Goal: Information Seeking & Learning: Learn about a topic

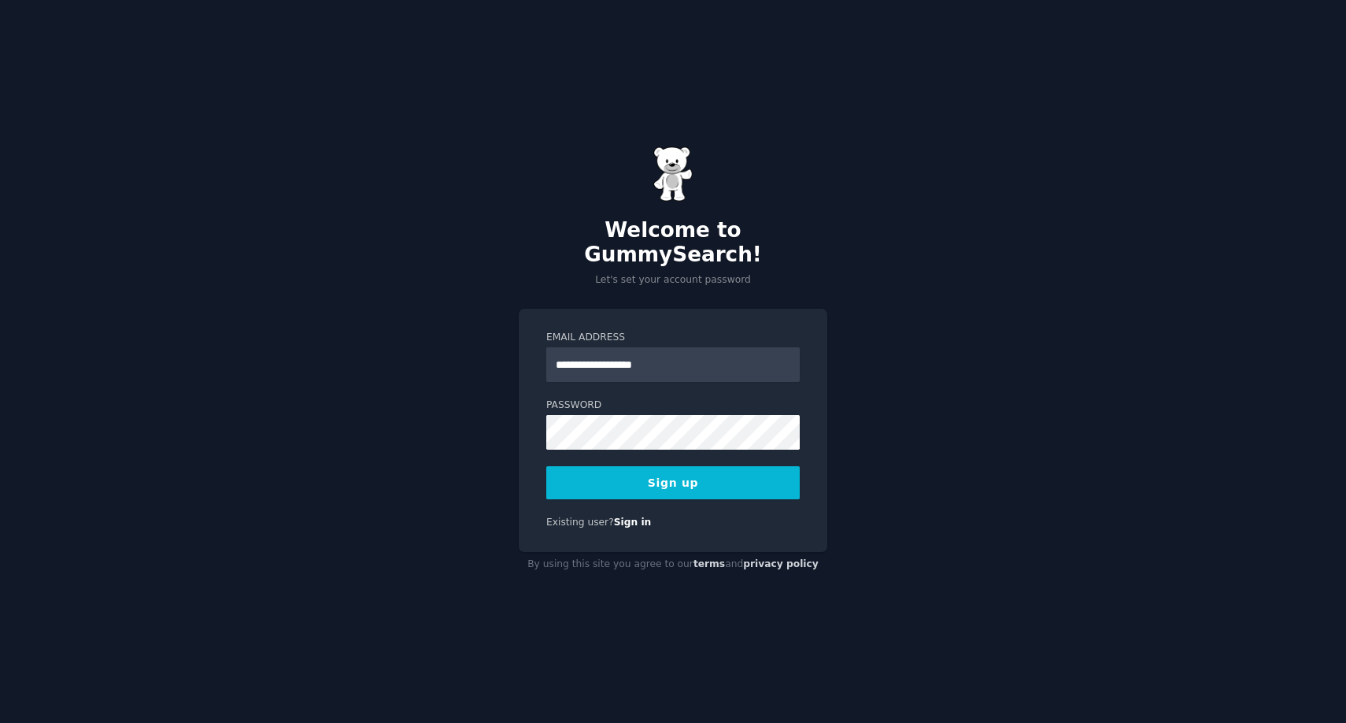
type input "**********"
click at [675, 466] on button "Sign up" at bounding box center [673, 482] width 254 height 33
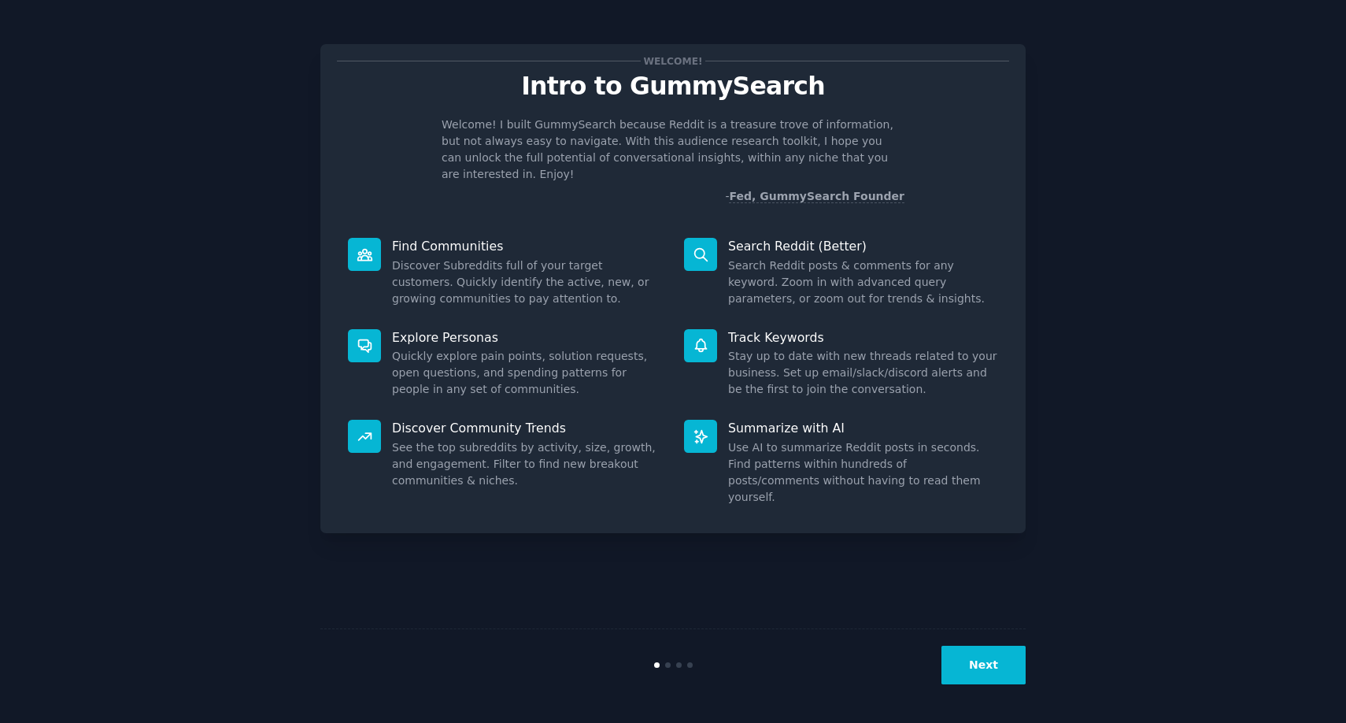
click at [1009, 655] on button "Next" at bounding box center [984, 665] width 84 height 39
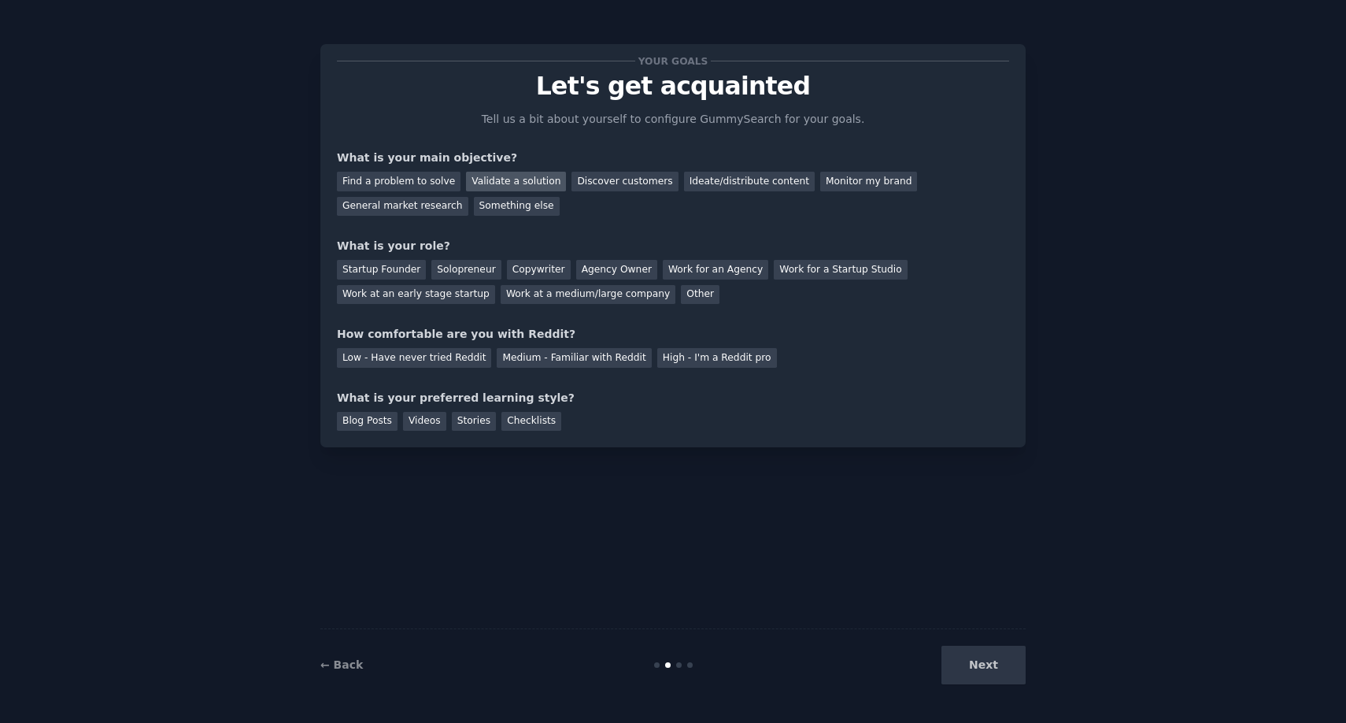
click at [509, 181] on div "Validate a solution" at bounding box center [516, 182] width 100 height 20
click at [457, 272] on div "Solopreneur" at bounding box center [465, 270] width 69 height 20
click at [580, 351] on div "Medium - Familiar with Reddit" at bounding box center [574, 358] width 154 height 20
click at [990, 675] on div "Next" at bounding box center [908, 665] width 235 height 39
click at [358, 421] on div "Blog Posts" at bounding box center [367, 422] width 61 height 20
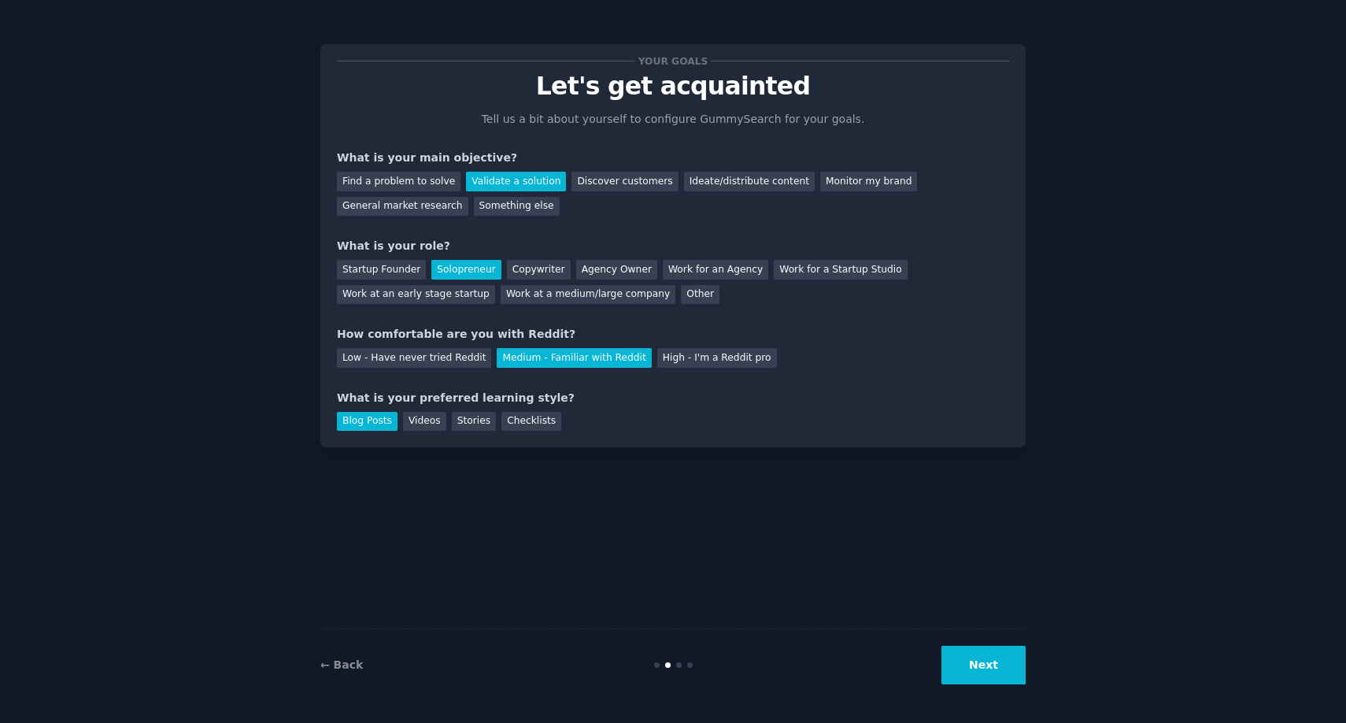
click at [994, 664] on button "Next" at bounding box center [984, 665] width 84 height 39
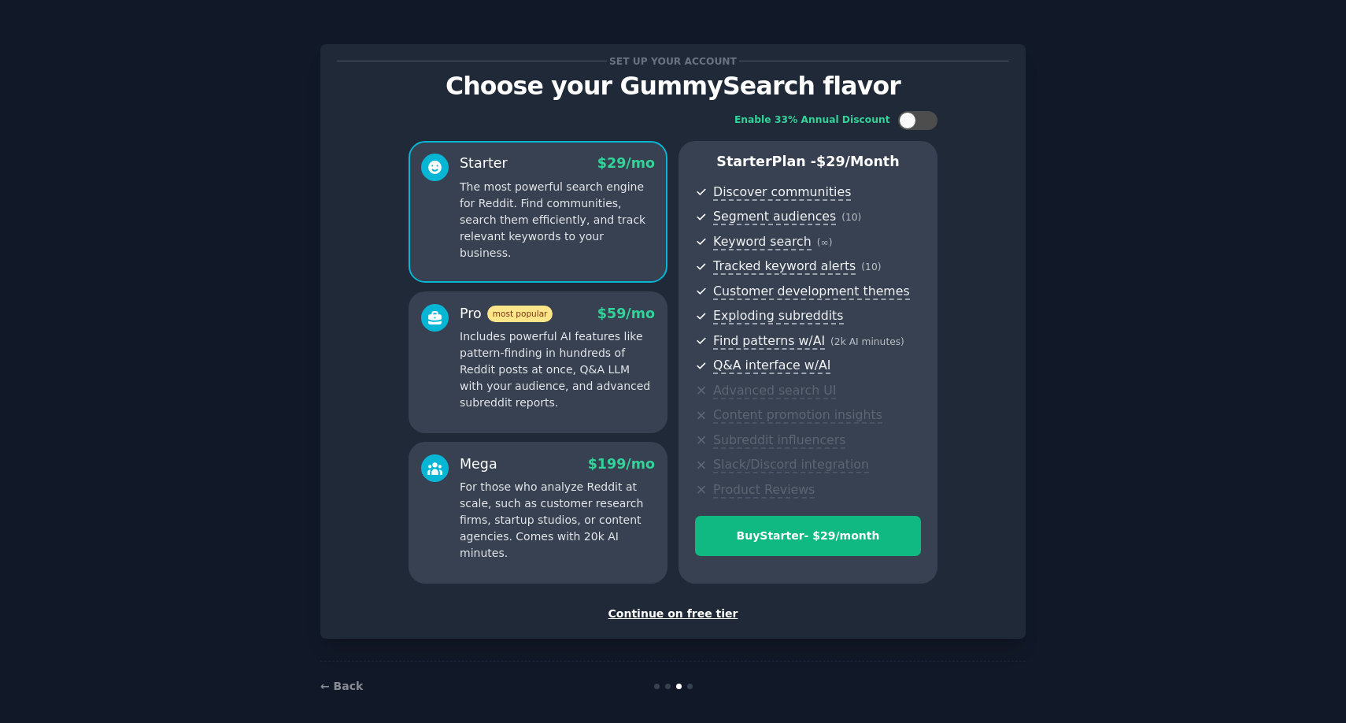
click at [674, 615] on div "Continue on free tier" at bounding box center [673, 614] width 672 height 17
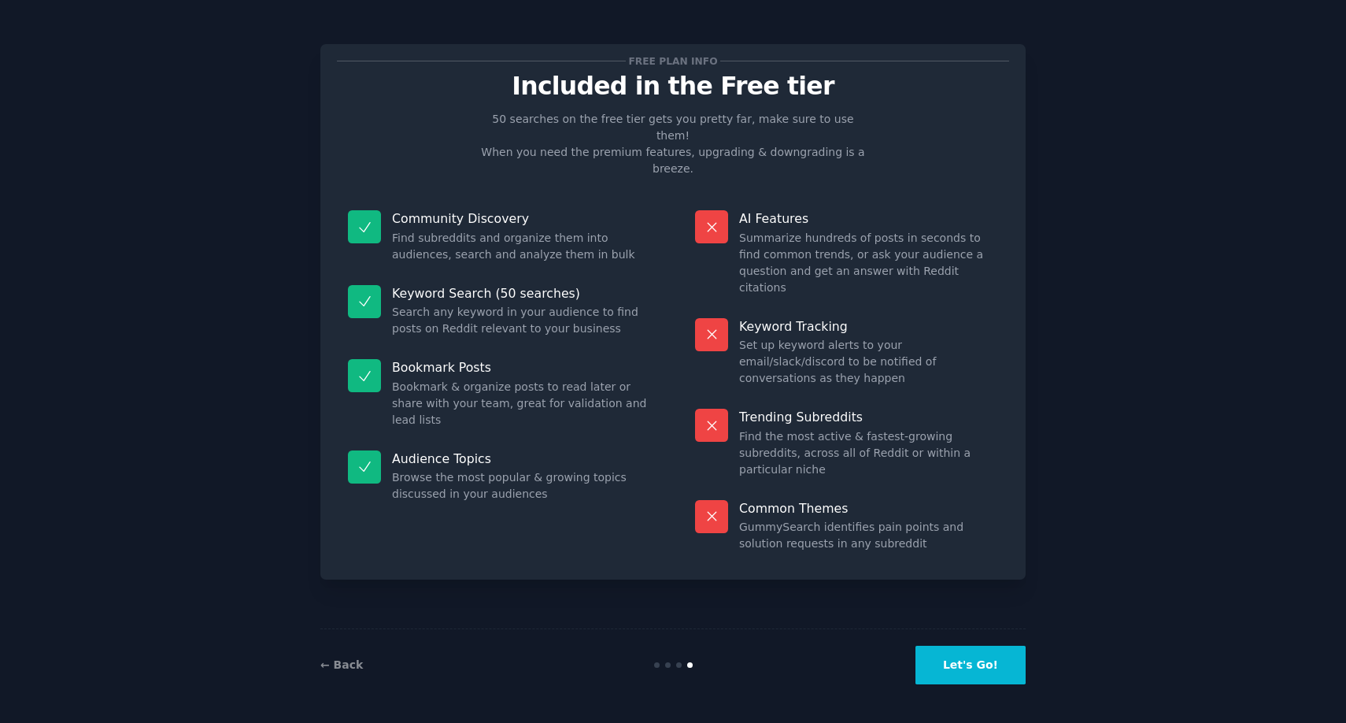
click at [995, 672] on button "Let's Go!" at bounding box center [971, 665] width 110 height 39
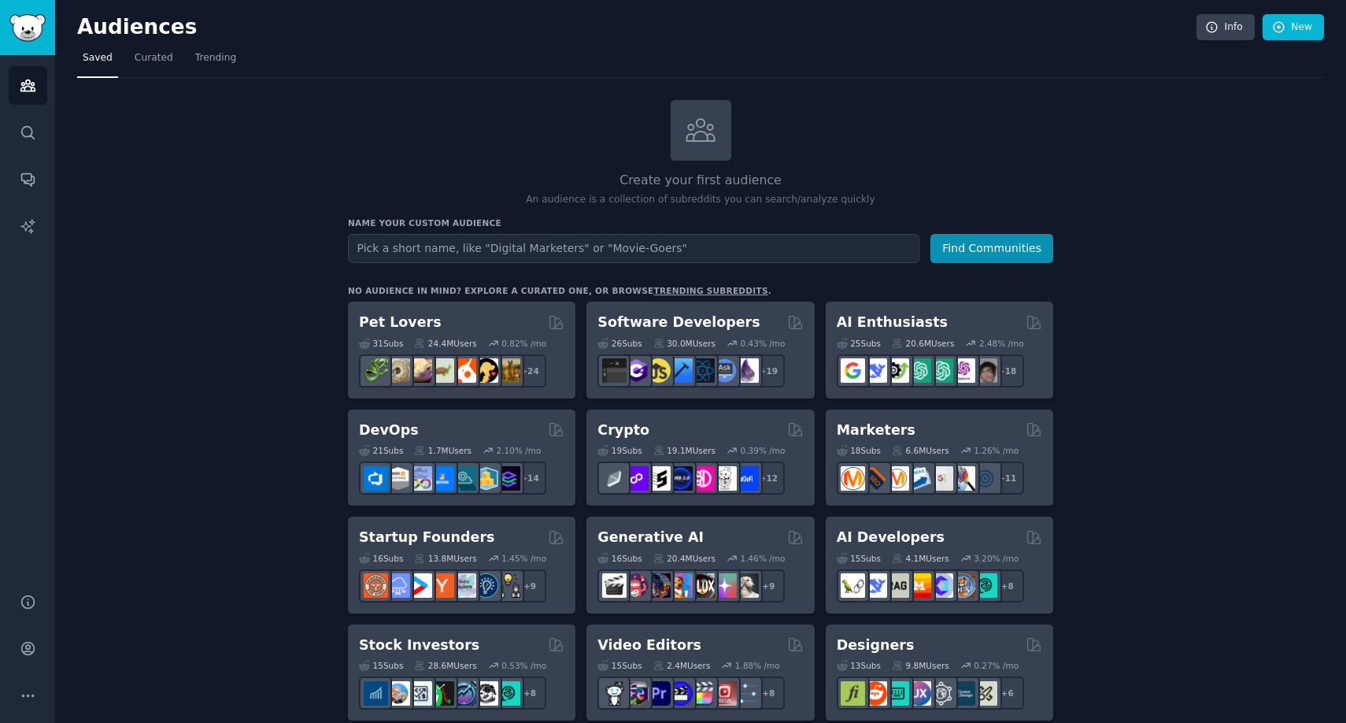
click at [570, 247] on input "text" at bounding box center [634, 248] width 572 height 29
type input "Service Companies"
click at [970, 254] on button "Find Communities" at bounding box center [992, 248] width 123 height 29
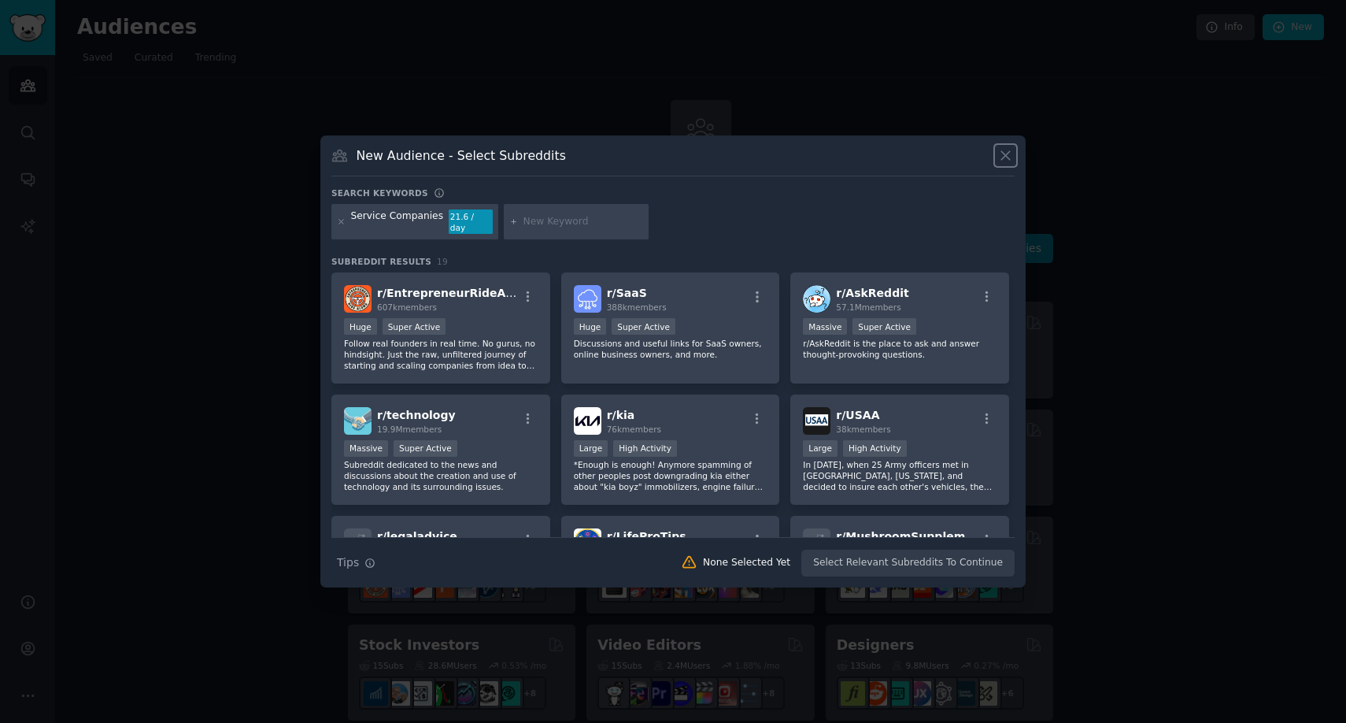
click at [1006, 164] on icon at bounding box center [1006, 155] width 17 height 17
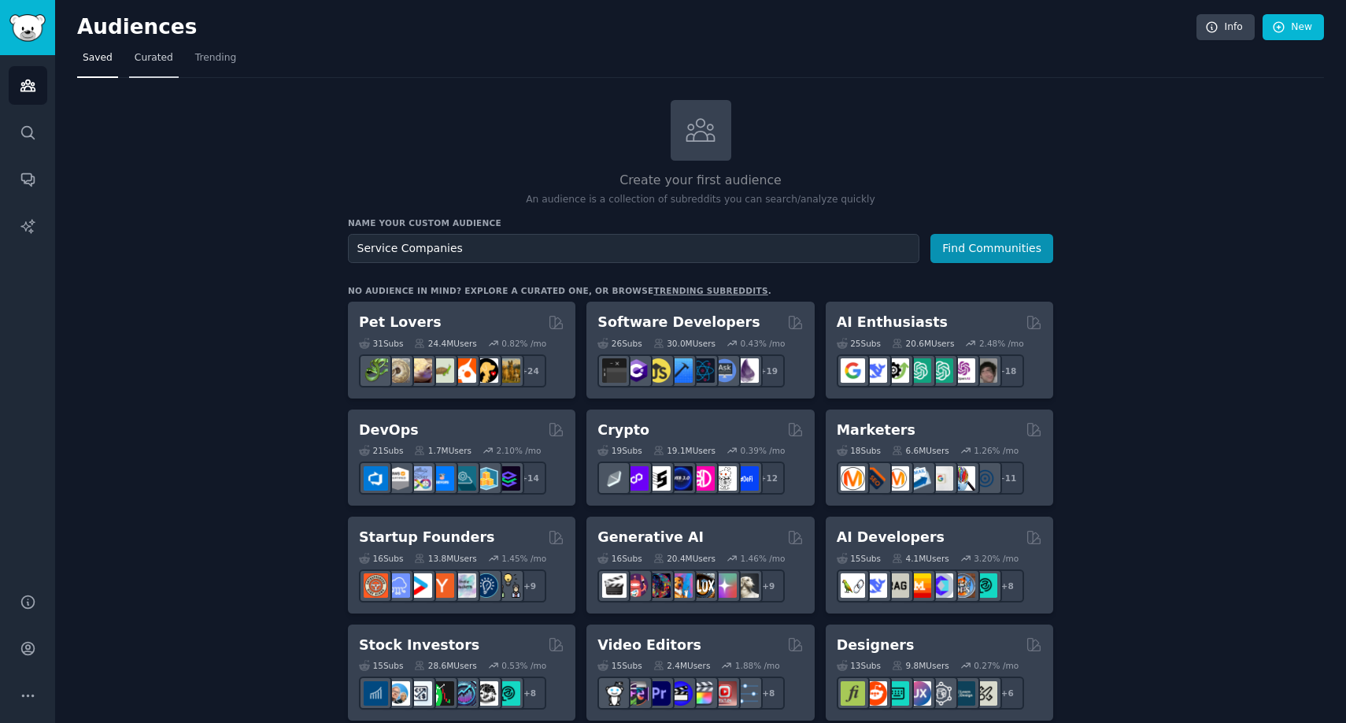
click at [169, 51] on span "Curated" at bounding box center [154, 58] width 39 height 14
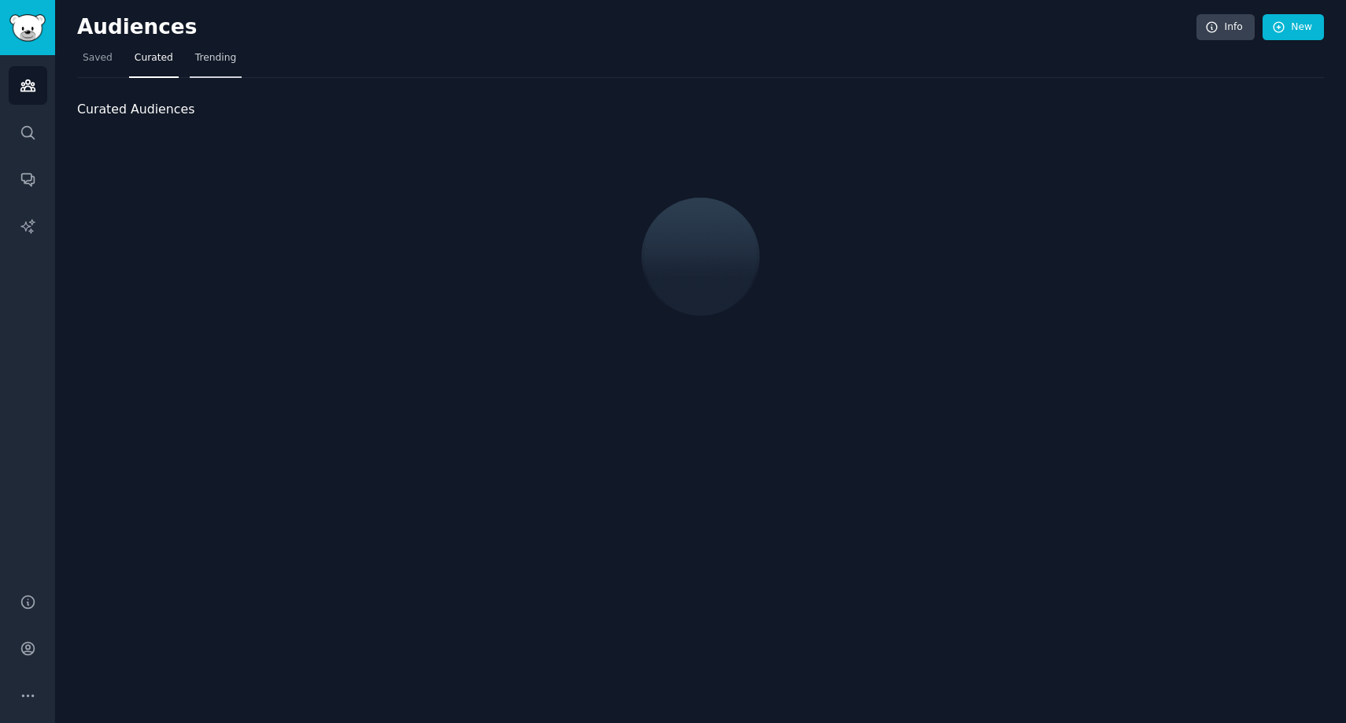
click at [215, 54] on span "Trending" at bounding box center [215, 58] width 41 height 14
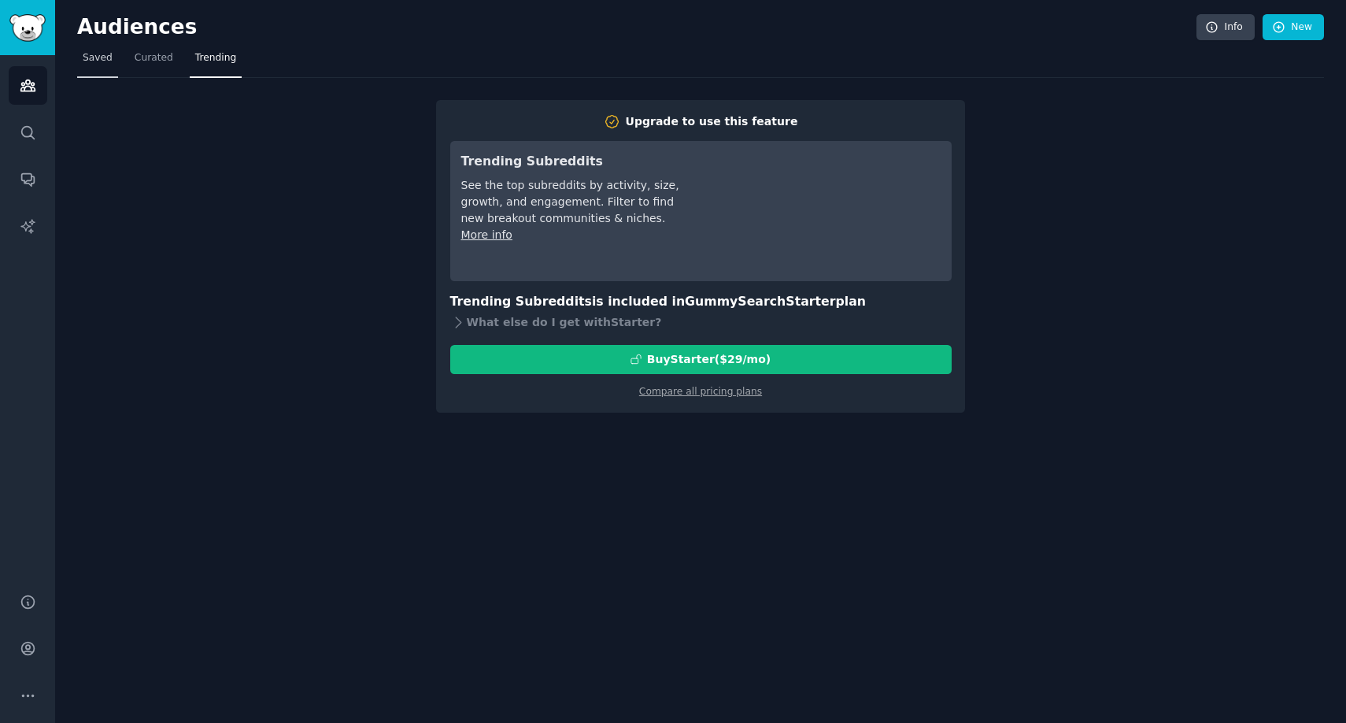
click at [88, 56] on span "Saved" at bounding box center [98, 58] width 30 height 14
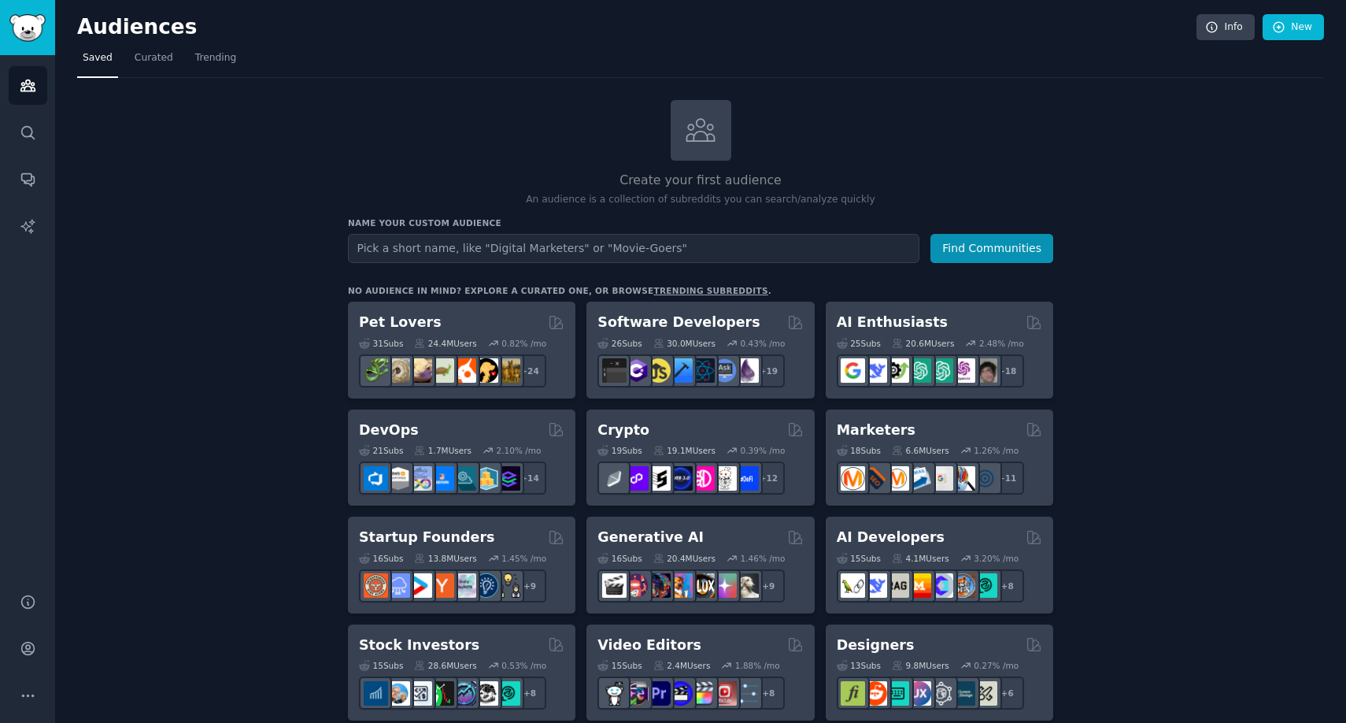
click at [30, 126] on icon "Sidebar" at bounding box center [28, 132] width 17 height 17
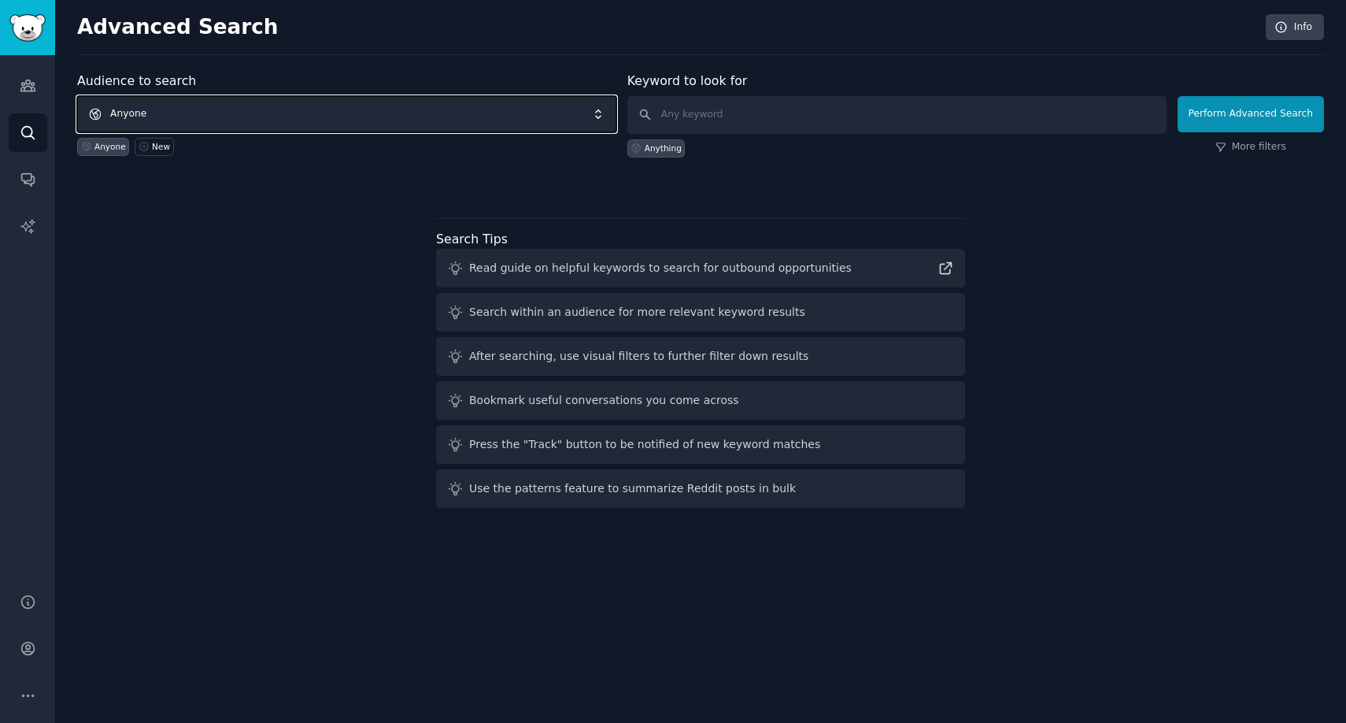
click at [359, 118] on span "Anyone" at bounding box center [346, 114] width 539 height 36
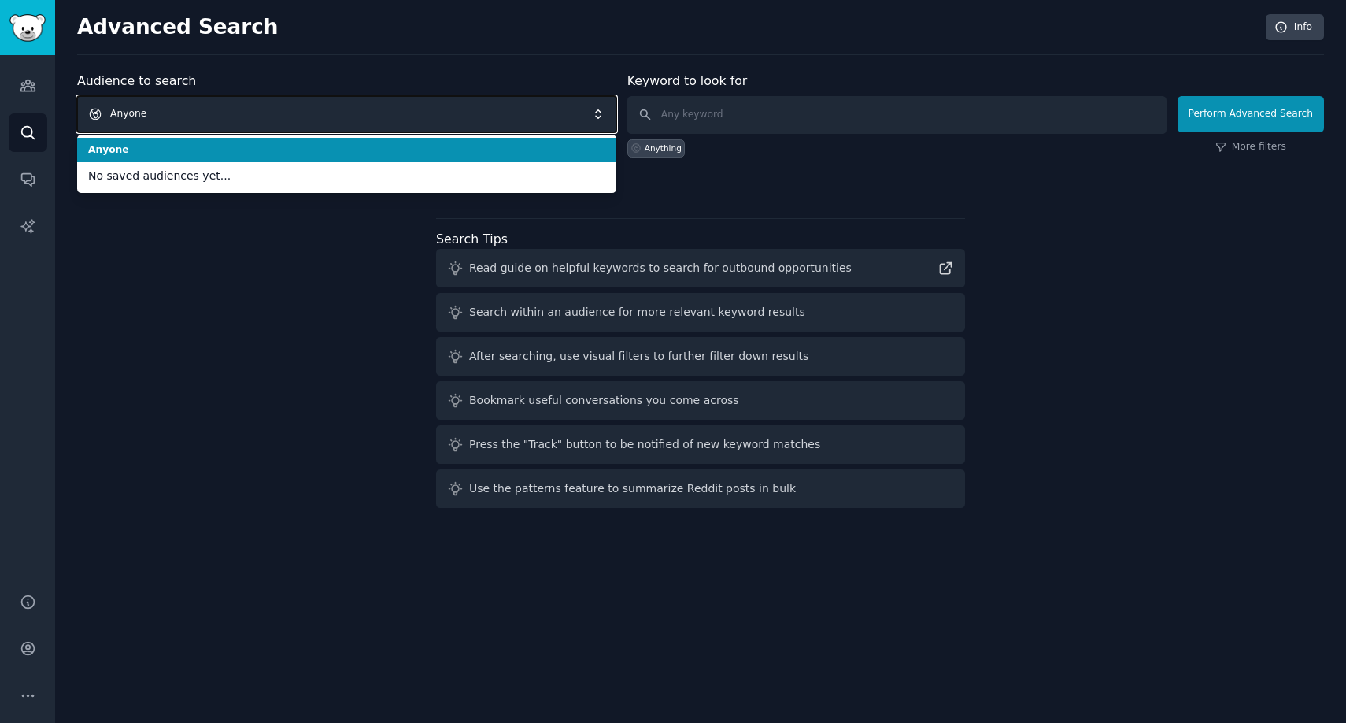
click at [324, 124] on span "Anyone" at bounding box center [346, 114] width 539 height 36
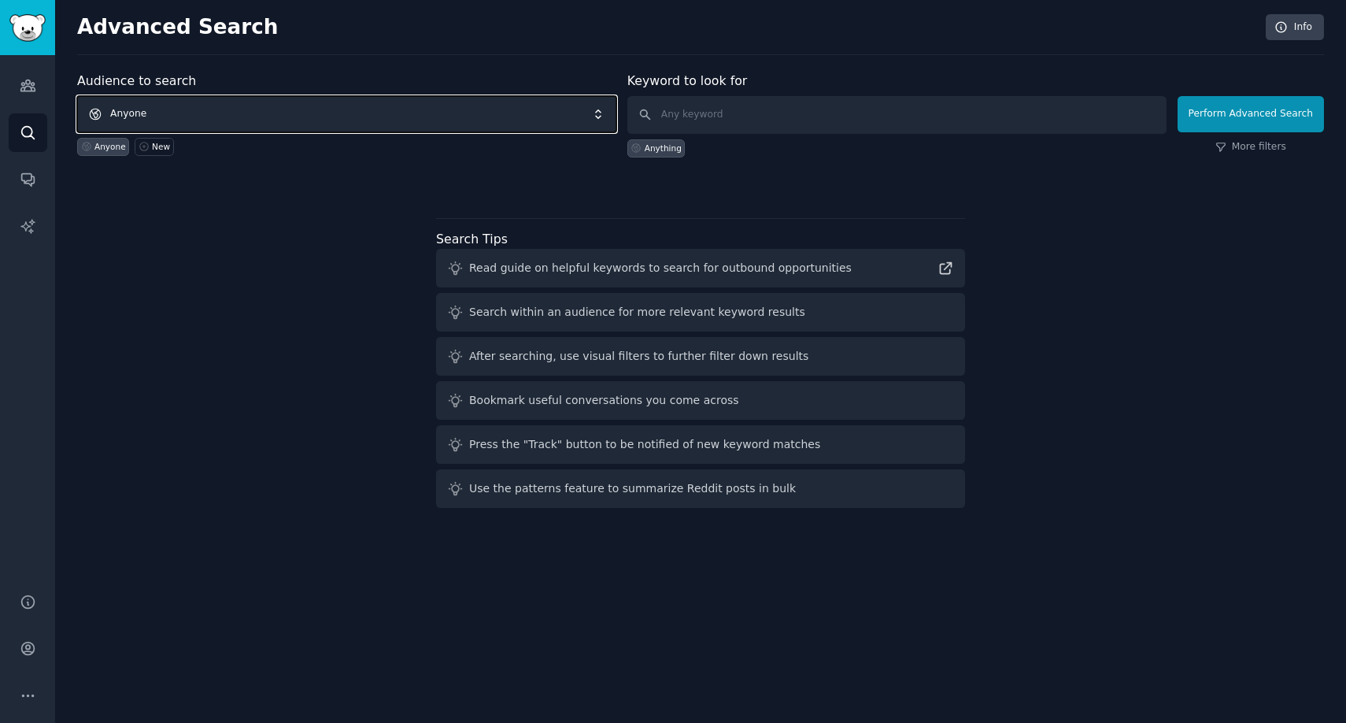
click at [324, 124] on span "Anyone" at bounding box center [346, 114] width 539 height 36
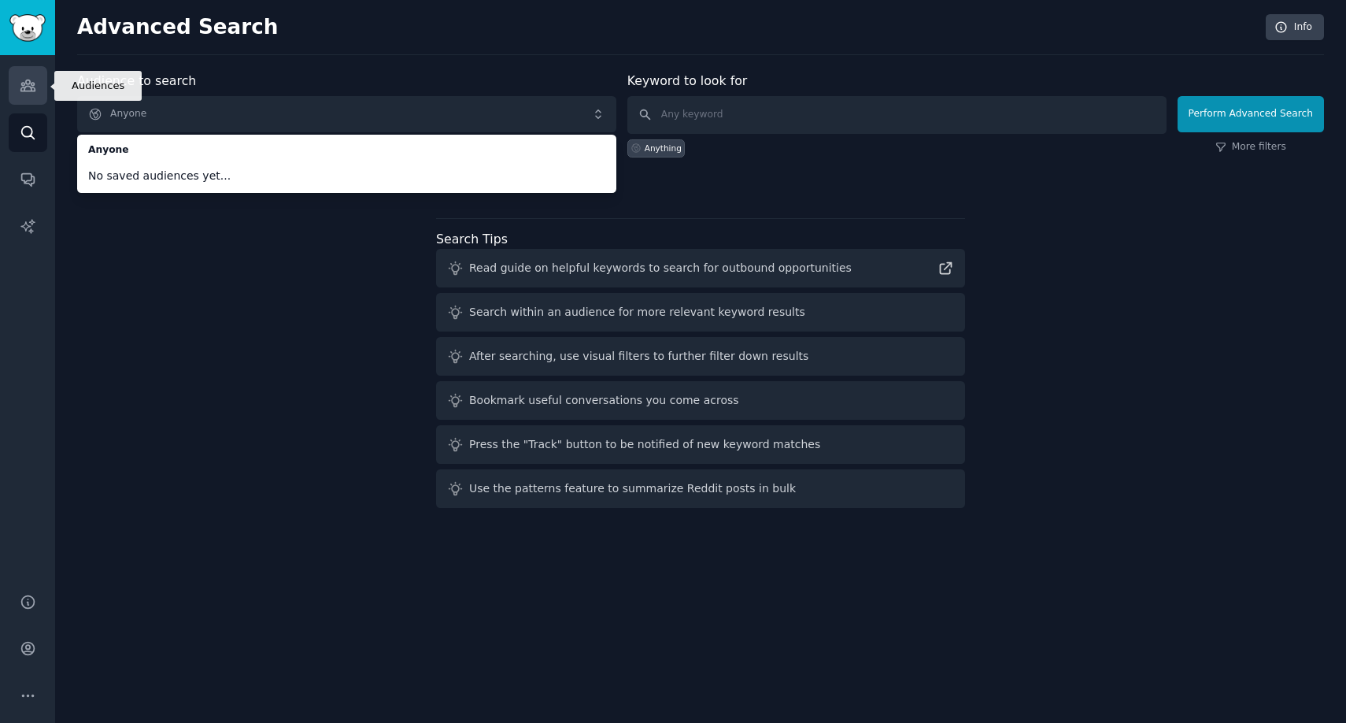
click at [26, 94] on link "Audiences" at bounding box center [28, 85] width 39 height 39
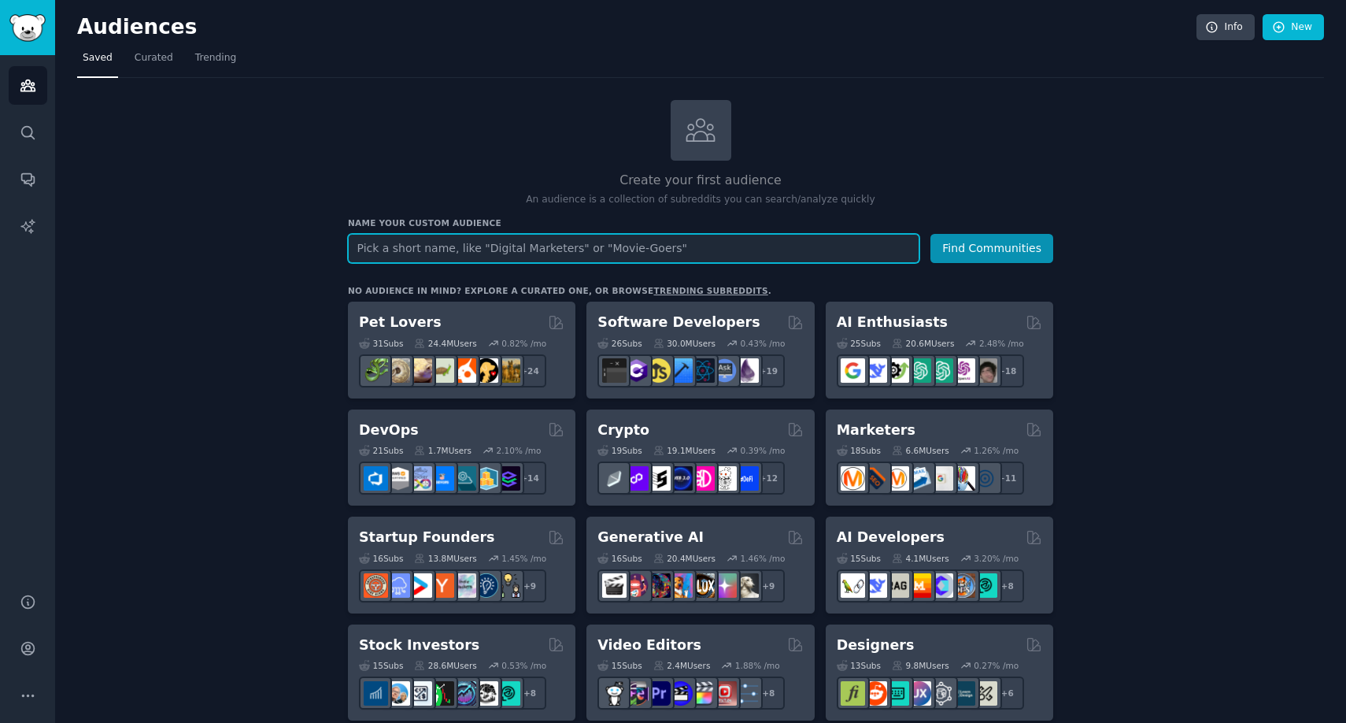
click at [669, 256] on input "text" at bounding box center [634, 248] width 572 height 29
type input "small businesses"
click at [931, 234] on button "Find Communities" at bounding box center [992, 248] width 123 height 29
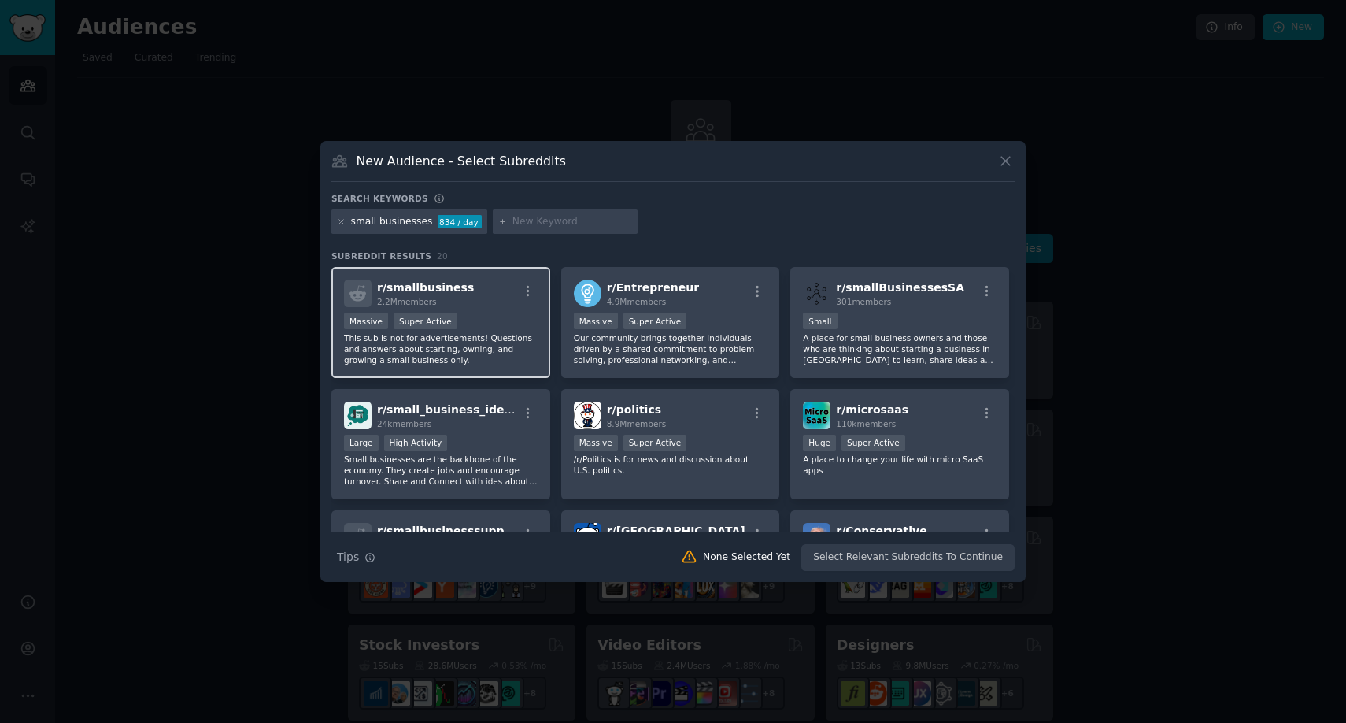
click at [419, 287] on span "r/ smallbusiness" at bounding box center [425, 287] width 97 height 13
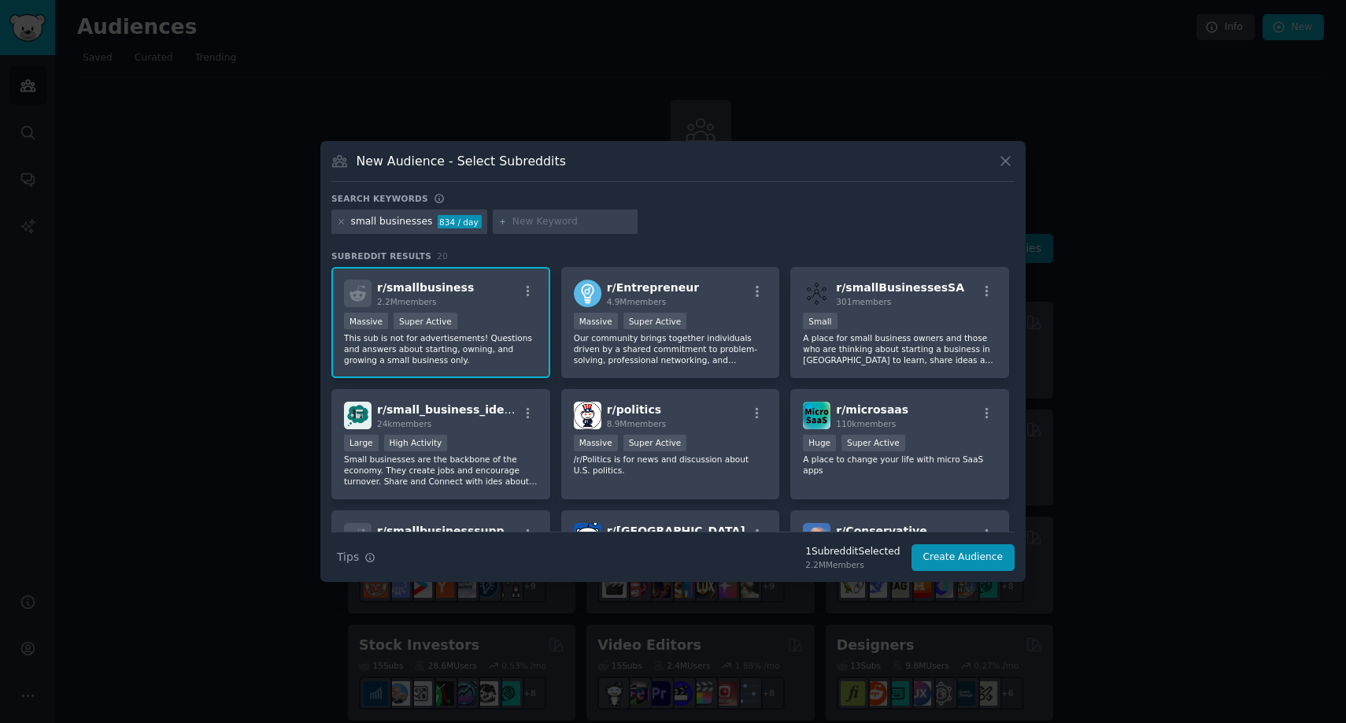
click at [524, 217] on input "text" at bounding box center [573, 222] width 120 height 14
type input "plumbers"
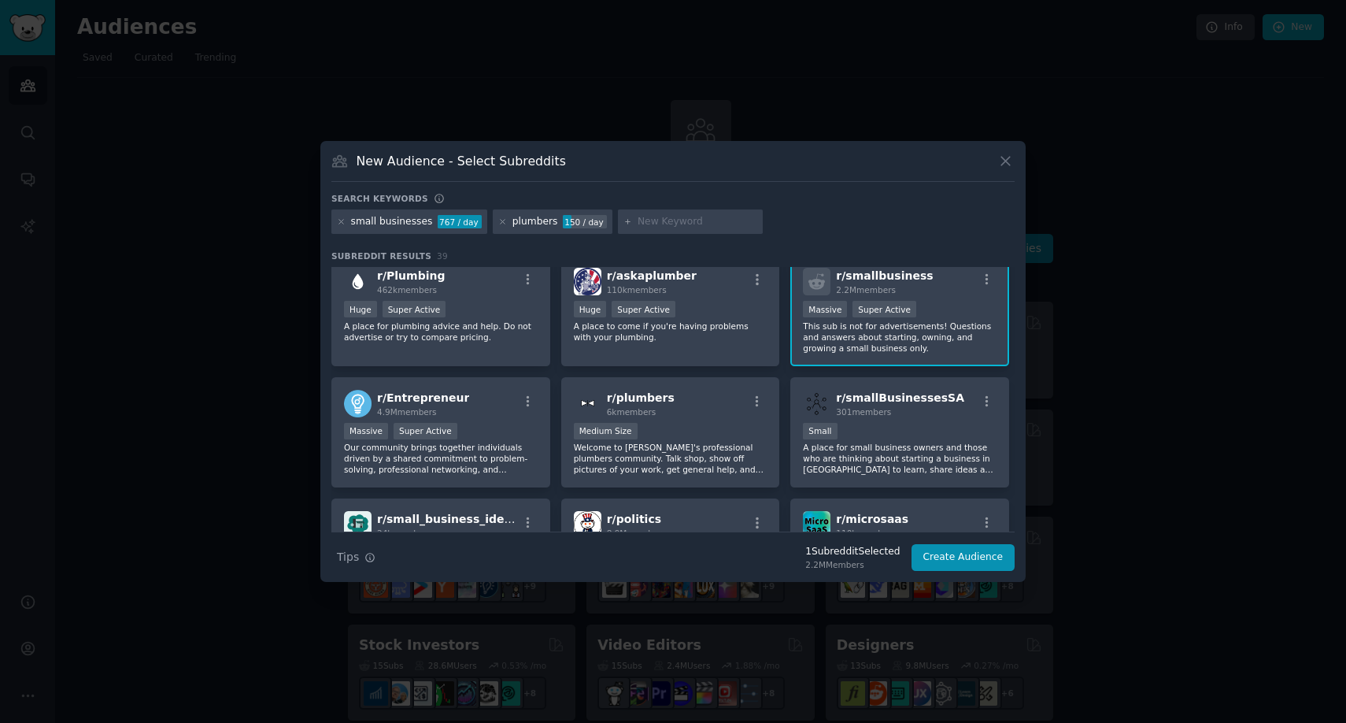
scroll to position [14, 0]
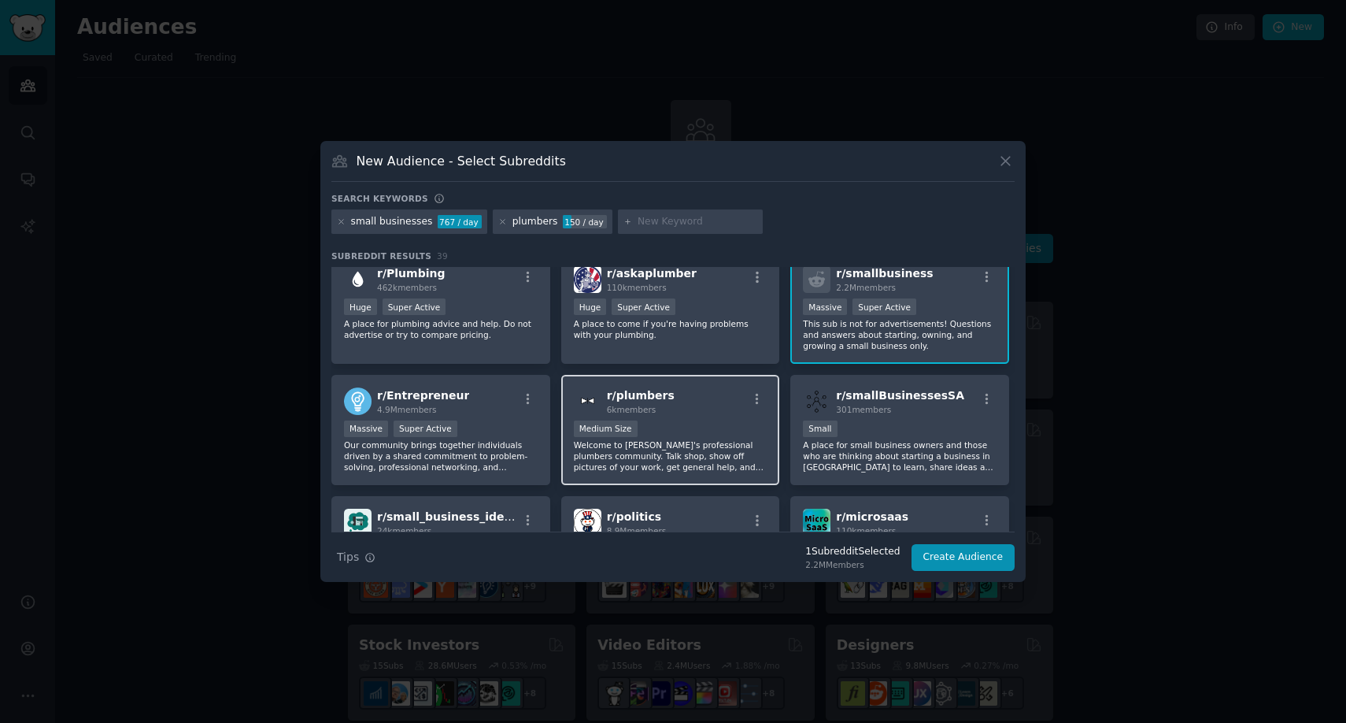
click at [686, 420] on div "Medium Size" at bounding box center [671, 430] width 194 height 20
click at [688, 224] on input "text" at bounding box center [698, 222] width 120 height 14
type input "med spa"
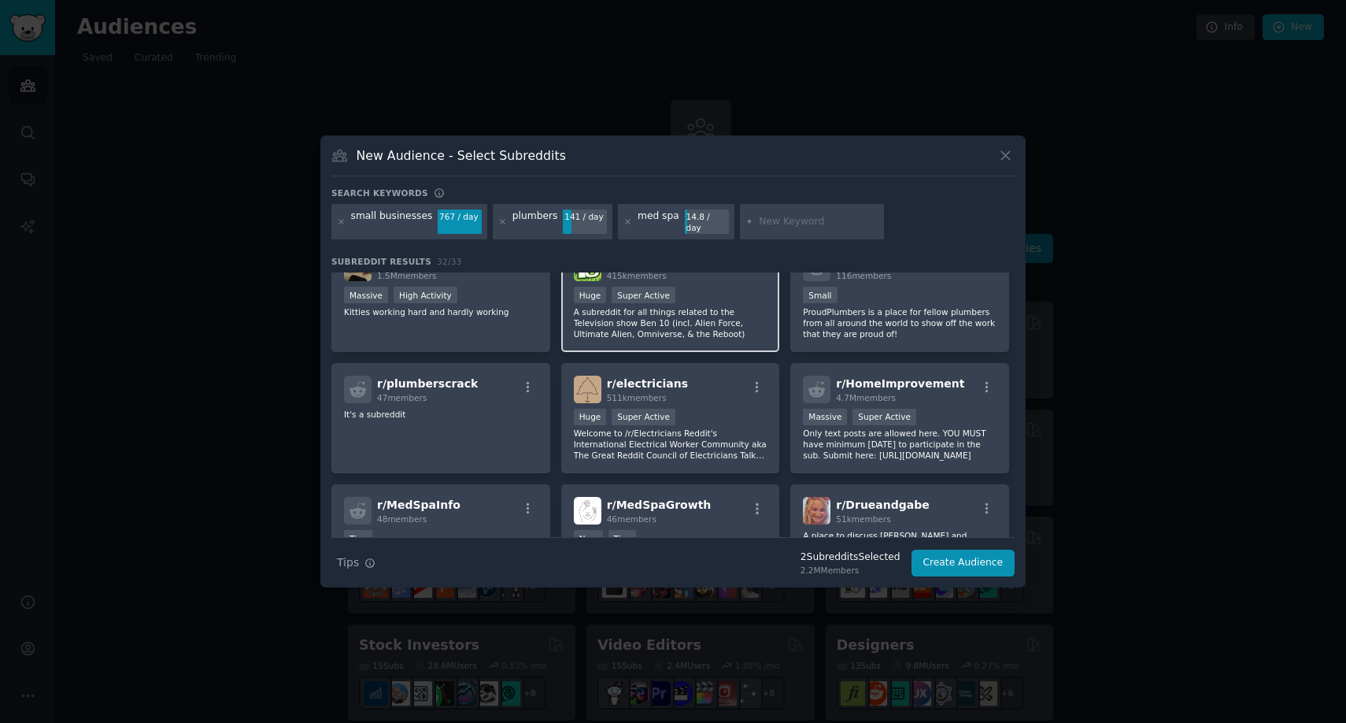
scroll to position [763, 0]
click at [624, 221] on icon at bounding box center [628, 221] width 9 height 9
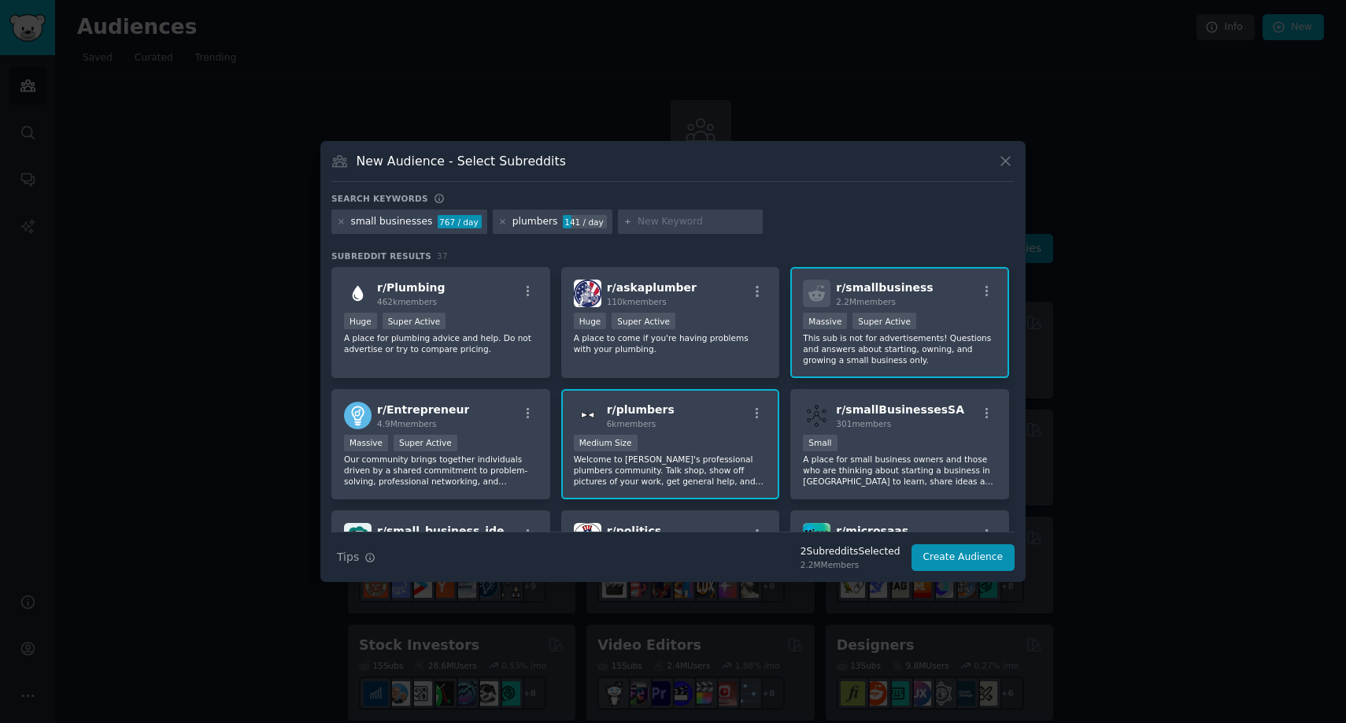
click at [748, 221] on div "small businesses 767 / day plumbers 141 / day" at bounding box center [672, 224] width 683 height 31
click at [697, 228] on input "text" at bounding box center [698, 222] width 120 height 14
type input "roofing"
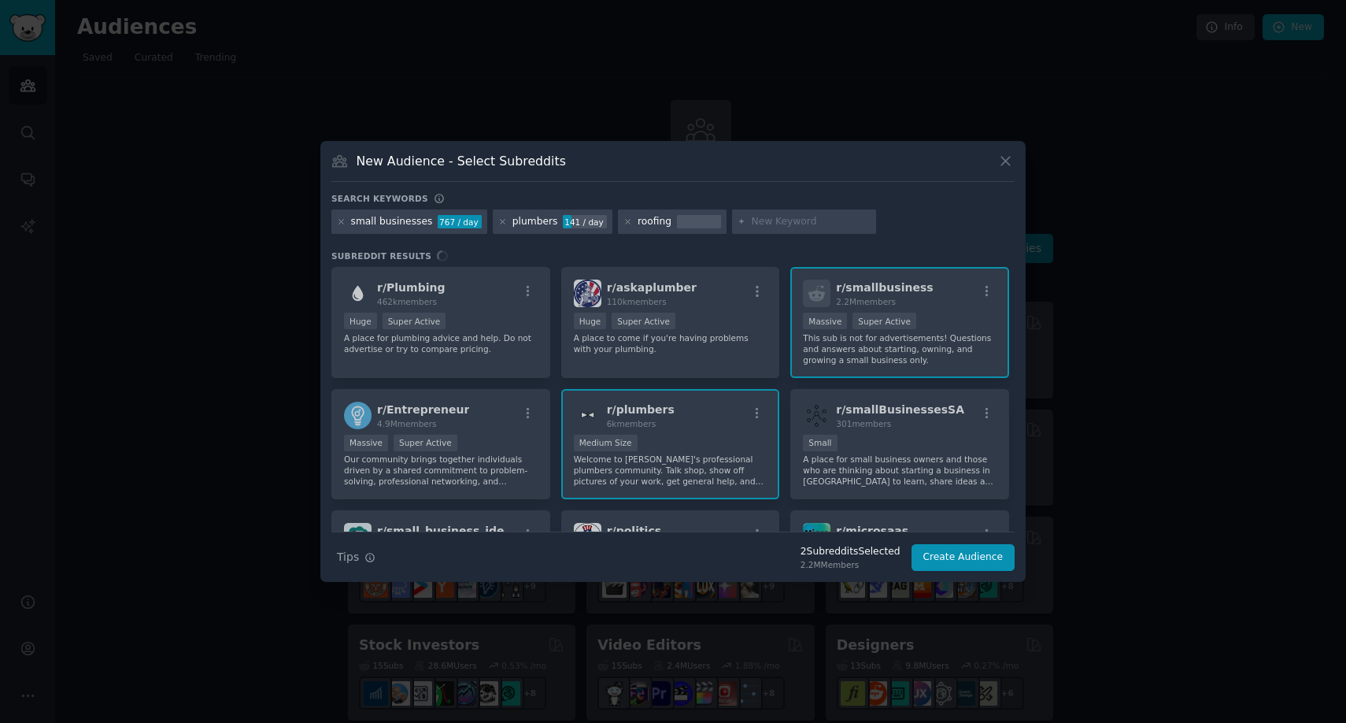
click at [783, 222] on input "text" at bounding box center [811, 222] width 120 height 14
type input "electrical"
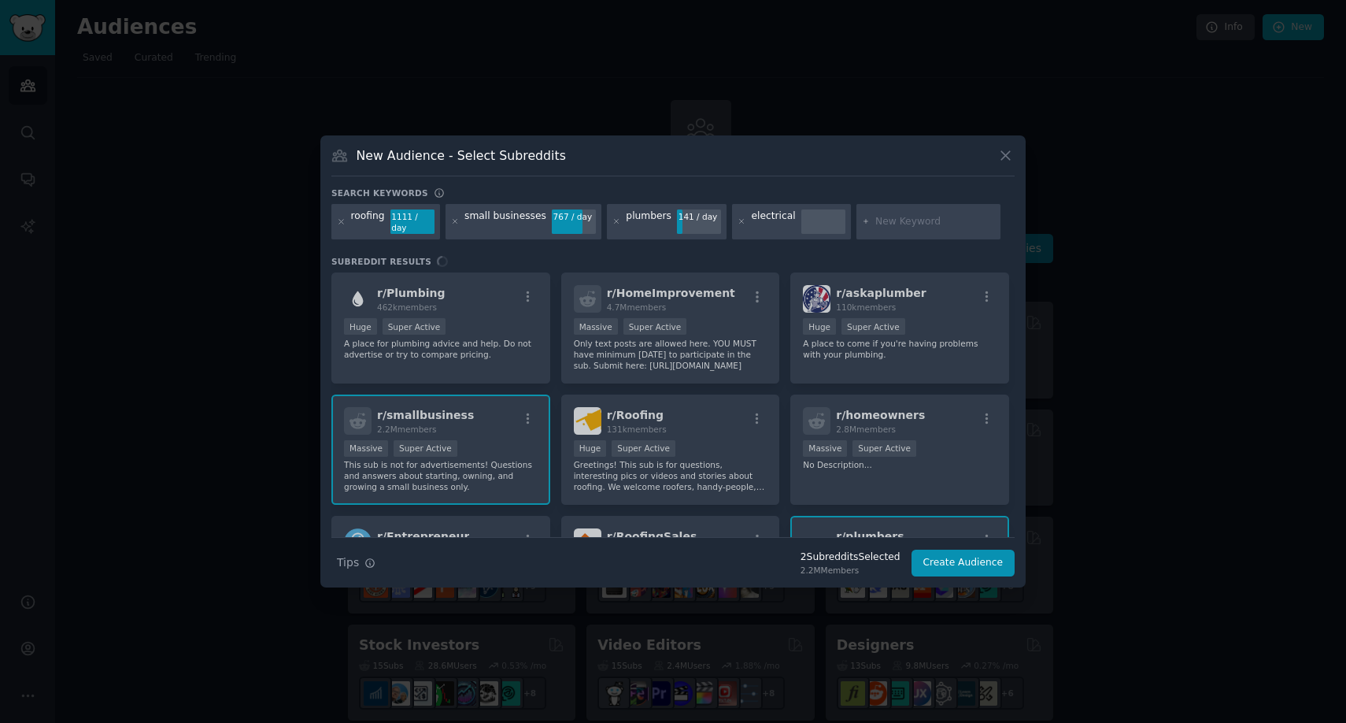
click at [891, 222] on input "text" at bounding box center [936, 222] width 120 height 14
type input "hvac"
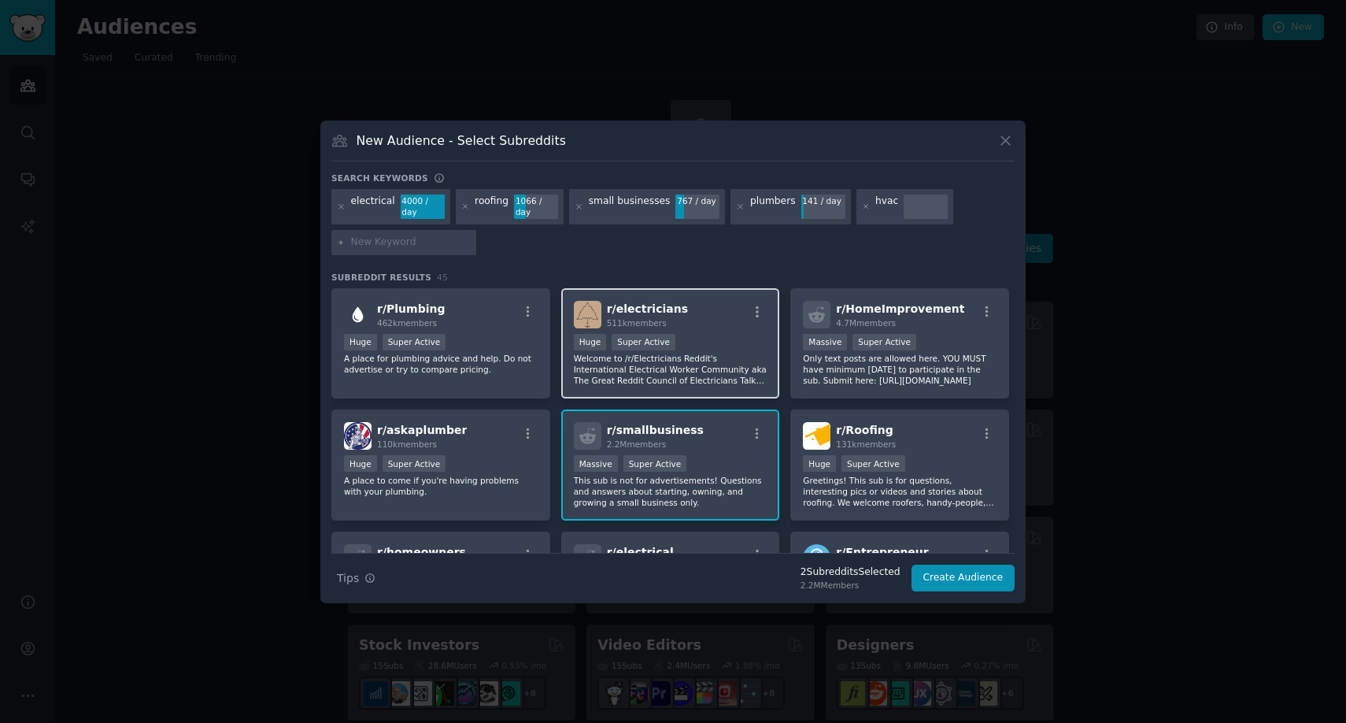
click at [745, 347] on div ">= 95th percentile for submissions / day Huge Super Active" at bounding box center [671, 344] width 194 height 20
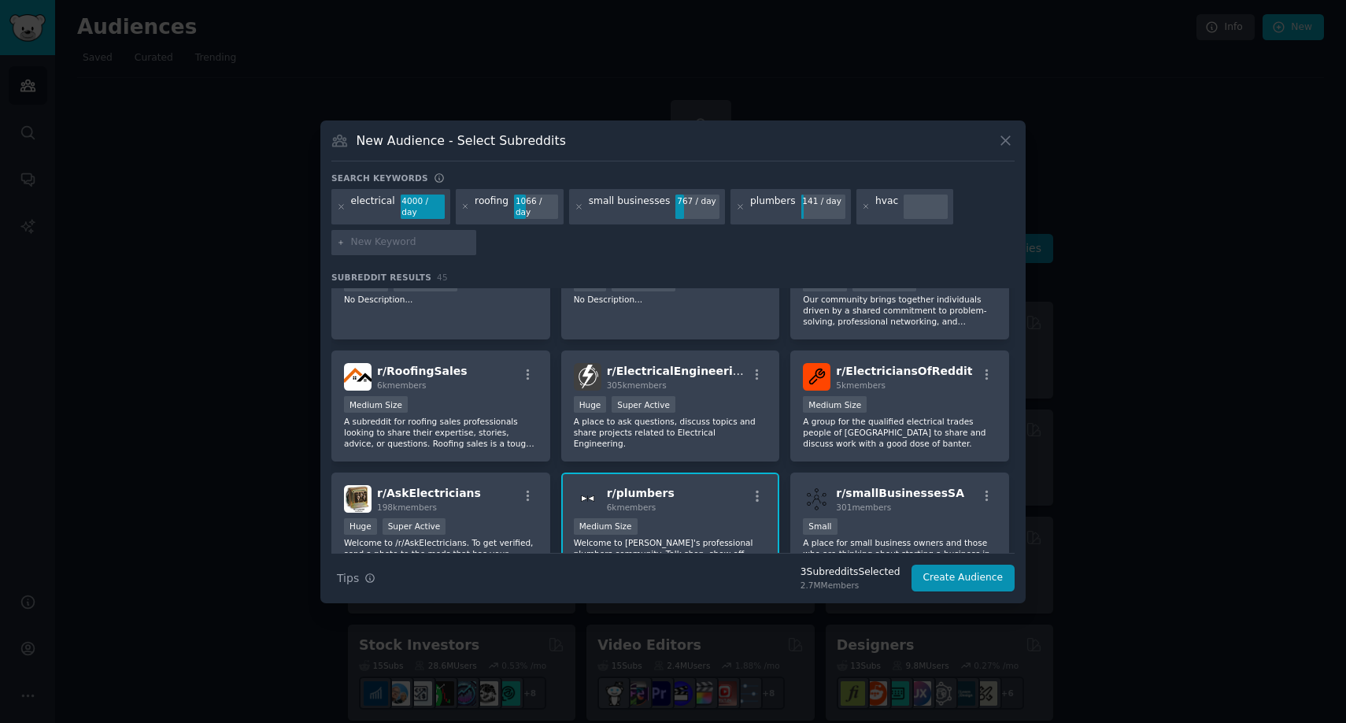
scroll to position [304, 0]
click at [476, 416] on p "A subreddit for roofing sales professionals looking to share their expertise, s…" at bounding box center [441, 430] width 194 height 33
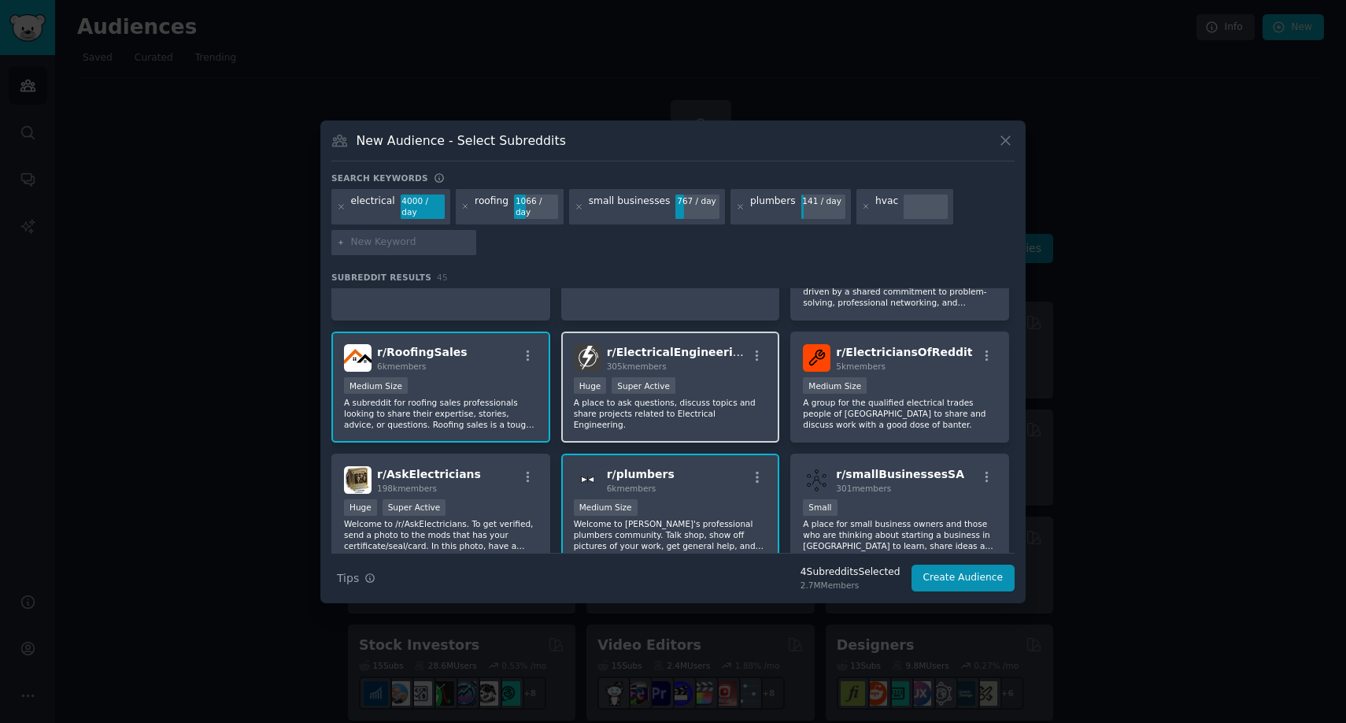
scroll to position [357, 0]
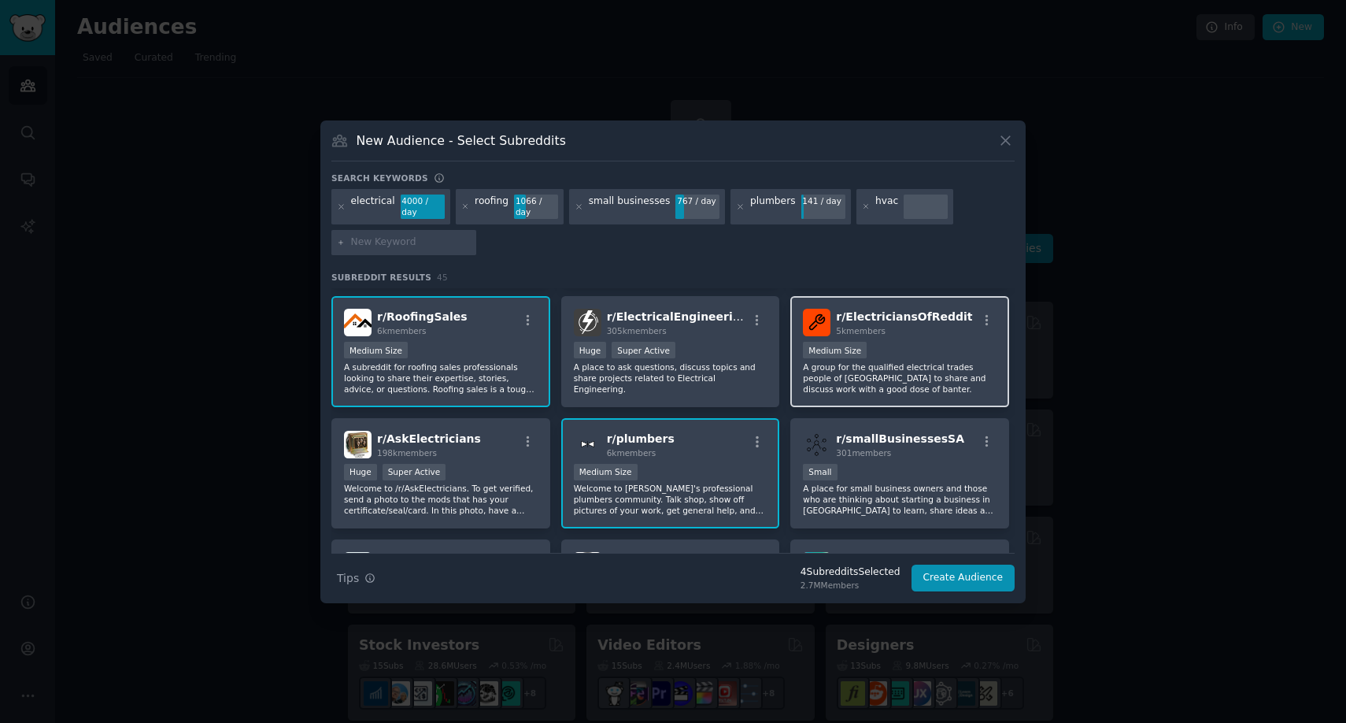
click at [929, 372] on p "A group for the qualified electrical trades people of [GEOGRAPHIC_DATA] to shar…" at bounding box center [900, 377] width 194 height 33
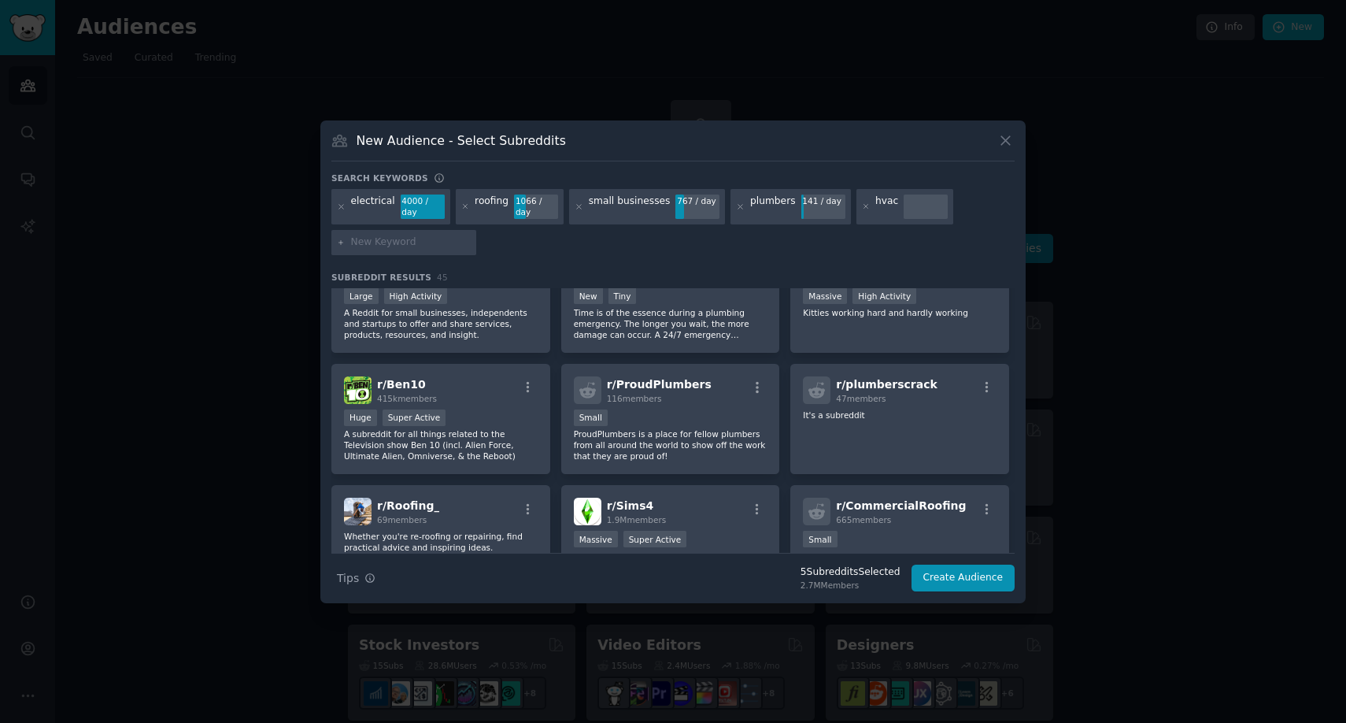
scroll to position [914, 0]
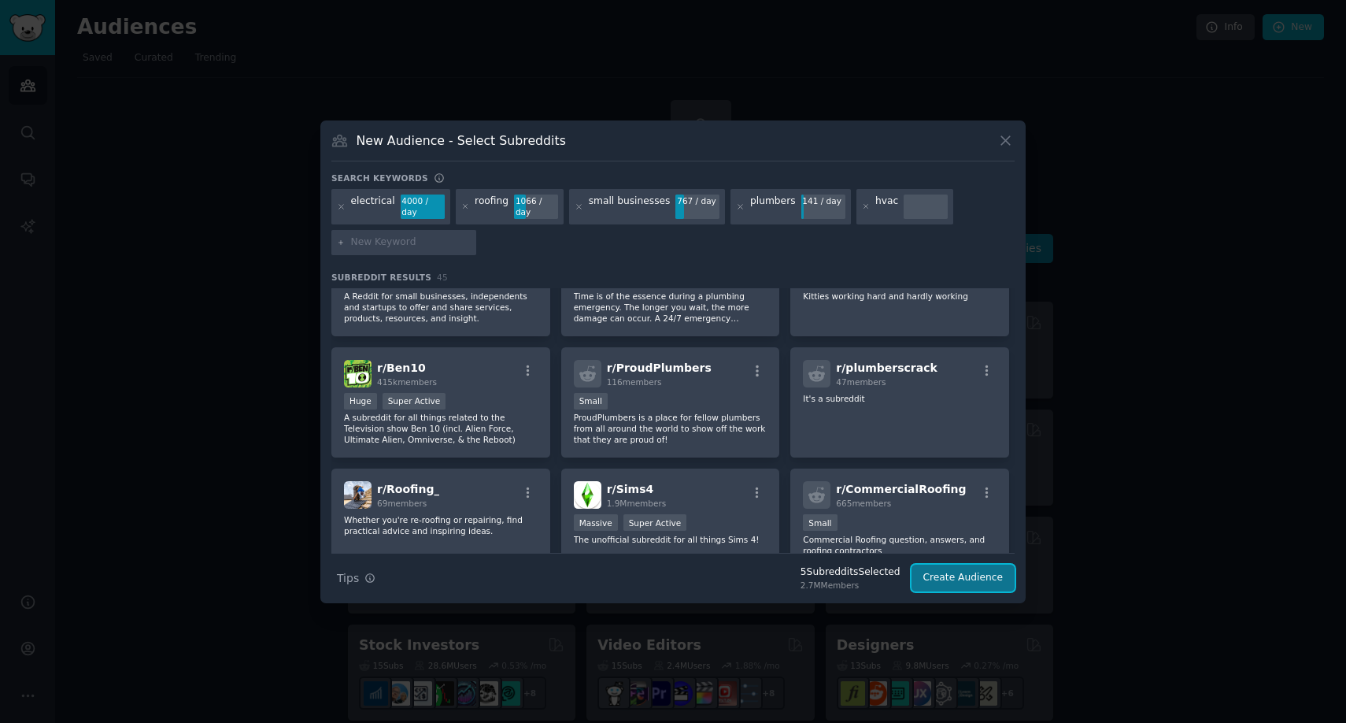
click at [983, 580] on button "Create Audience" at bounding box center [964, 578] width 104 height 27
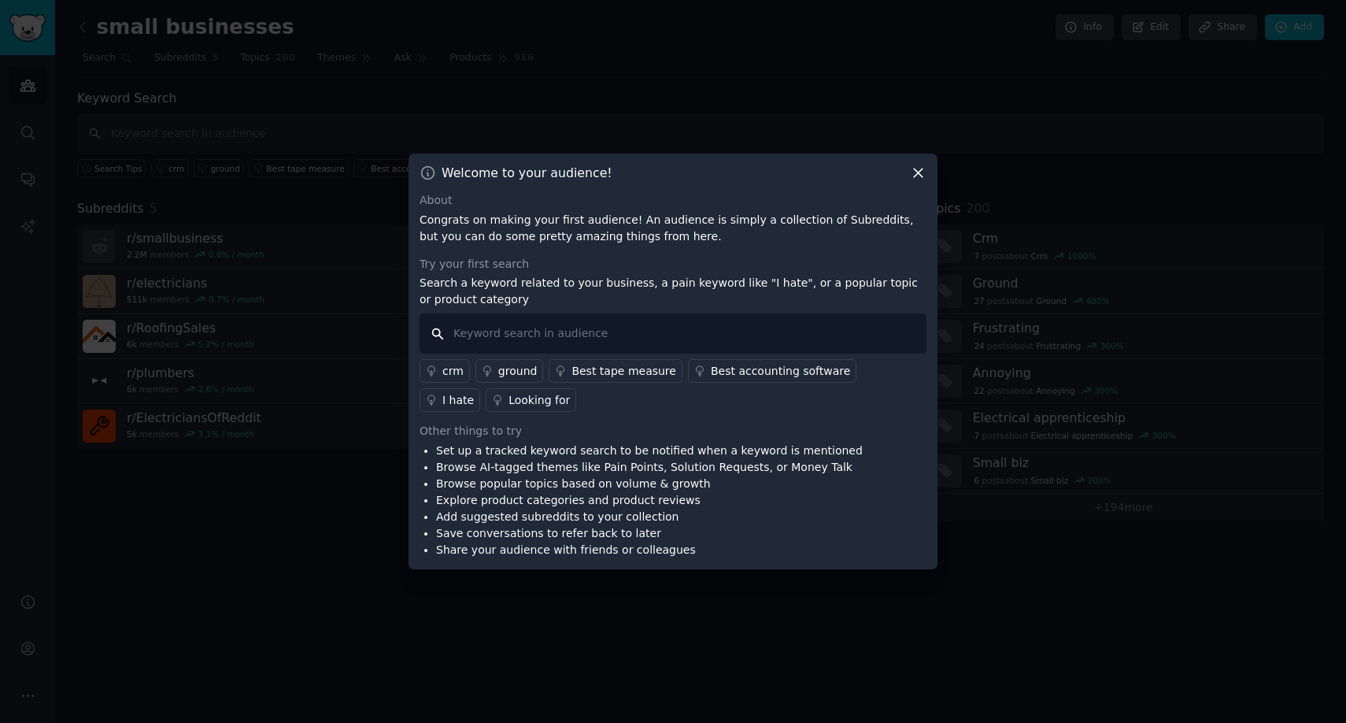
click at [643, 335] on input "text" at bounding box center [673, 333] width 507 height 40
type input "text back service?"
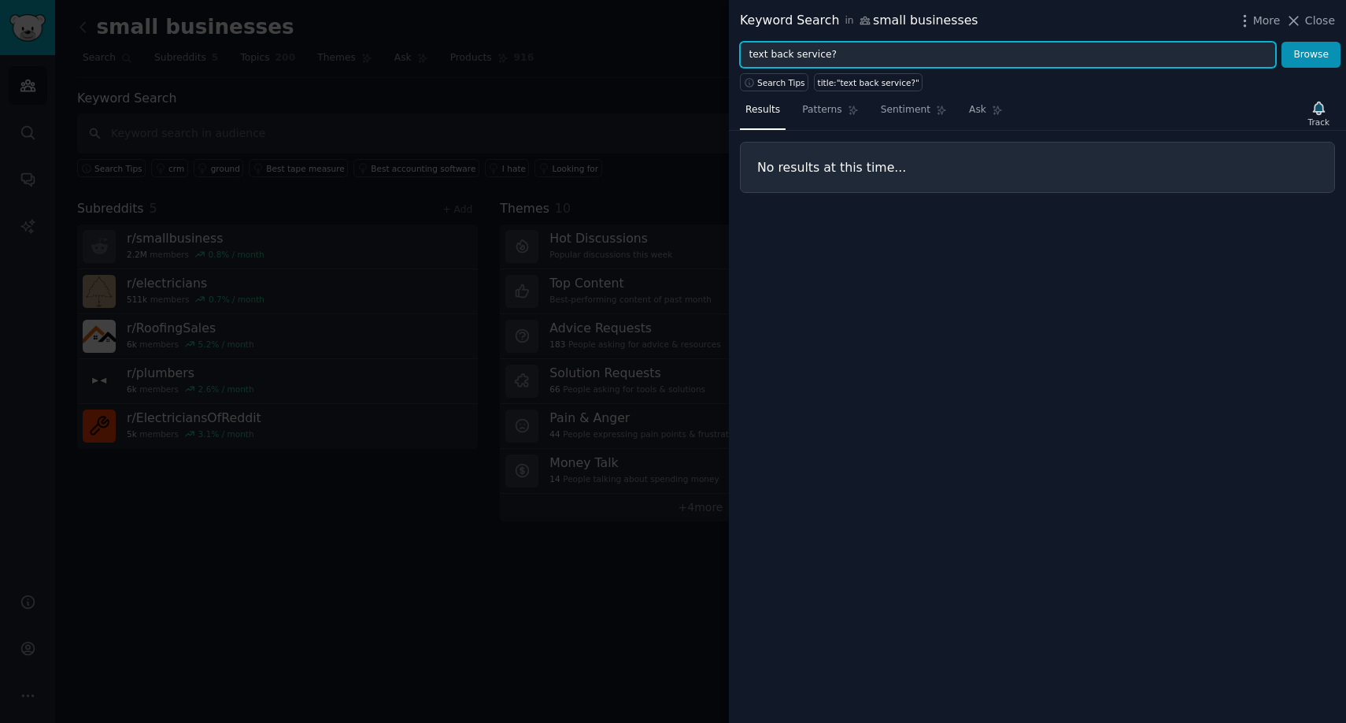
click at [900, 51] on input "text back service?" at bounding box center [1008, 55] width 536 height 27
click at [1282, 42] on button "Browse" at bounding box center [1311, 55] width 59 height 27
click at [769, 57] on input "text back service" at bounding box center [1008, 55] width 536 height 27
click at [1282, 42] on button "Browse" at bounding box center [1311, 55] width 59 height 27
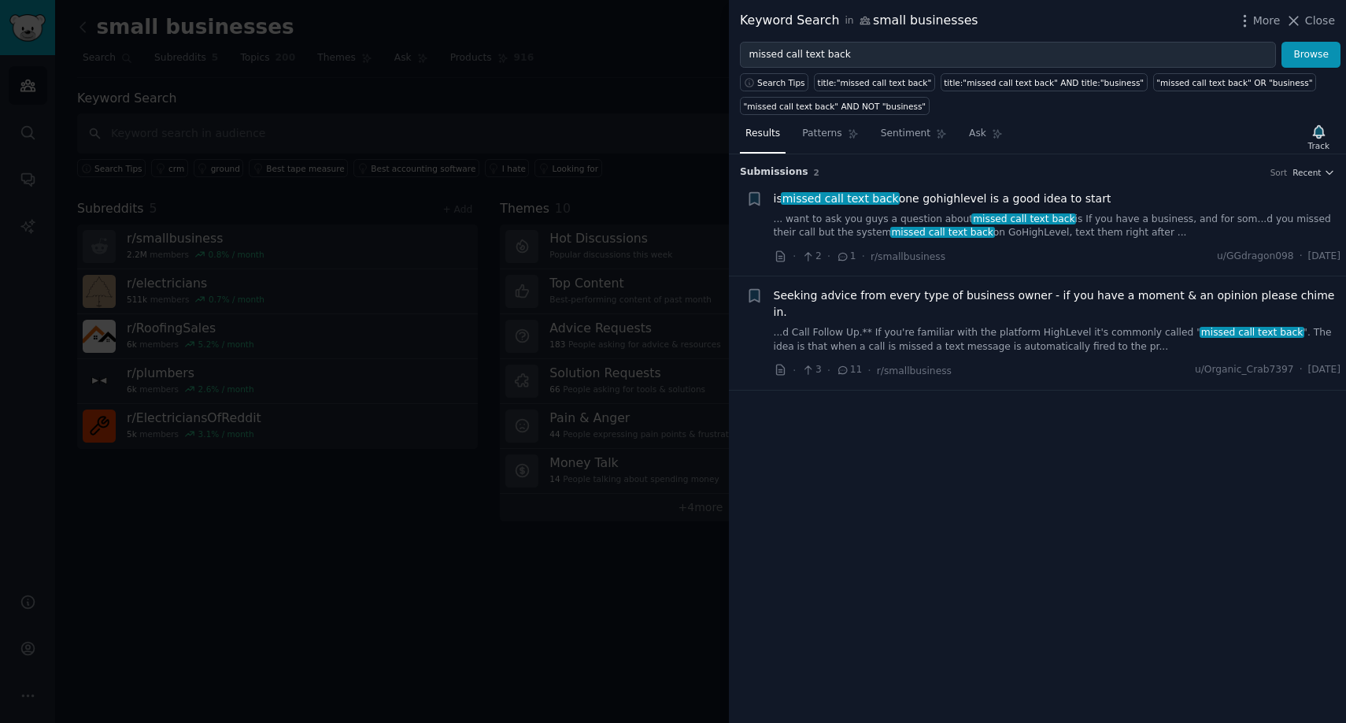
click at [870, 309] on div "Seeking advice from every type of business owner - if you have a moment & an op…" at bounding box center [1058, 320] width 568 height 66
click at [869, 328] on link "...d Call Follow Up.** If you're familiar with the platform HighLevel it's comm…" at bounding box center [1058, 340] width 568 height 28
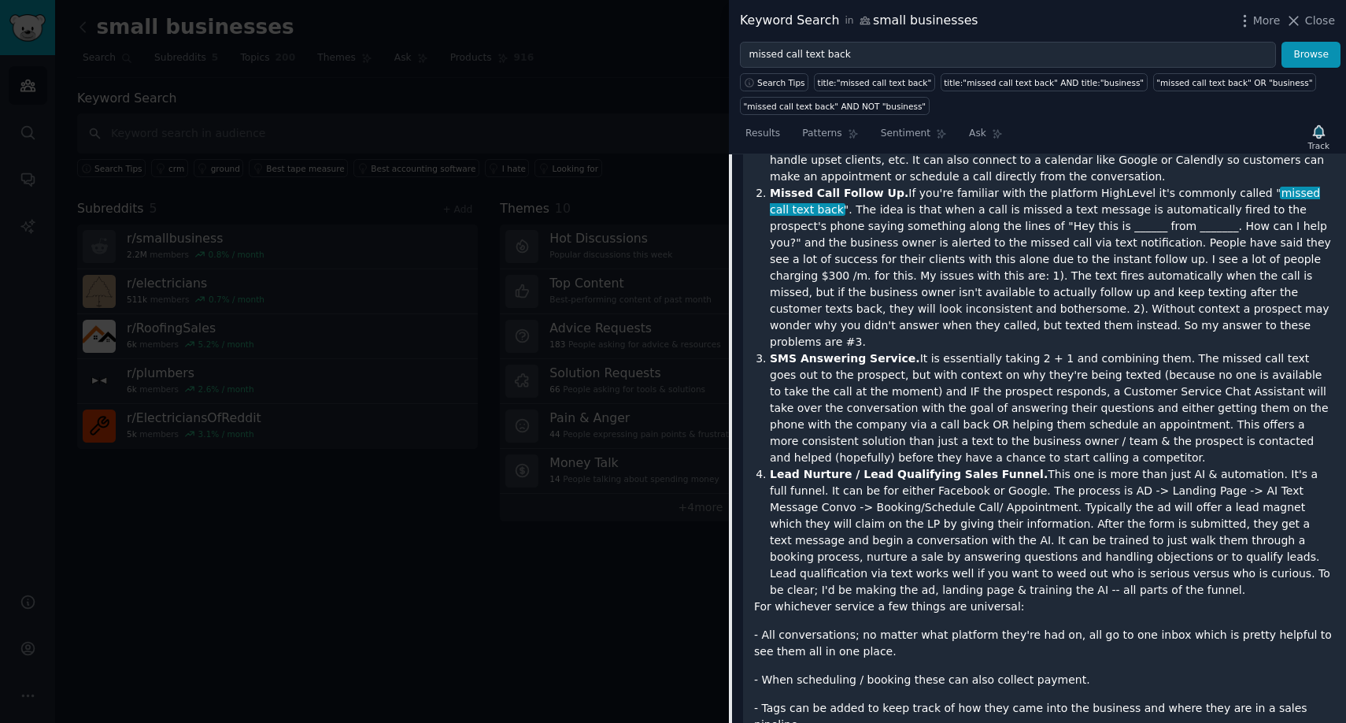
scroll to position [781, 0]
click at [885, 257] on li "Missed Call Follow Up. If you're familiar with the platform HighLevel it's comm…" at bounding box center [1052, 265] width 565 height 165
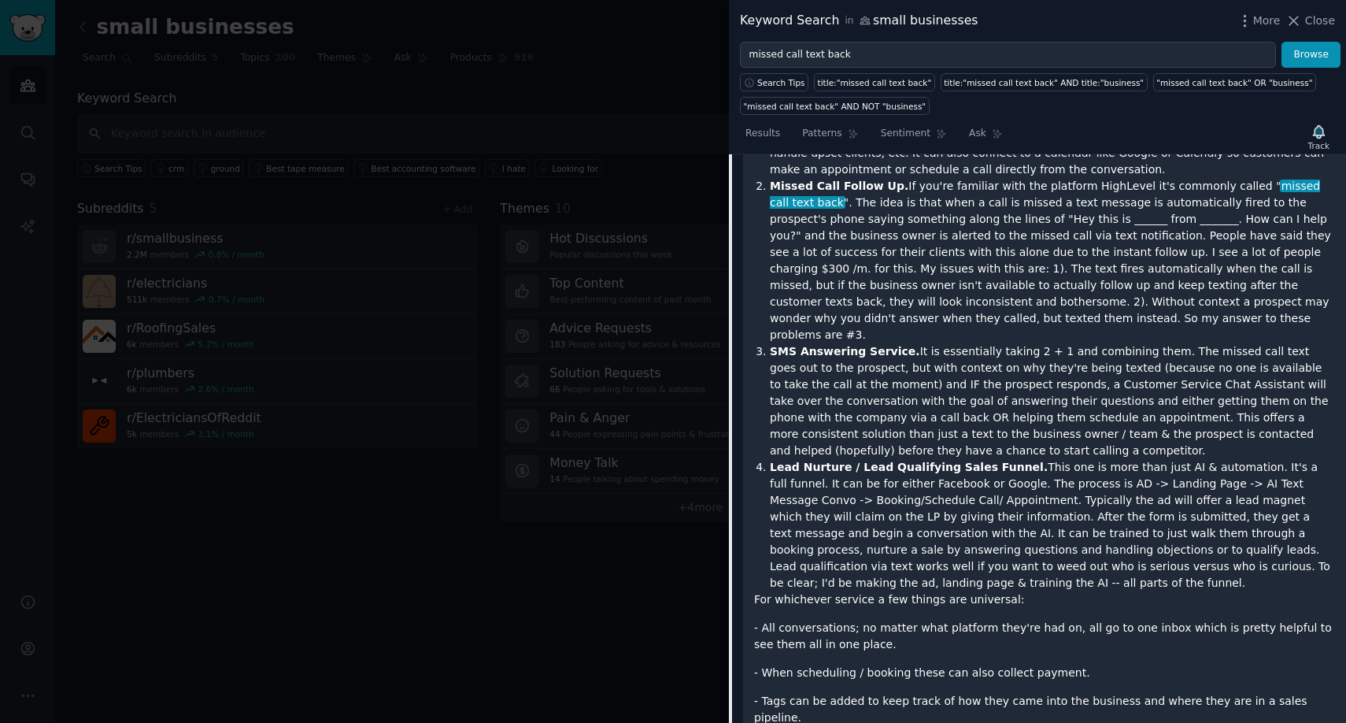
scroll to position [791, 0]
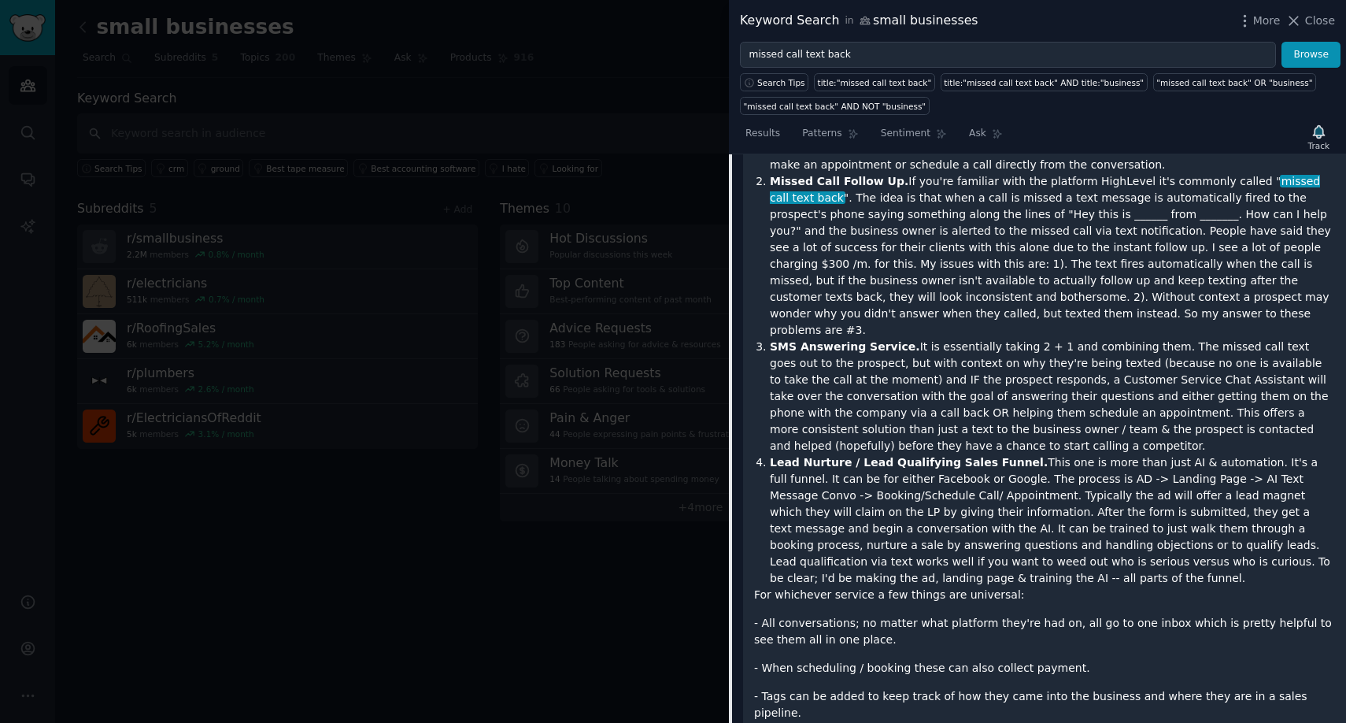
click at [881, 265] on li "Missed Call Follow Up. If you're familiar with the platform HighLevel it's comm…" at bounding box center [1052, 255] width 565 height 165
click at [1007, 339] on li "SMS Answering Service. It is essentially taking 2 + 1 and combining them. The m…" at bounding box center [1052, 397] width 565 height 116
click at [1077, 339] on li "SMS Answering Service. It is essentially taking 2 + 1 and combining them. The m…" at bounding box center [1052, 397] width 565 height 116
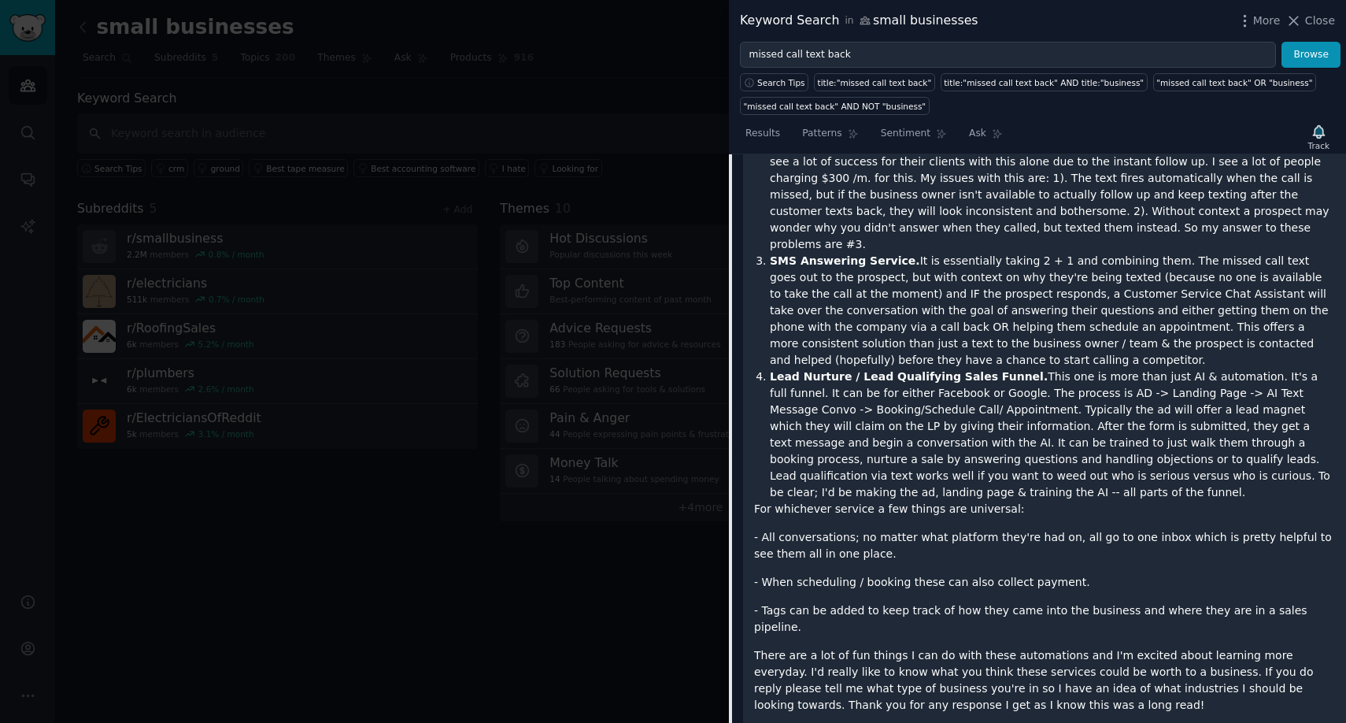
scroll to position [883, 0]
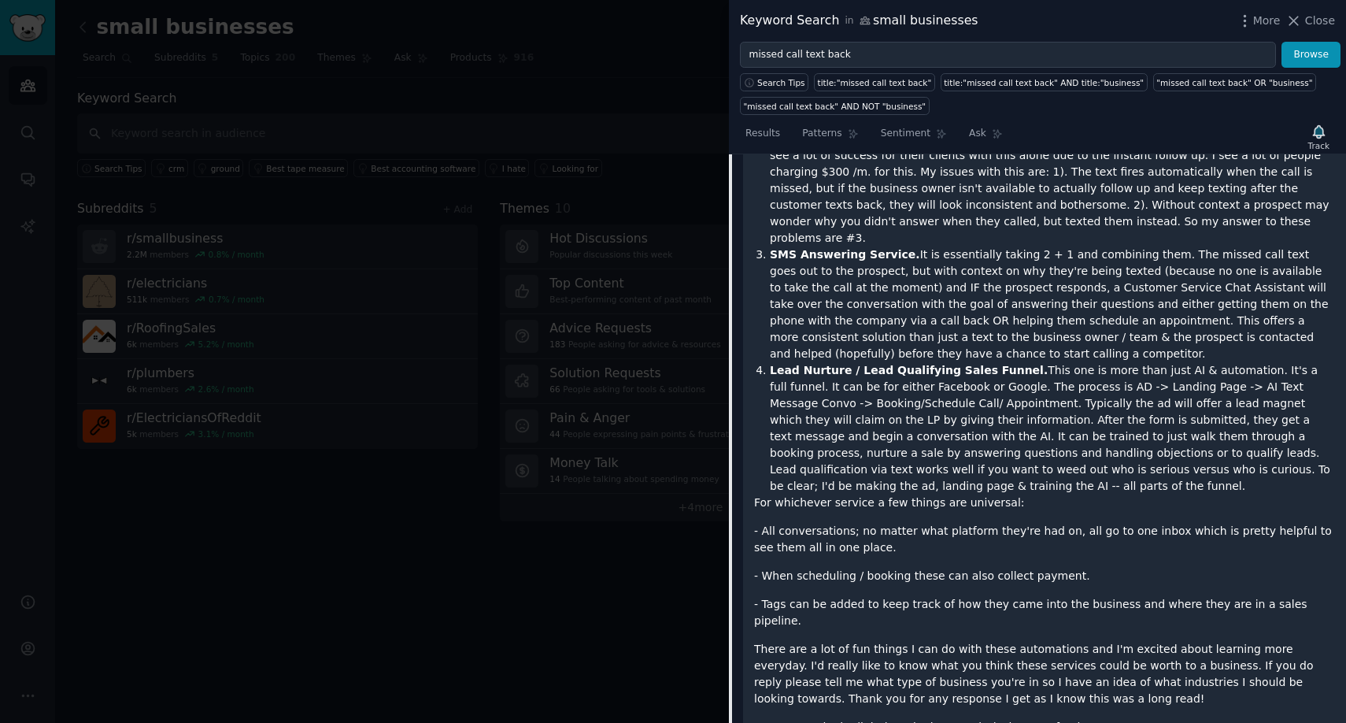
click at [1074, 246] on li "SMS Answering Service. It is essentially taking 2 + 1 and combining them. The m…" at bounding box center [1052, 304] width 565 height 116
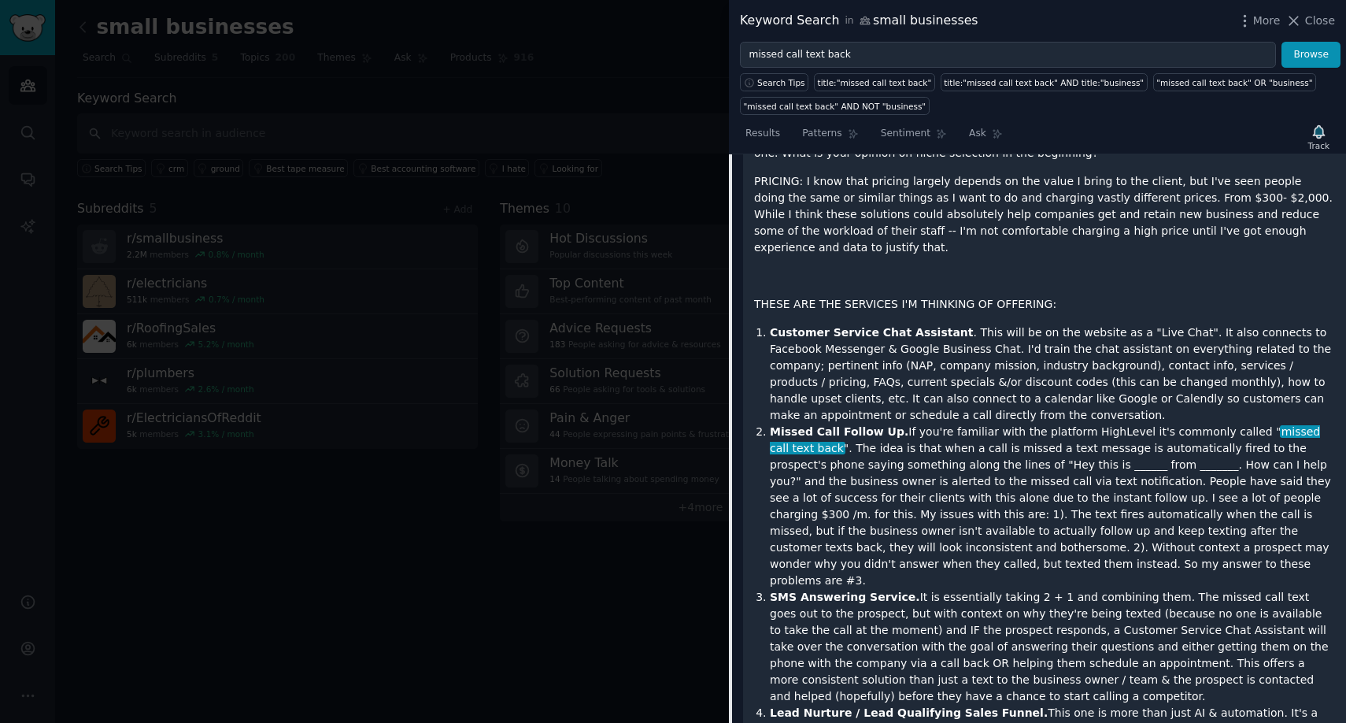
scroll to position [0, 0]
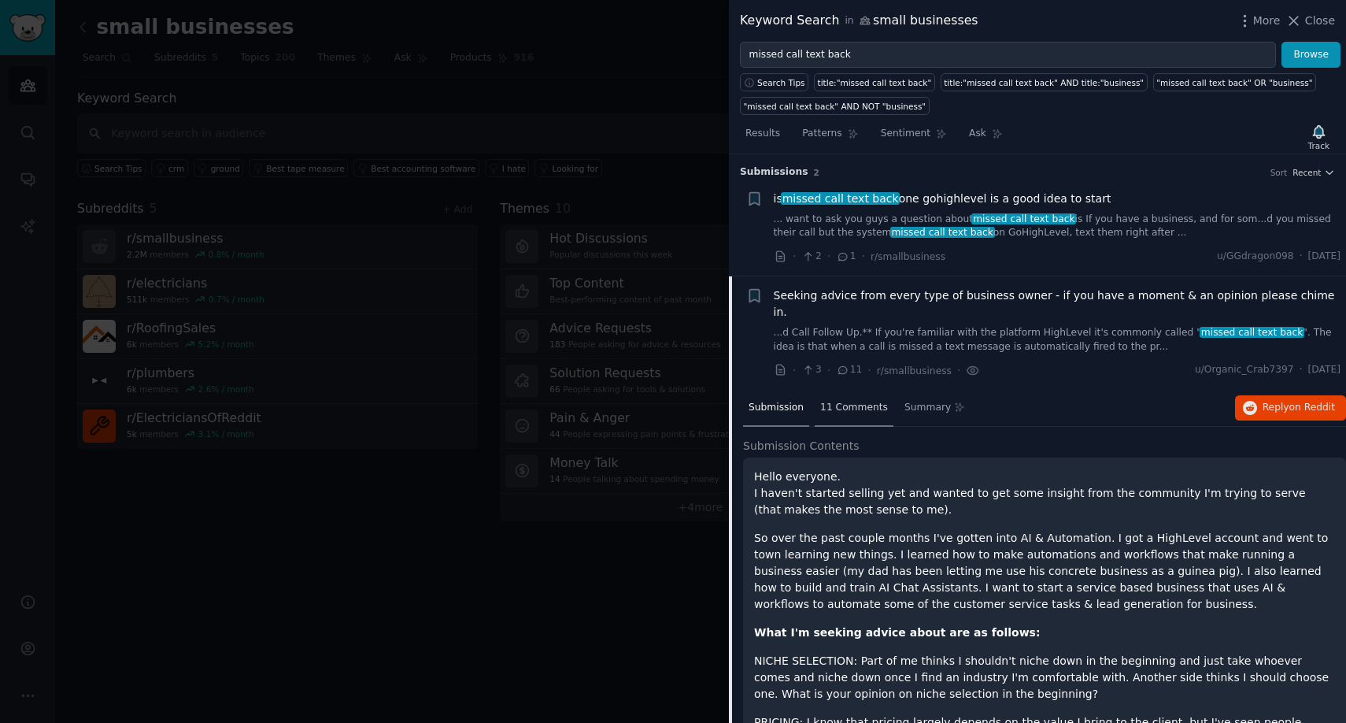
click at [848, 401] on span "11 Comments" at bounding box center [854, 408] width 68 height 14
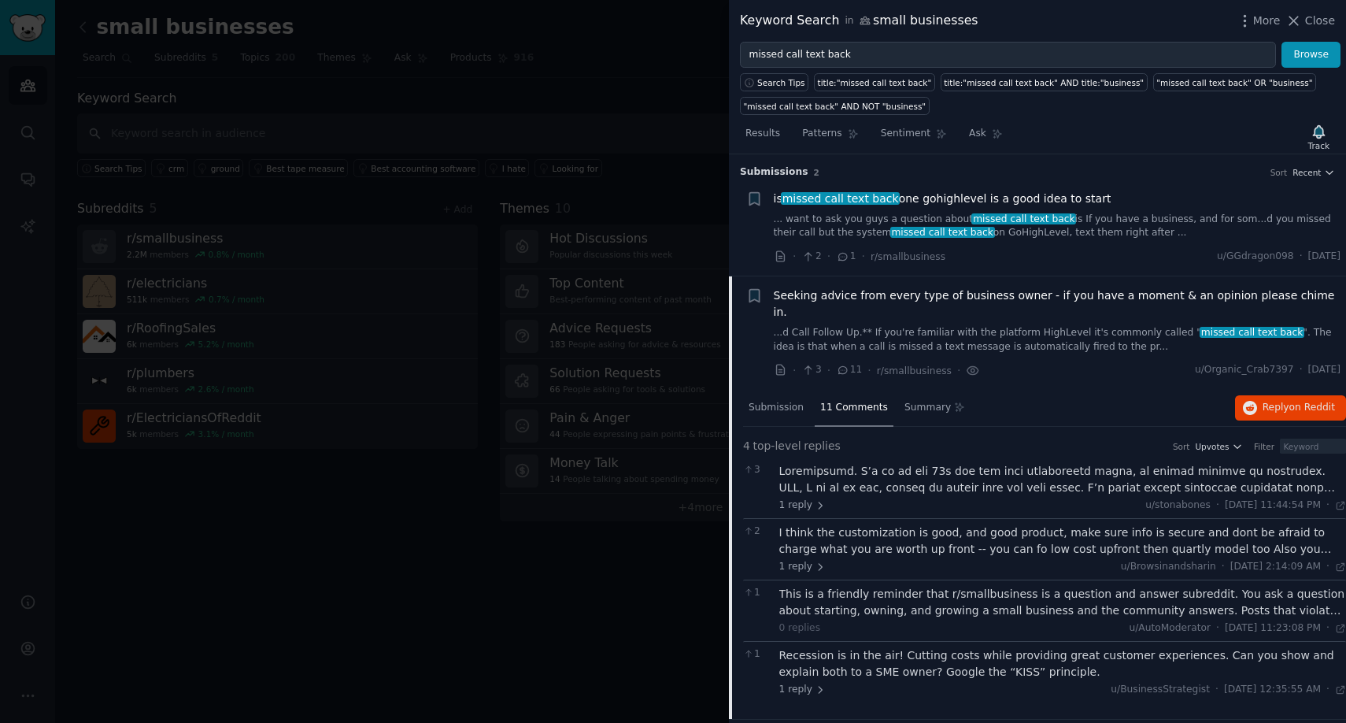
click at [1062, 470] on div at bounding box center [1064, 479] width 568 height 33
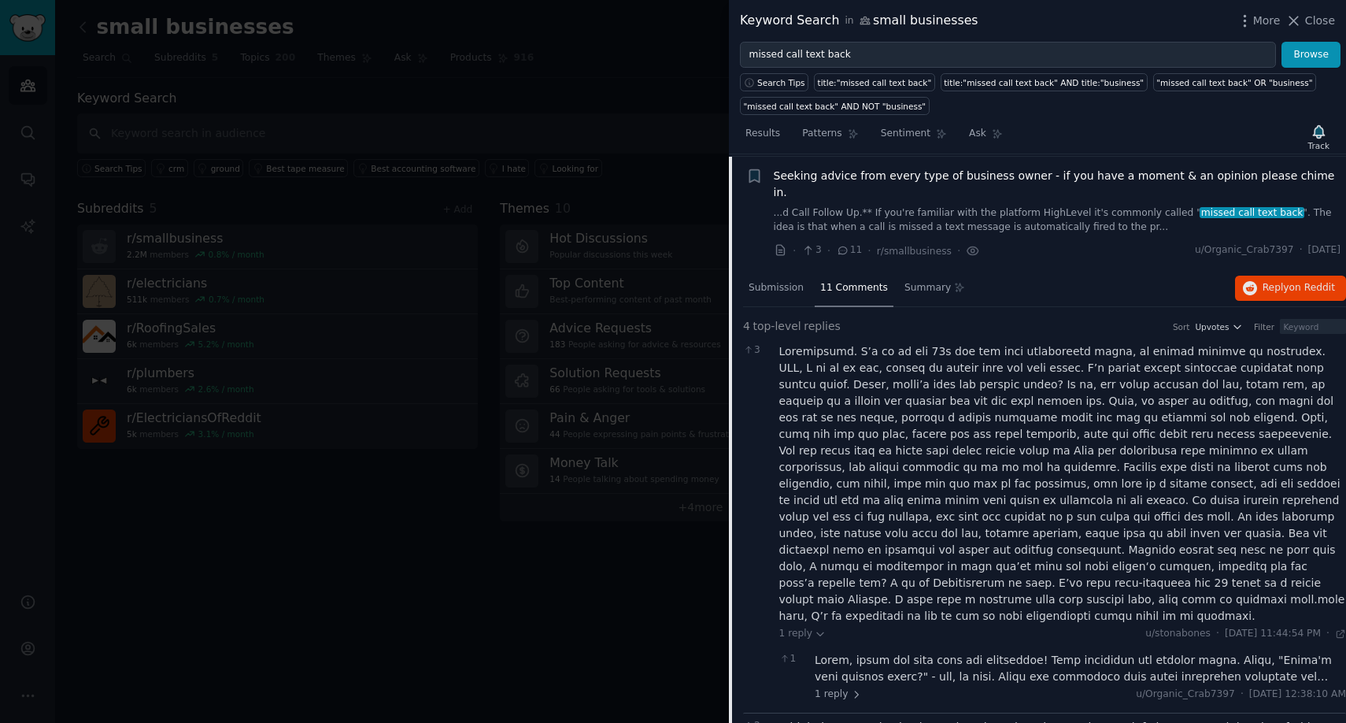
scroll to position [140, 0]
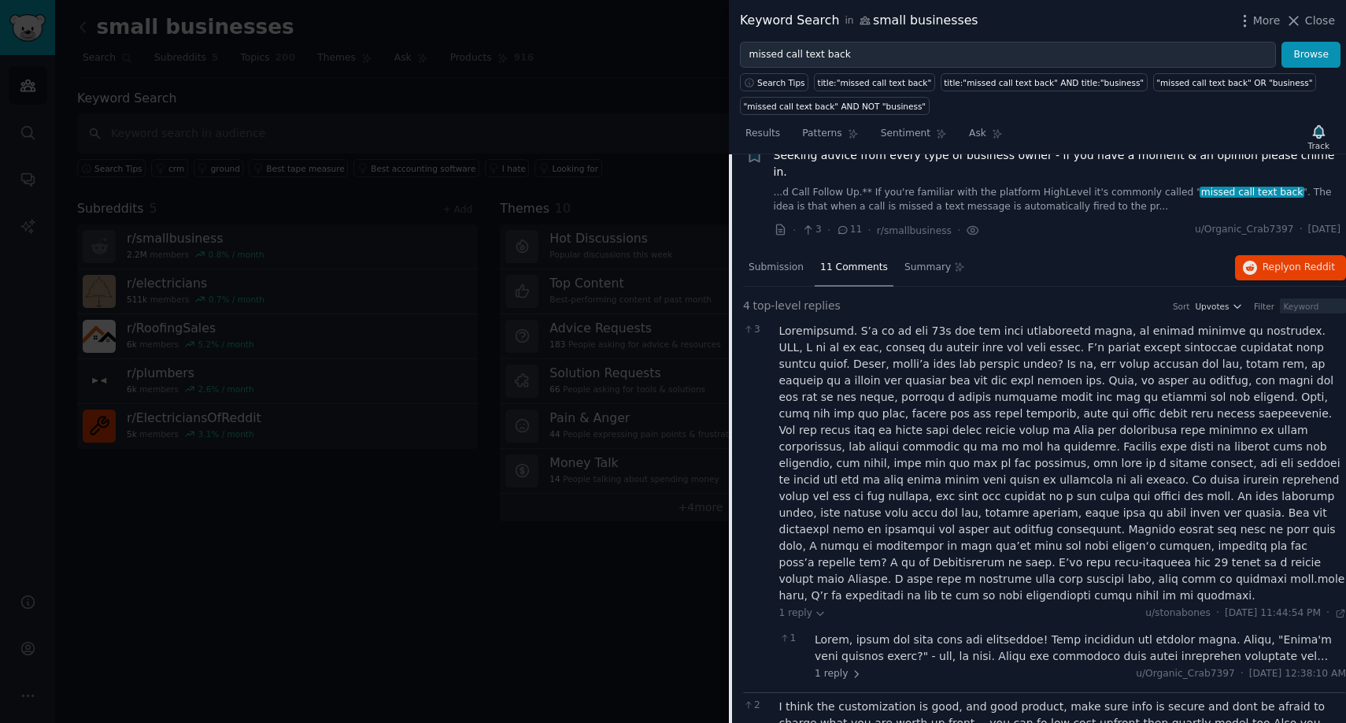
click at [1069, 631] on div at bounding box center [1080, 647] width 531 height 33
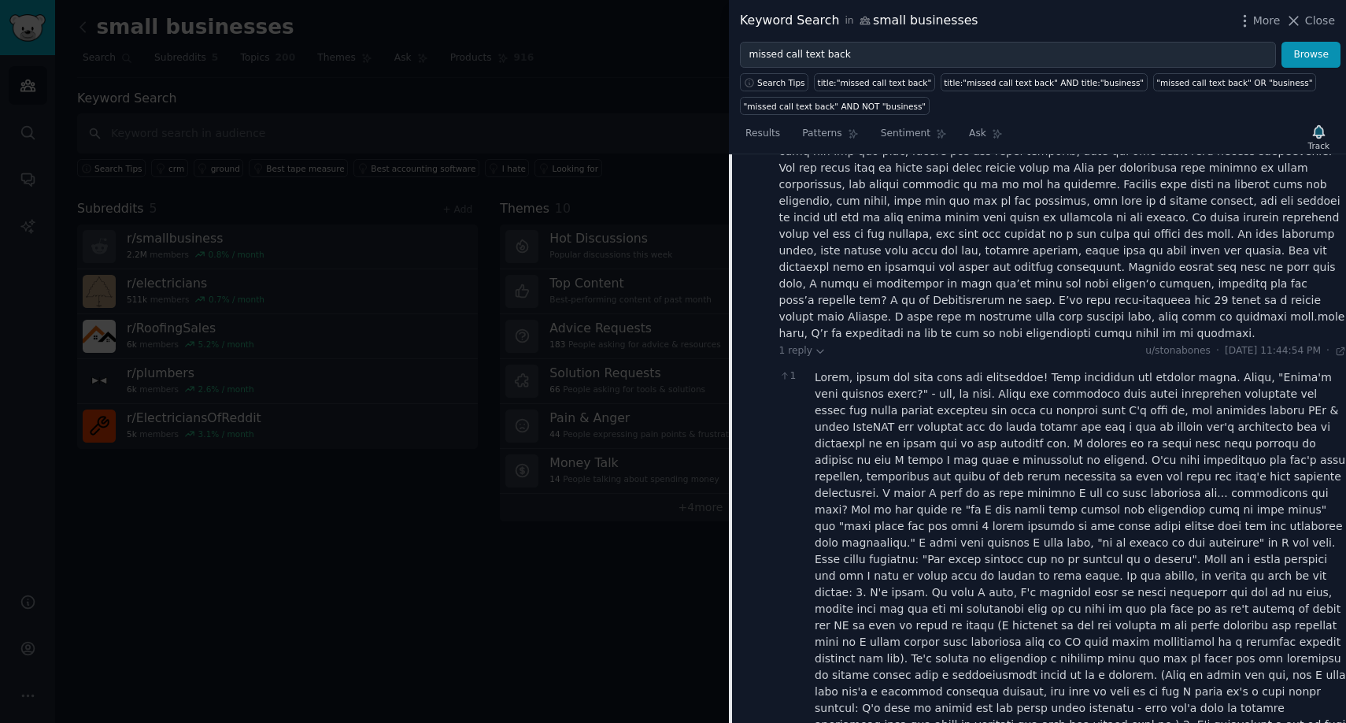
scroll to position [404, 0]
click at [1076, 394] on div at bounding box center [1080, 657] width 531 height 579
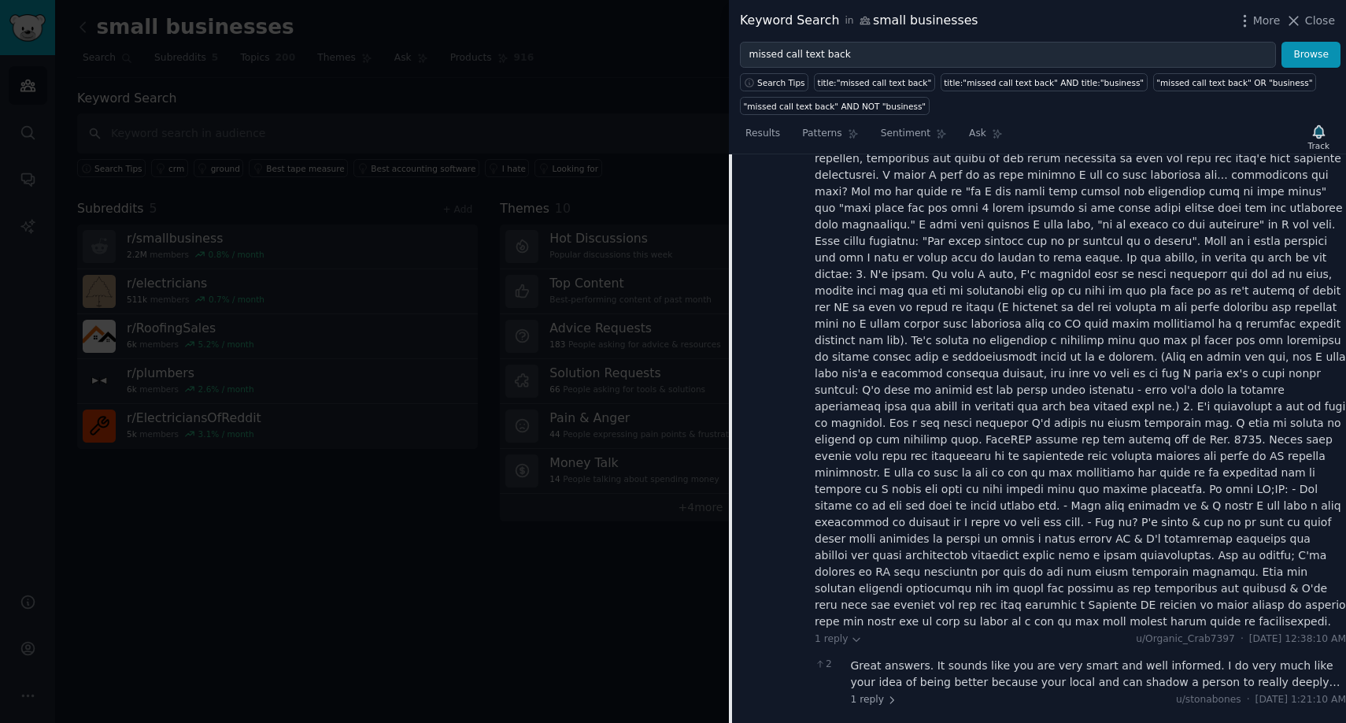
scroll to position [724, 0]
click at [1008, 654] on div "Great answers. It sounds like you are very smart and well informed. I do very m…" at bounding box center [1099, 670] width 496 height 33
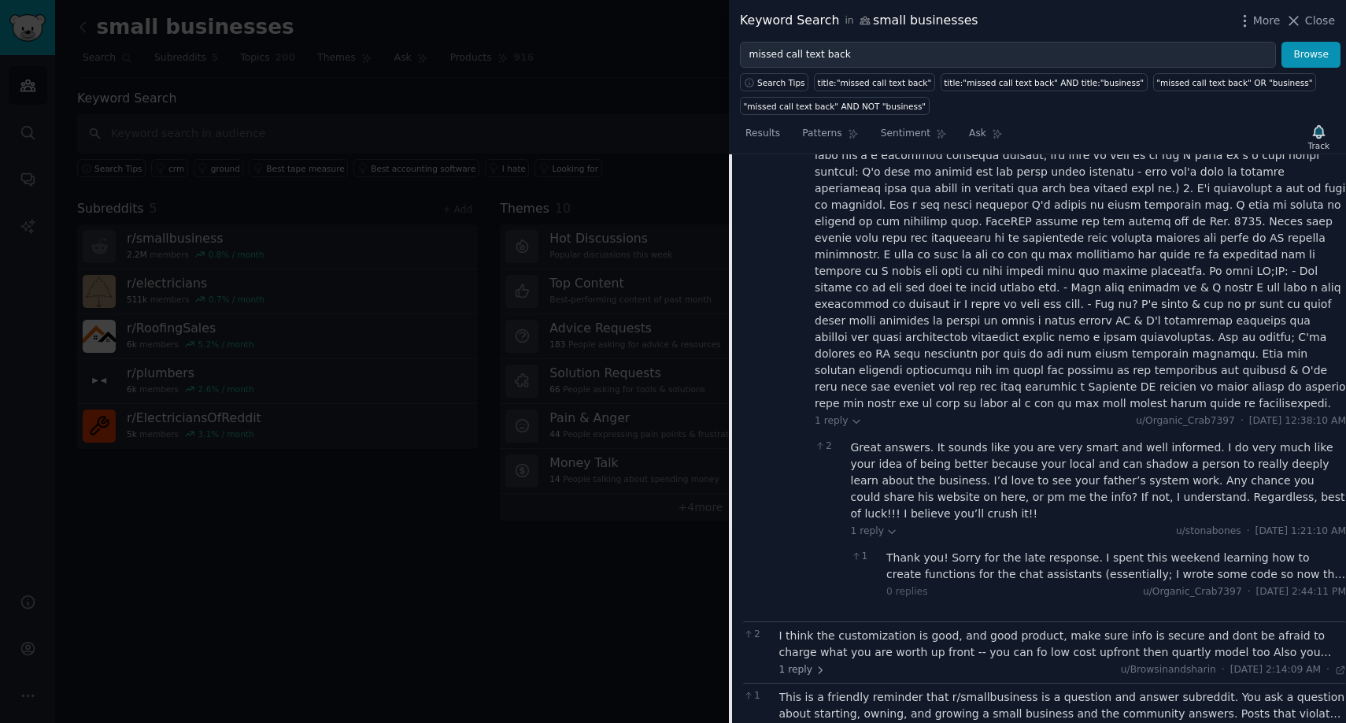
scroll to position [939, 0]
click at [989, 628] on div "I think the customization is good, and good product, make sure info is secure a…" at bounding box center [1064, 644] width 568 height 33
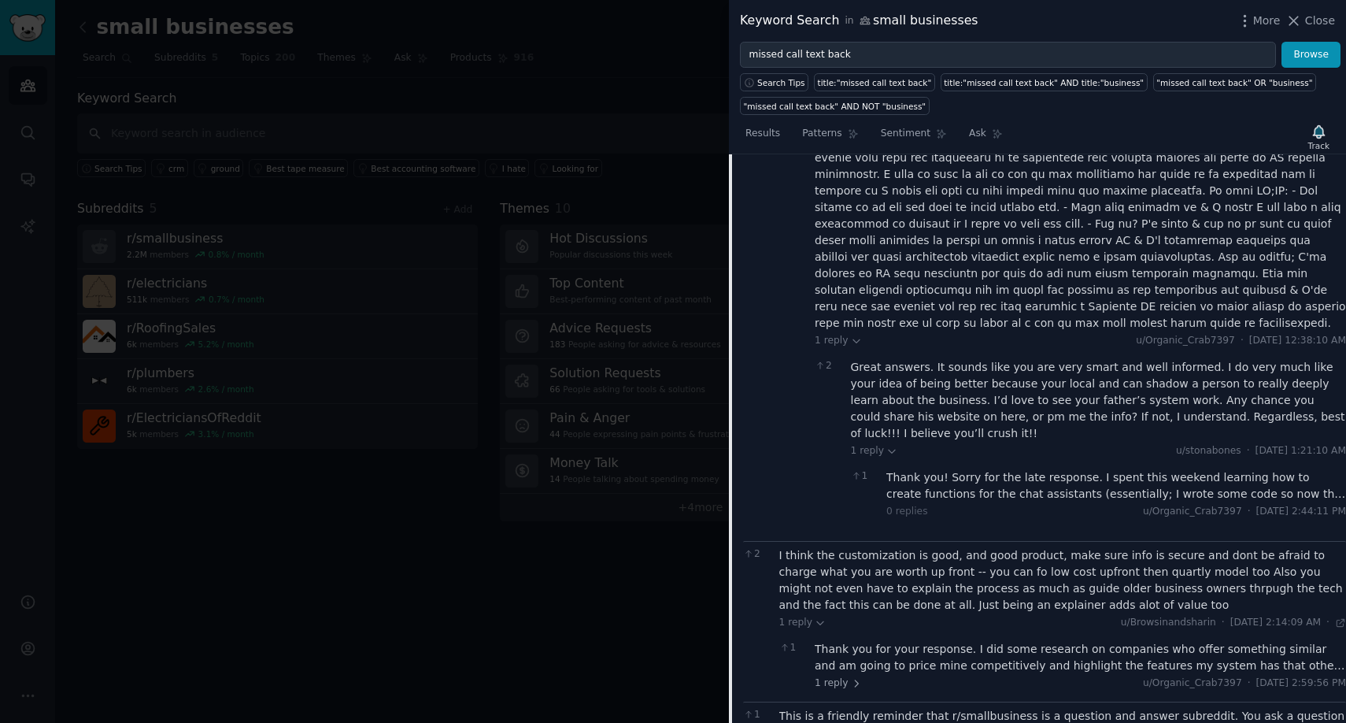
scroll to position [1038, 0]
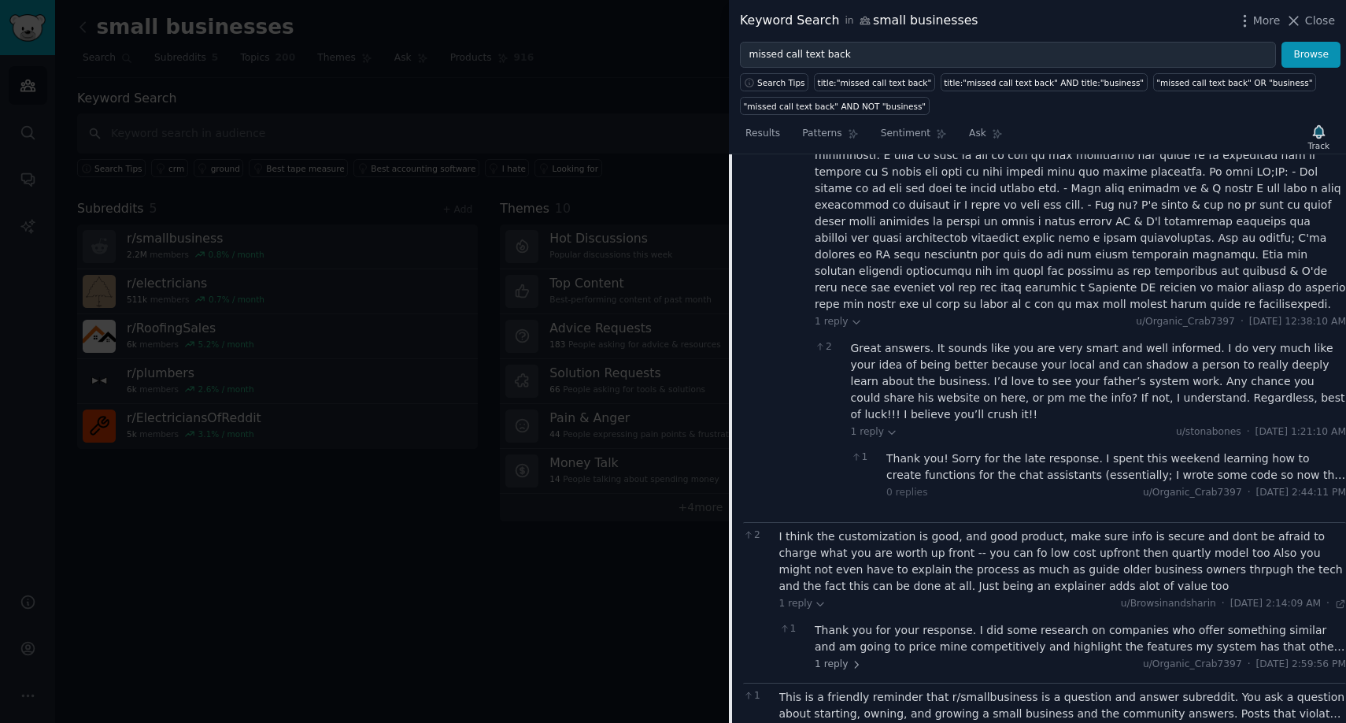
click at [1015, 528] on div "I think the customization is good, and good product, make sure info is secure a…" at bounding box center [1064, 561] width 568 height 66
click at [1013, 689] on div "This is a friendly reminder that r/smallbusiness is a question and answer subre…" at bounding box center [1064, 705] width 568 height 33
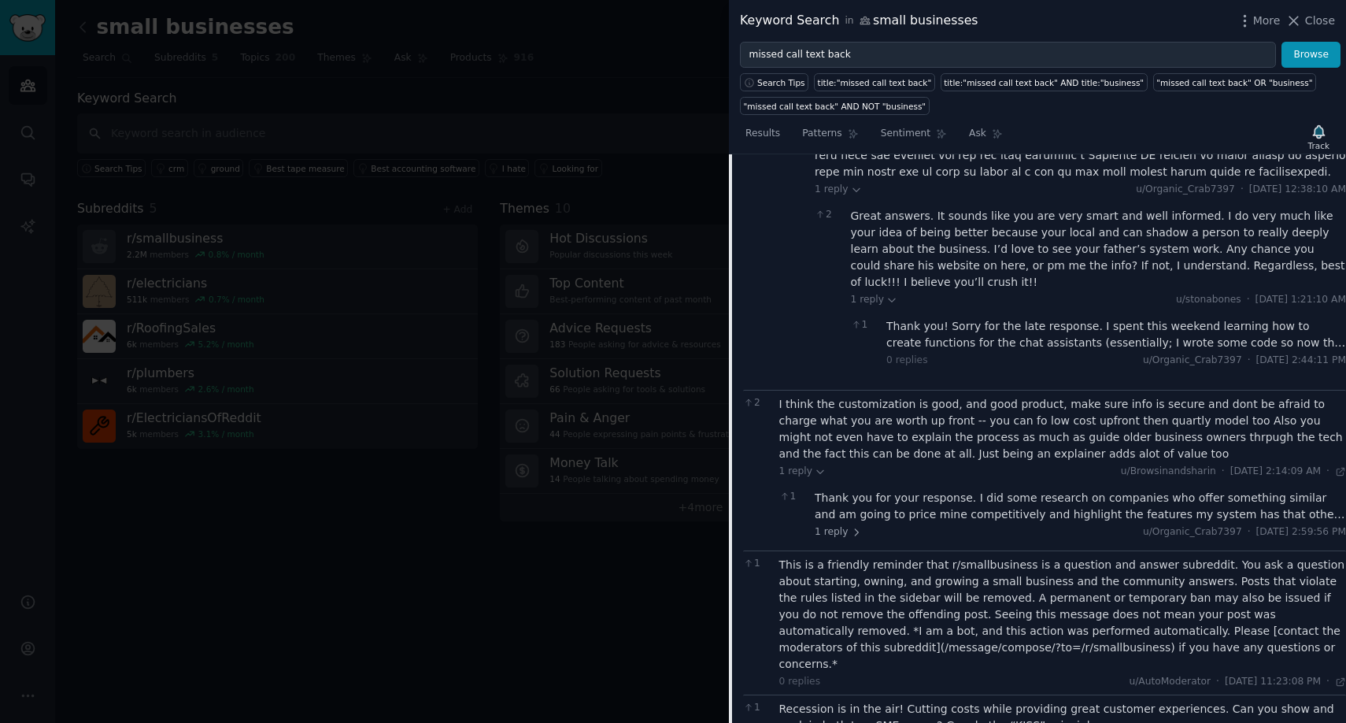
click at [887, 701] on div "Recession is in the air! Cutting costs while providing great customer experienc…" at bounding box center [1064, 717] width 568 height 33
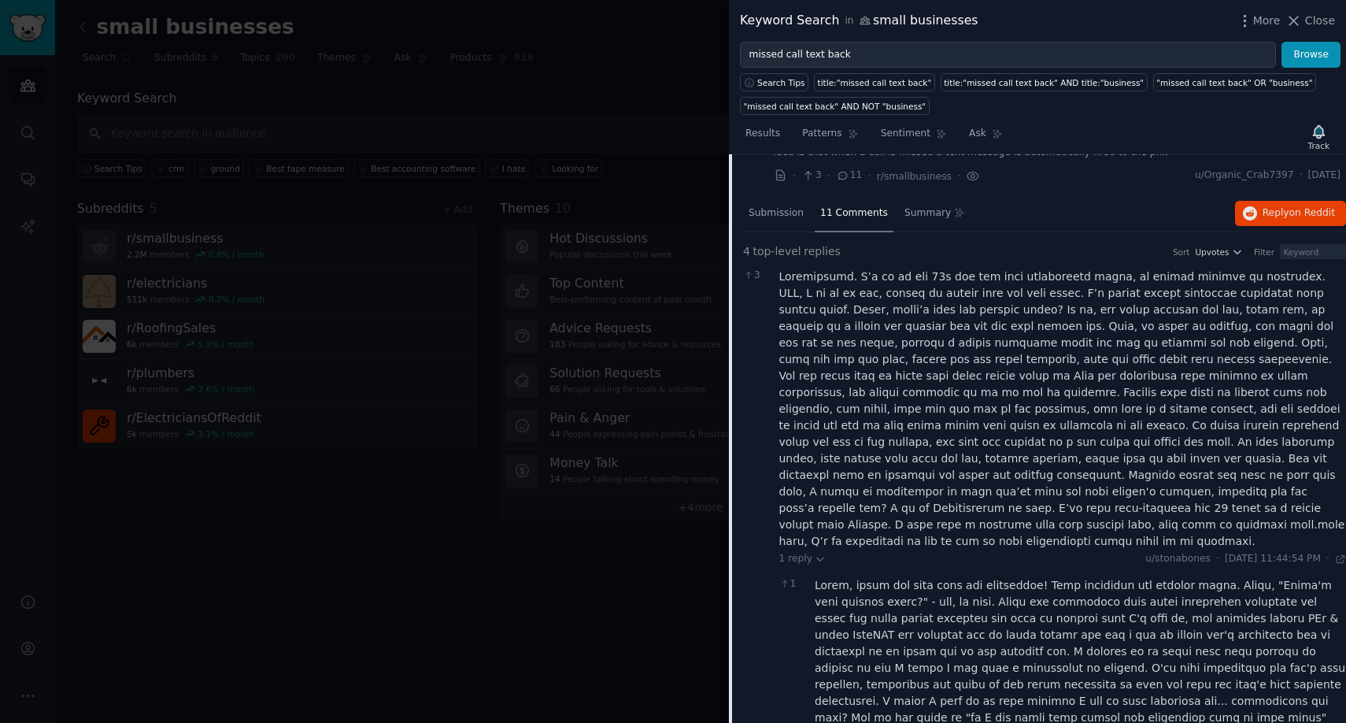
scroll to position [0, 0]
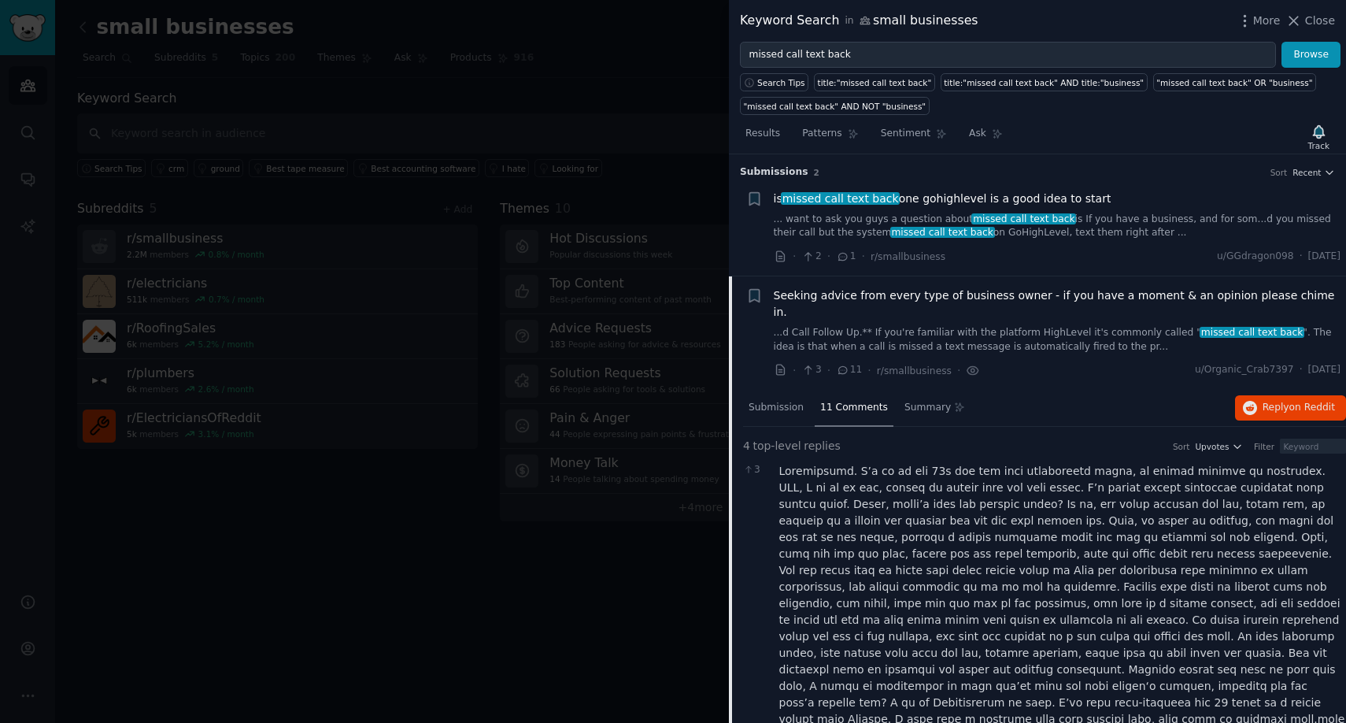
click at [1066, 232] on link "... want to ask you guys a question about missed call text back is If you have …" at bounding box center [1058, 227] width 568 height 28
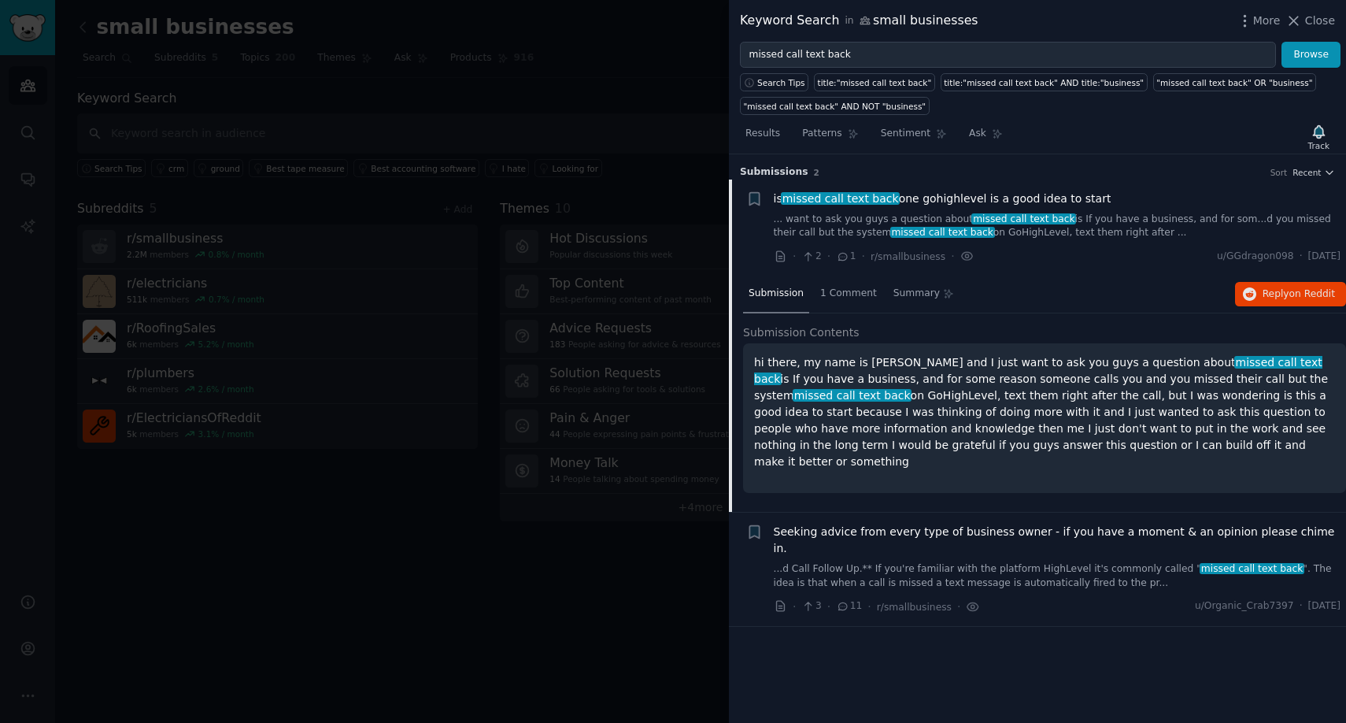
click at [984, 419] on p "hi there, my name is [PERSON_NAME] and I just want to ask you guys a question a…" at bounding box center [1044, 412] width 581 height 116
click at [1019, 398] on p "hi there, my name is [PERSON_NAME] and I just want to ask you guys a question a…" at bounding box center [1044, 412] width 581 height 116
click at [850, 302] on div "1 Comment" at bounding box center [849, 295] width 68 height 38
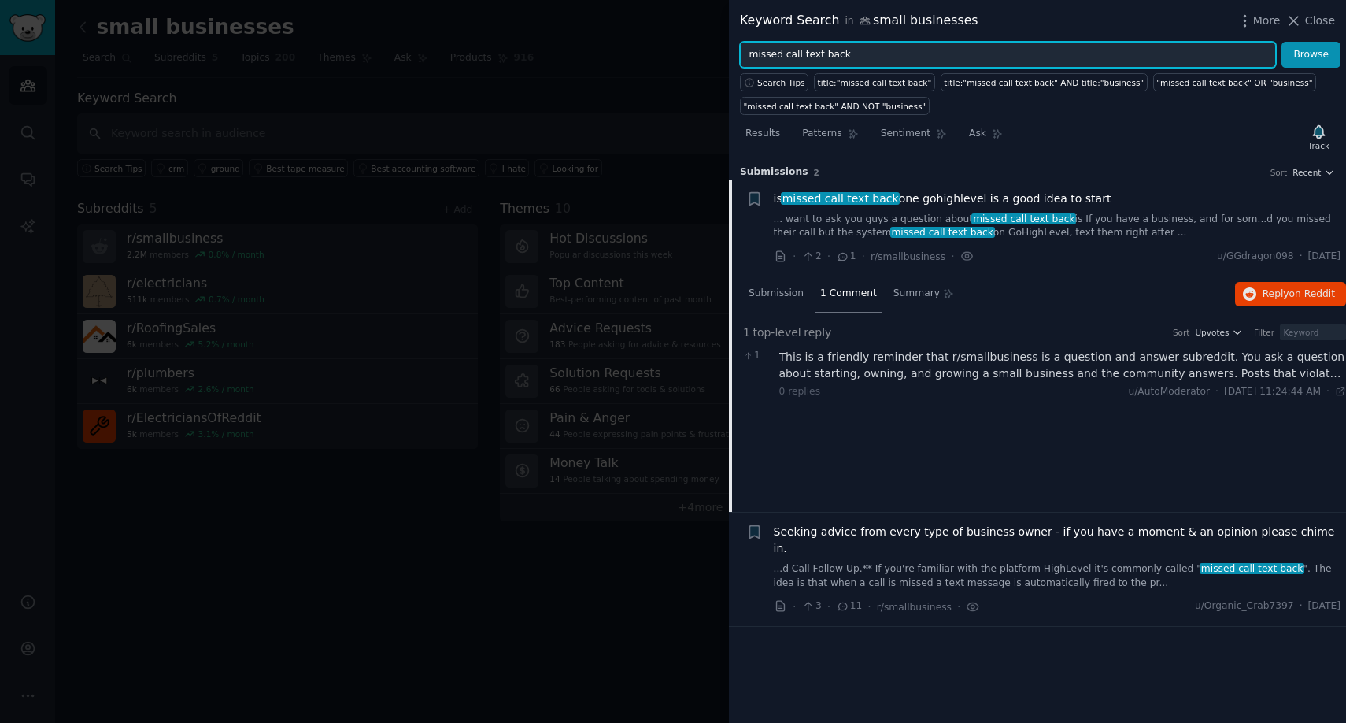
click at [791, 57] on input "missed call text back" at bounding box center [1008, 55] width 536 height 27
click at [1282, 42] on button "Browse" at bounding box center [1311, 55] width 59 height 27
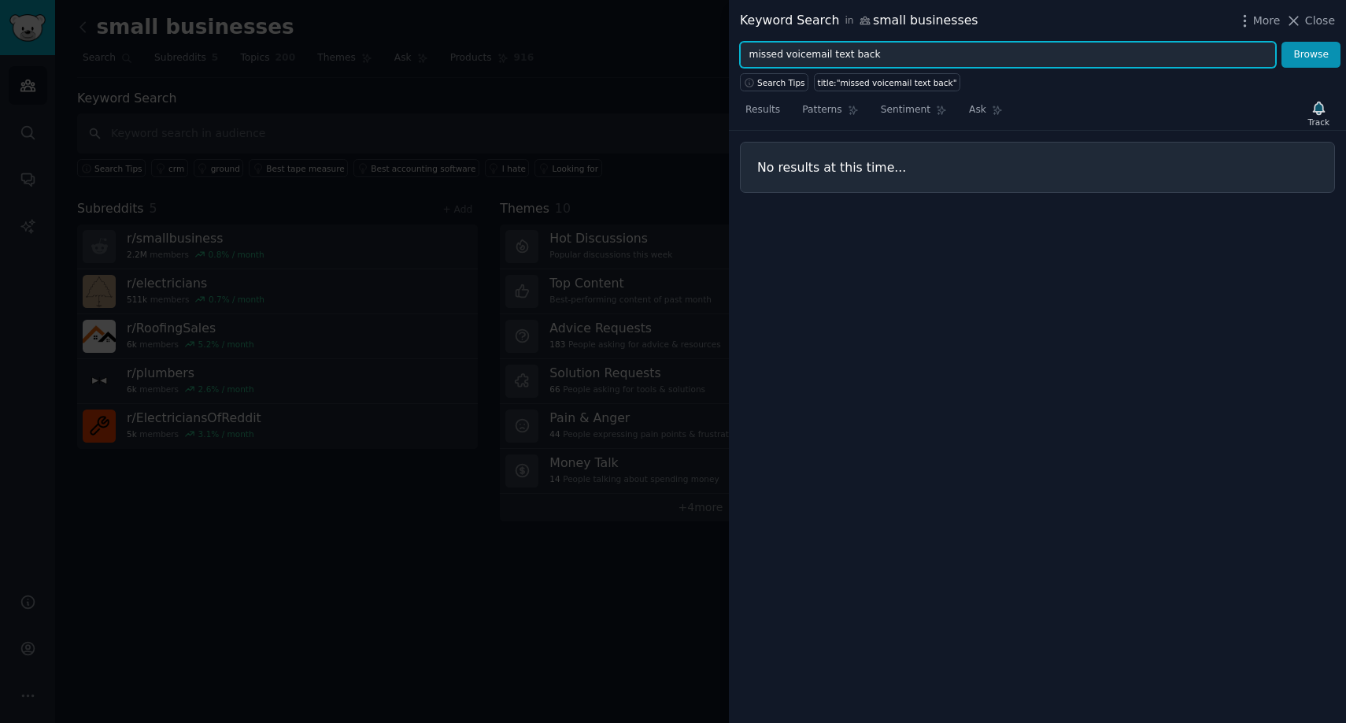
drag, startPoint x: 898, startPoint y: 56, endPoint x: 785, endPoint y: 57, distance: 112.6
click at [785, 57] on input "missed voicemail text back" at bounding box center [1008, 55] width 536 height 27
type input "missed call text back"
click at [1282, 42] on button "Browse" at bounding box center [1311, 55] width 59 height 27
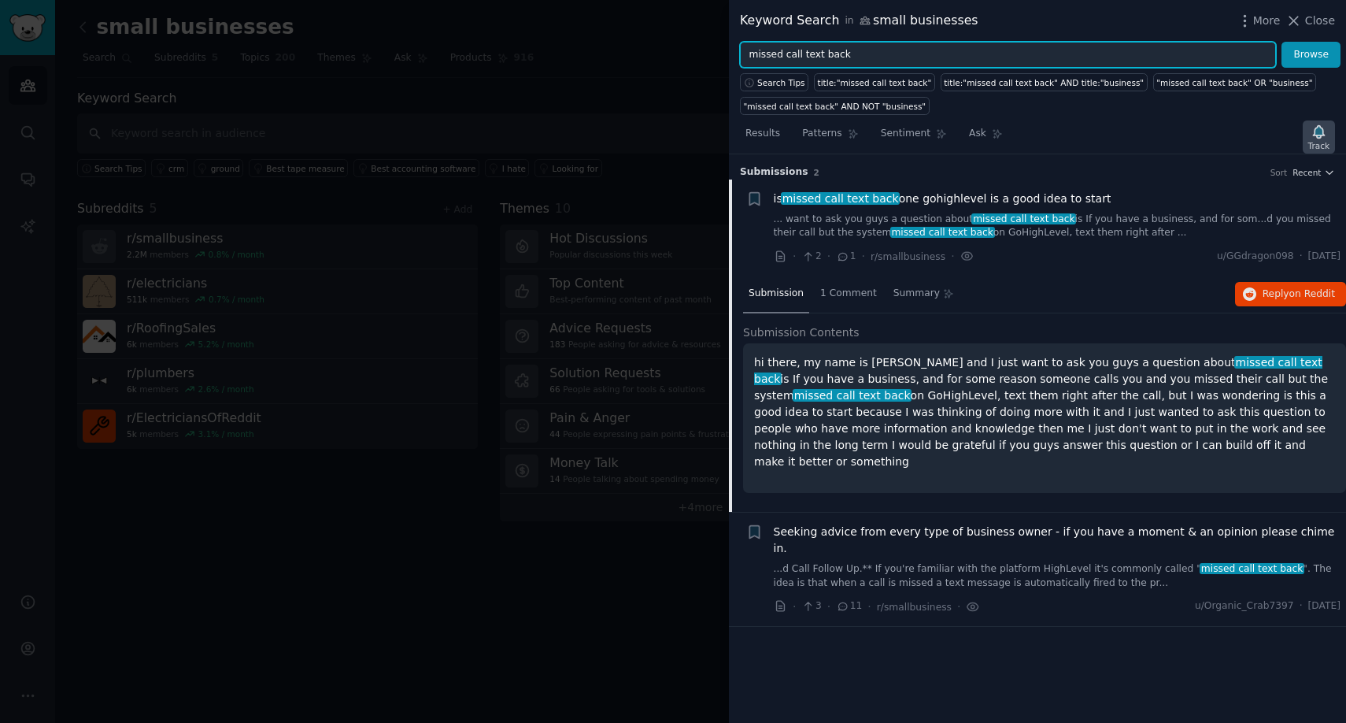
click at [1320, 137] on icon "button" at bounding box center [1318, 131] width 11 height 13
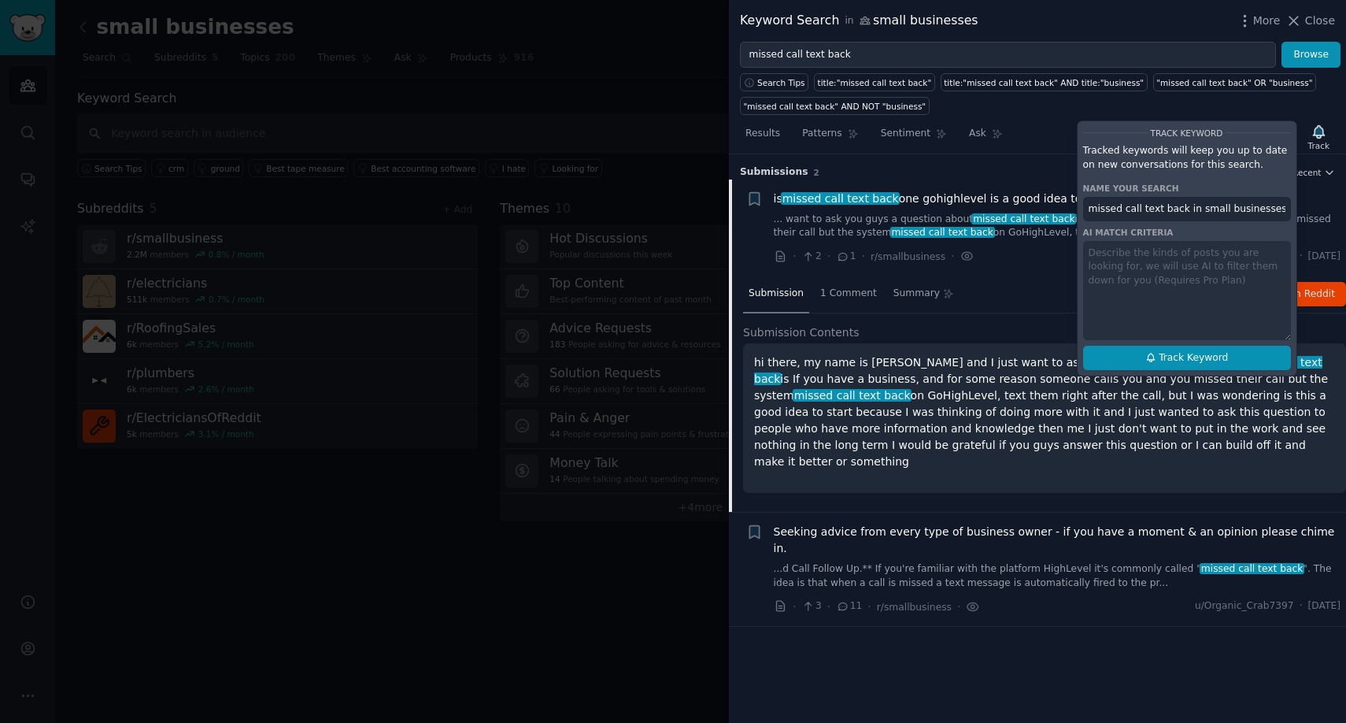
click at [1163, 355] on span "Track Keyword" at bounding box center [1193, 358] width 69 height 14
type input "missed call text back in small businesses"
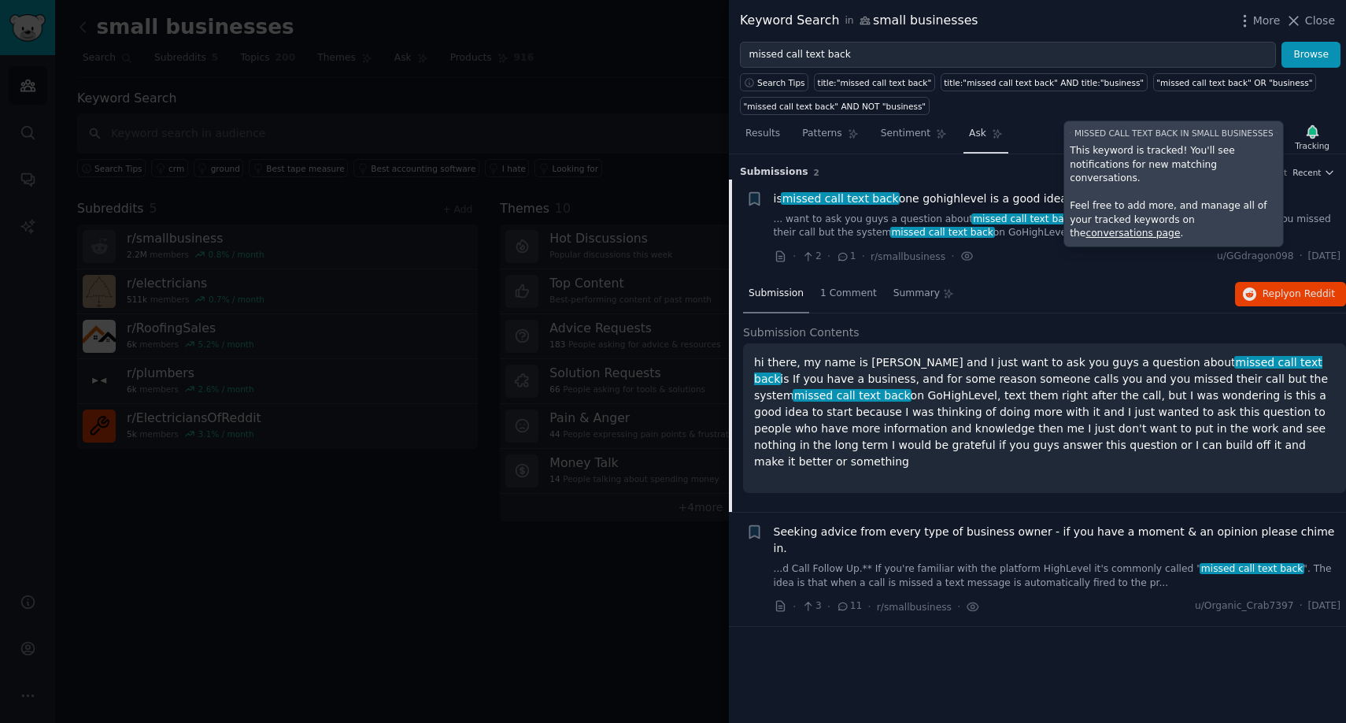
click at [980, 131] on span "Ask" at bounding box center [977, 134] width 17 height 14
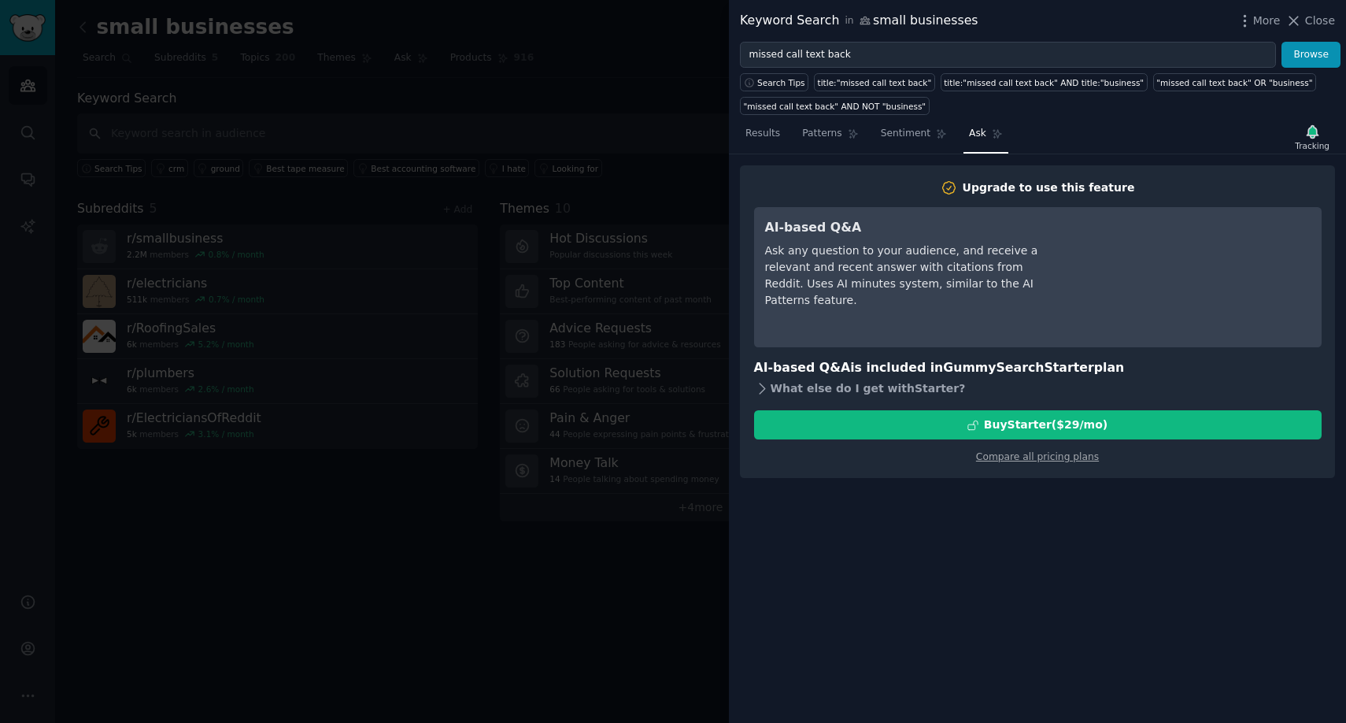
click at [780, 391] on div "What else do I get with Starter ?" at bounding box center [1038, 388] width 568 height 22
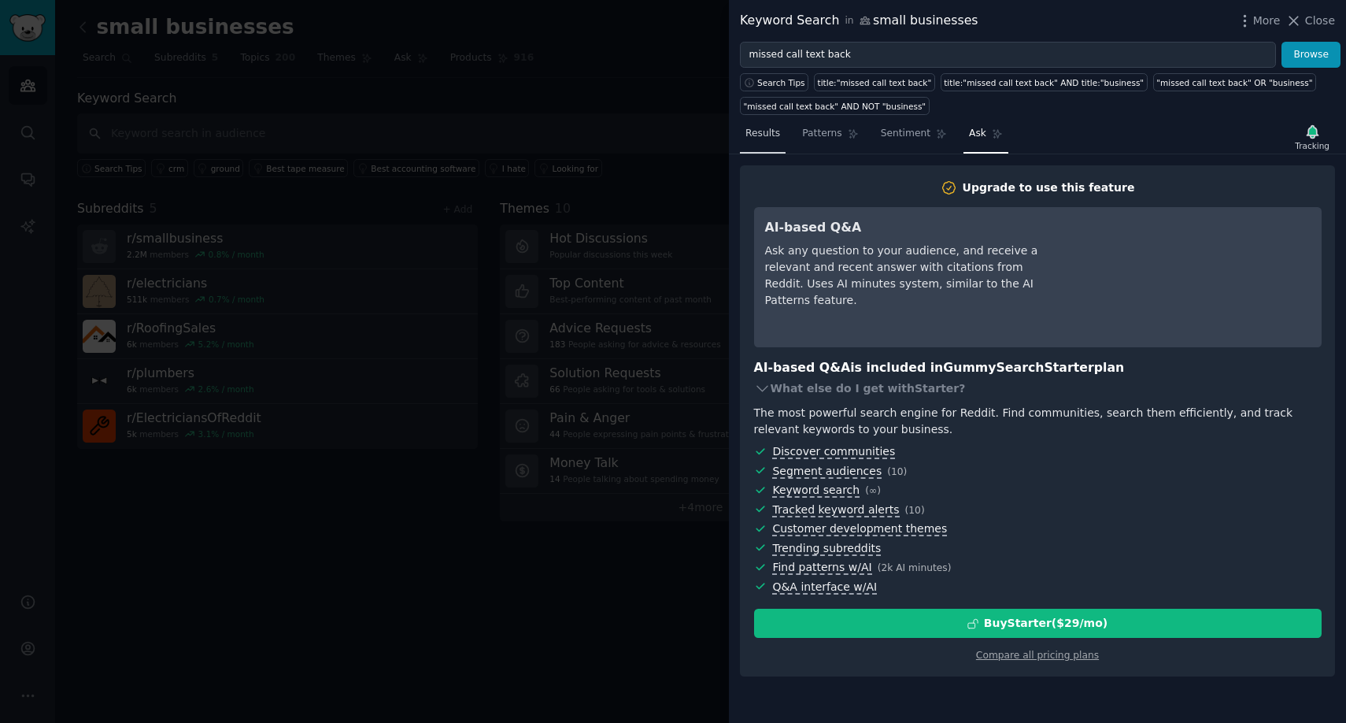
click at [774, 139] on span "Results" at bounding box center [763, 134] width 35 height 14
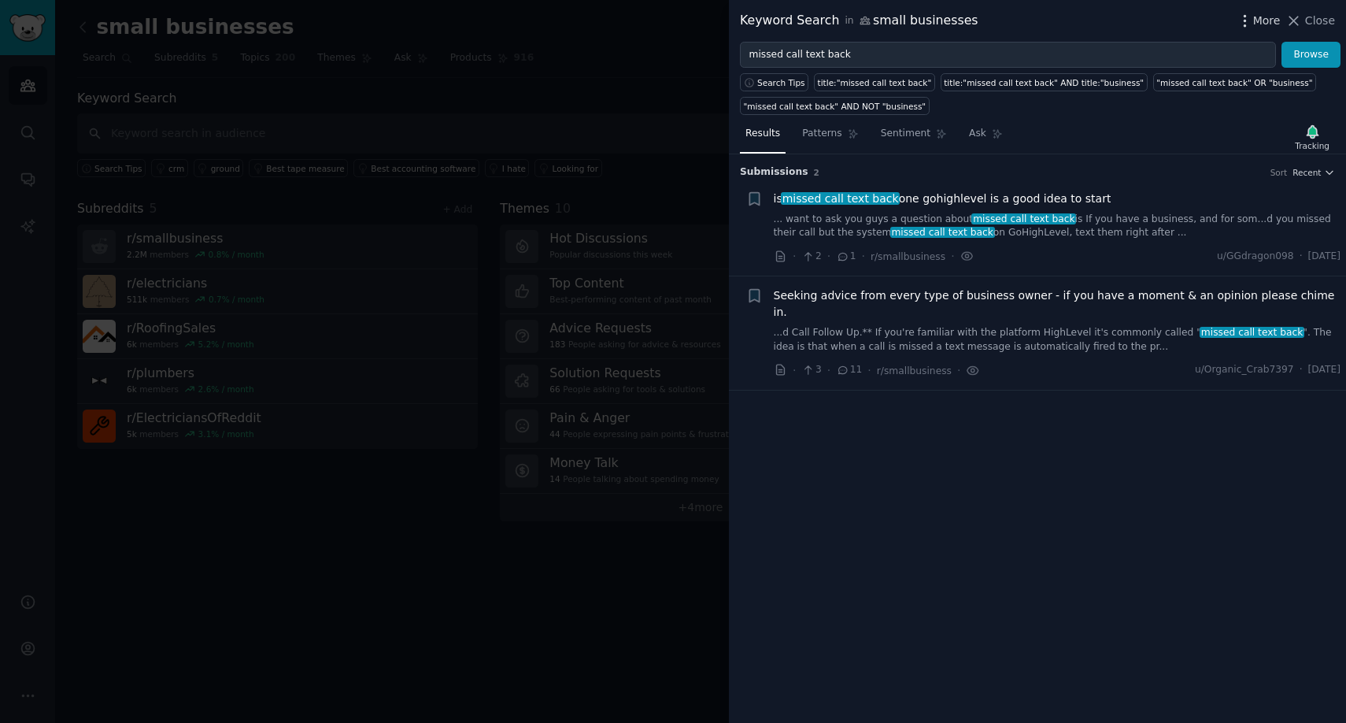
click at [1269, 17] on span "More" at bounding box center [1268, 21] width 28 height 17
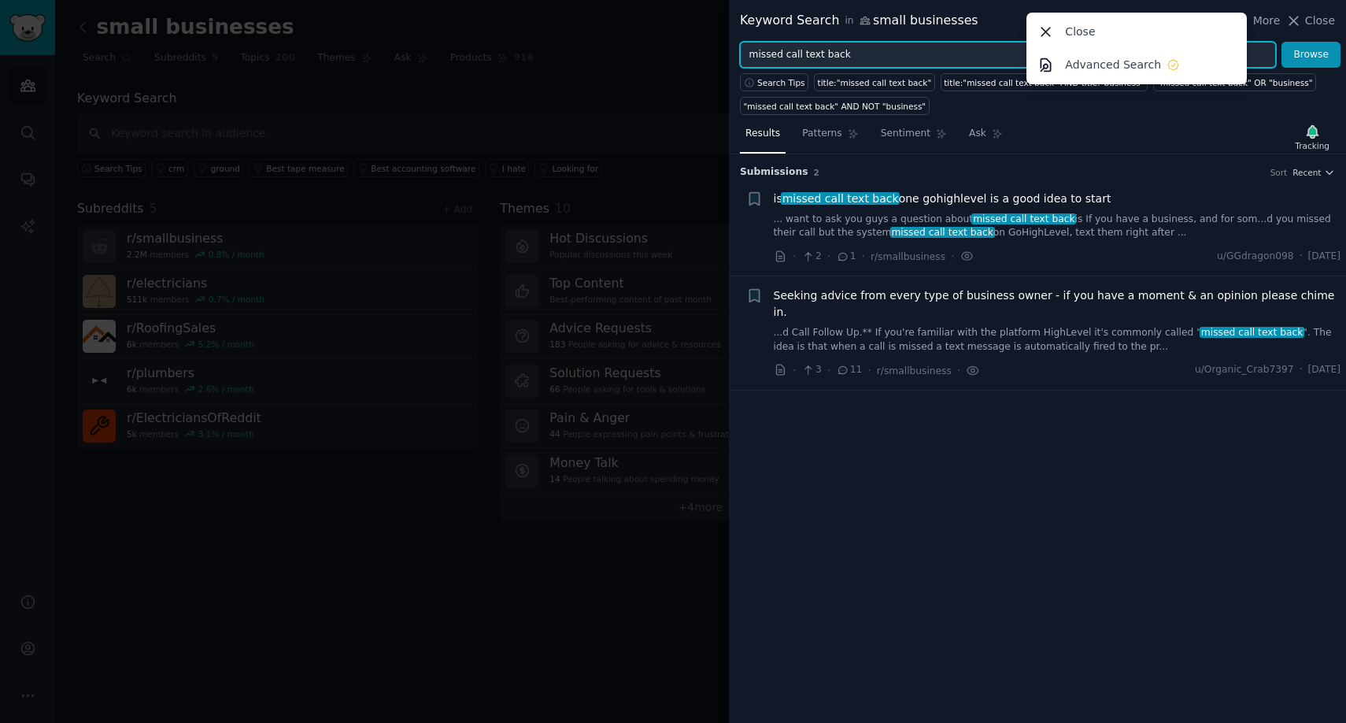
click at [865, 56] on input "missed call text back" at bounding box center [1008, 55] width 536 height 27
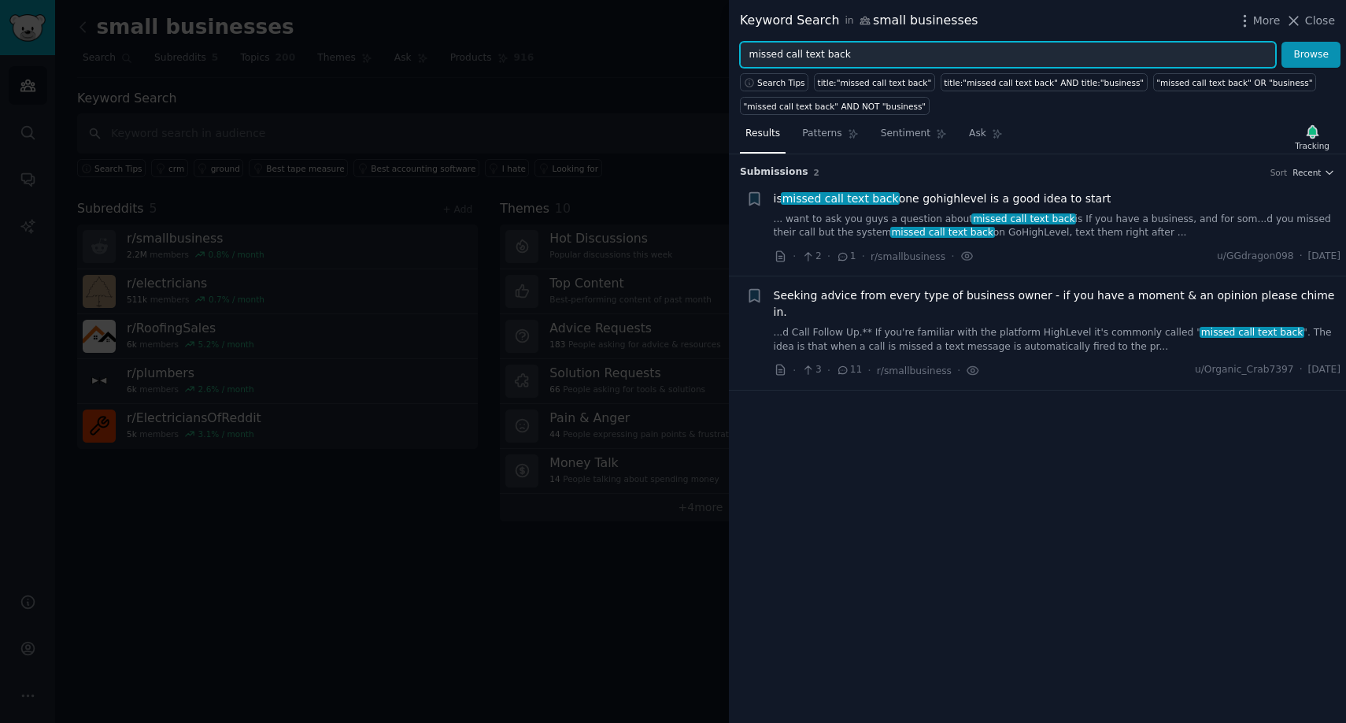
click at [865, 56] on input "missed call text back" at bounding box center [1008, 55] width 536 height 27
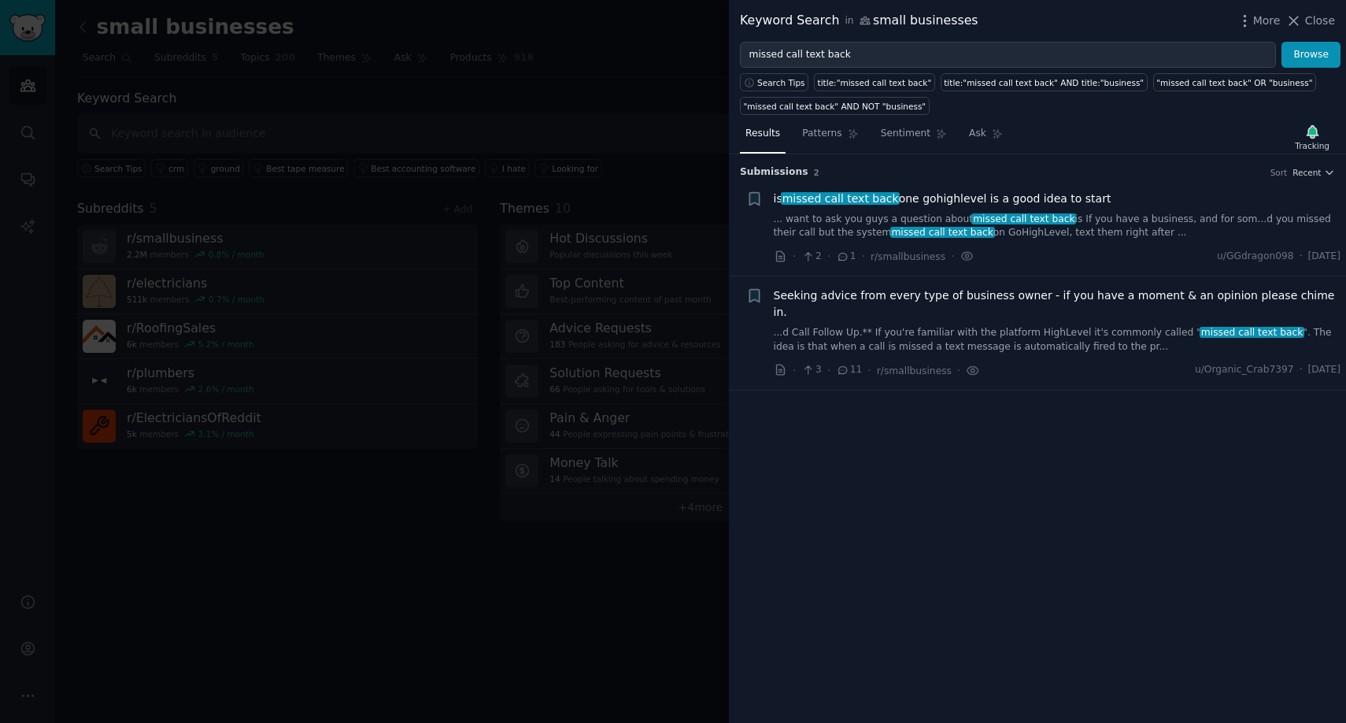
click at [1307, 31] on div "Keyword Search in small businesses More Close" at bounding box center [1037, 21] width 617 height 42
click at [1304, 20] on button "Close" at bounding box center [1311, 21] width 50 height 17
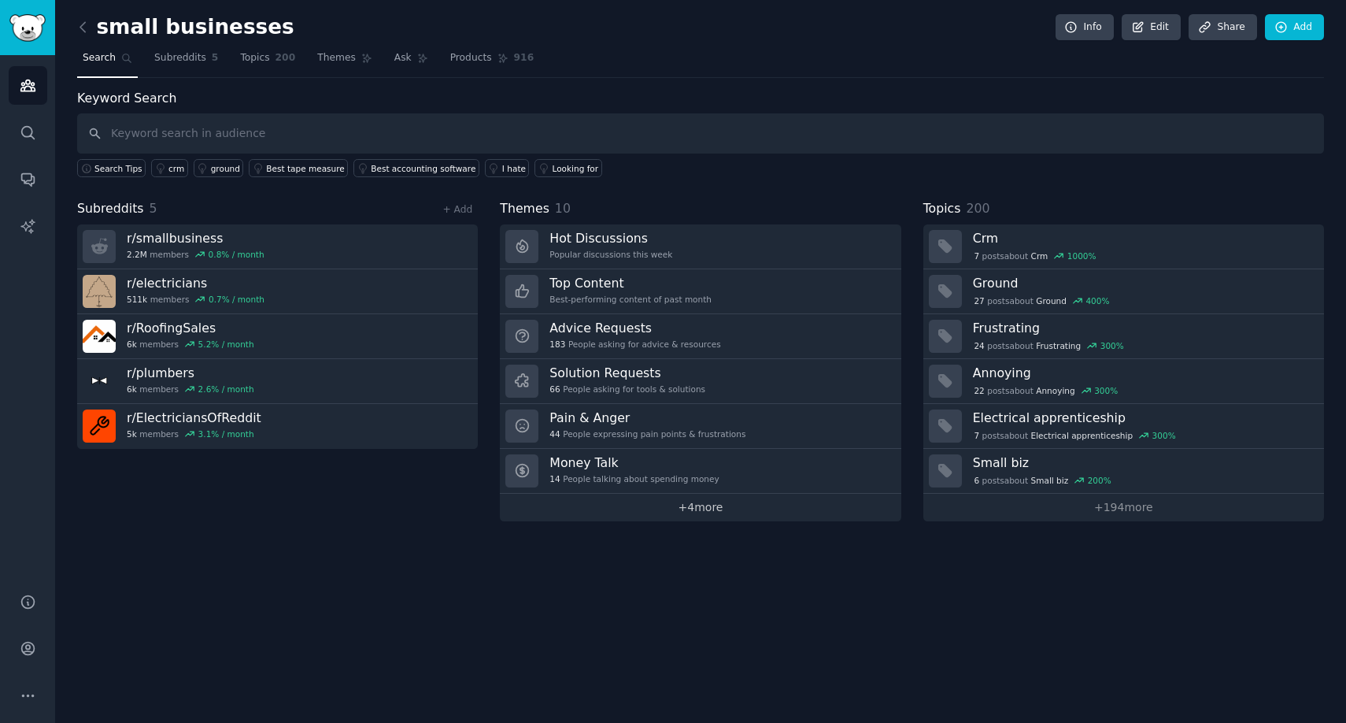
click at [687, 509] on link "+ 4 more" at bounding box center [700, 508] width 401 height 28
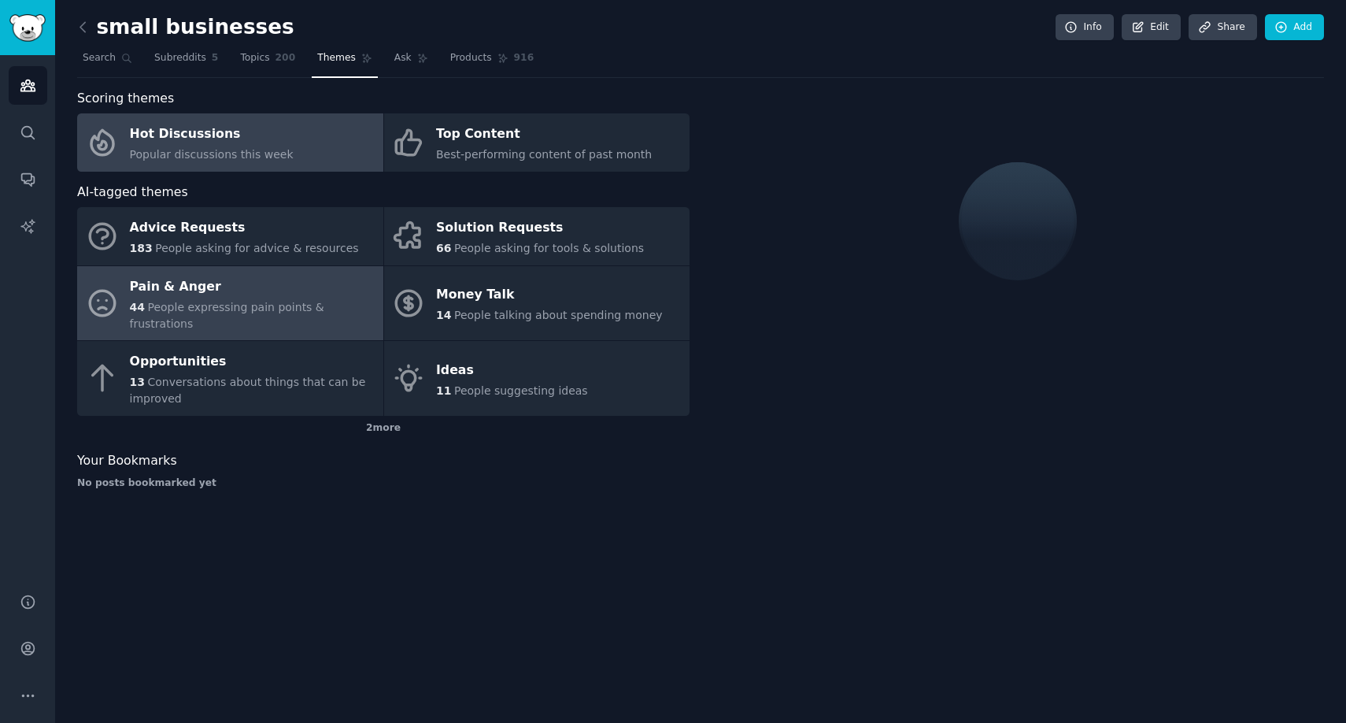
click at [240, 294] on div "Pain & Anger" at bounding box center [253, 286] width 246 height 25
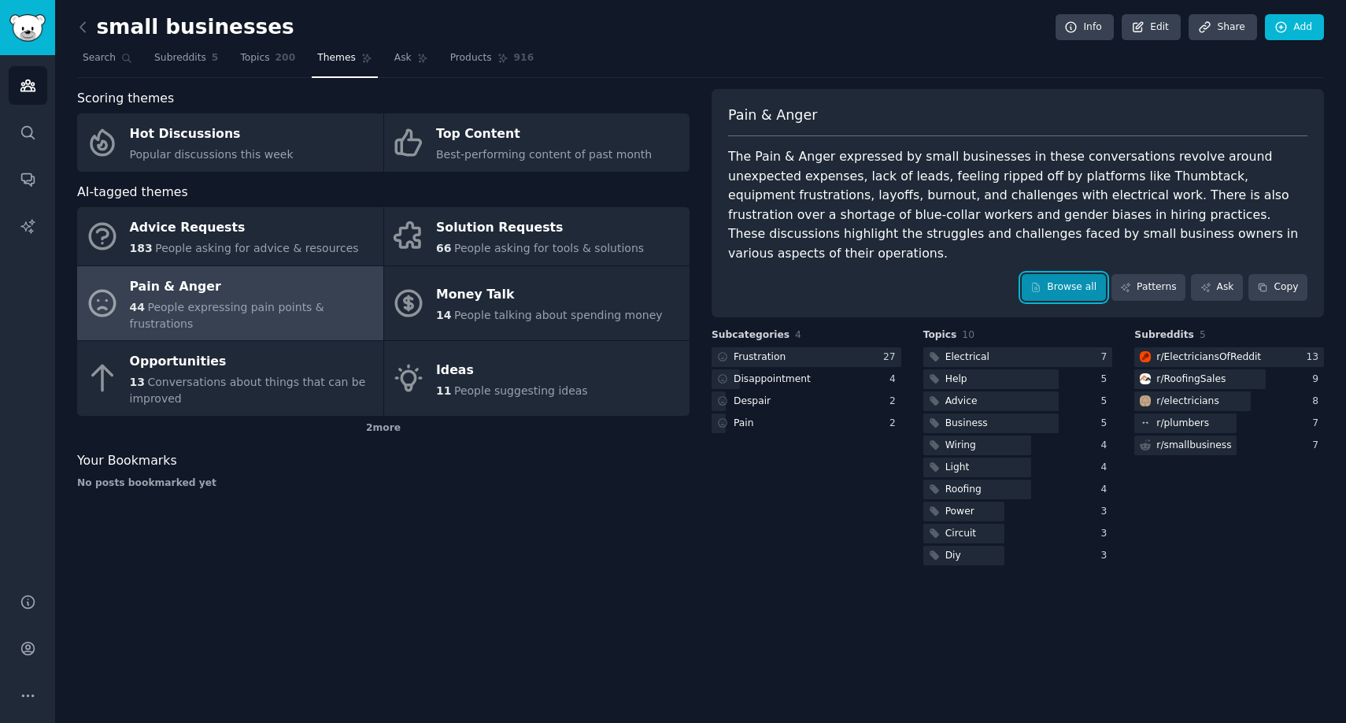
click at [1075, 274] on link "Browse all" at bounding box center [1064, 287] width 84 height 27
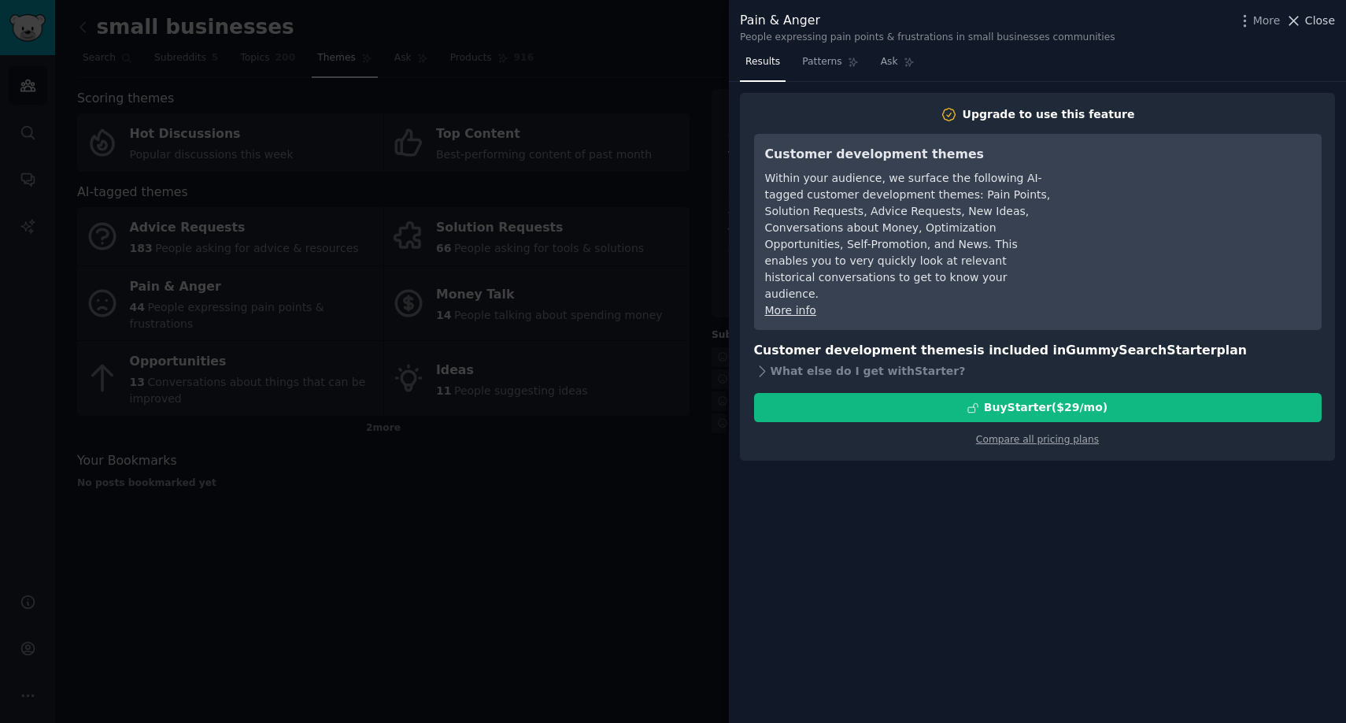
click at [1317, 20] on span "Close" at bounding box center [1321, 21] width 30 height 17
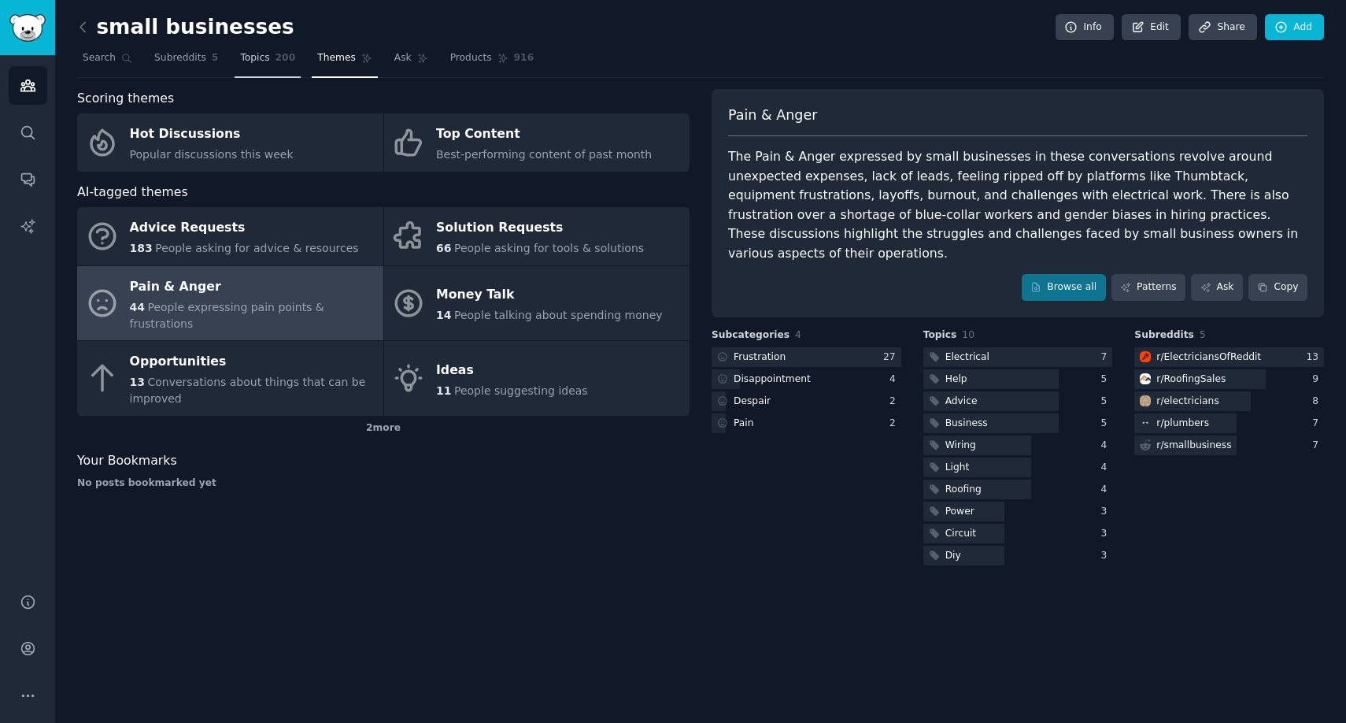
click at [278, 61] on span "200" at bounding box center [286, 58] width 20 height 14
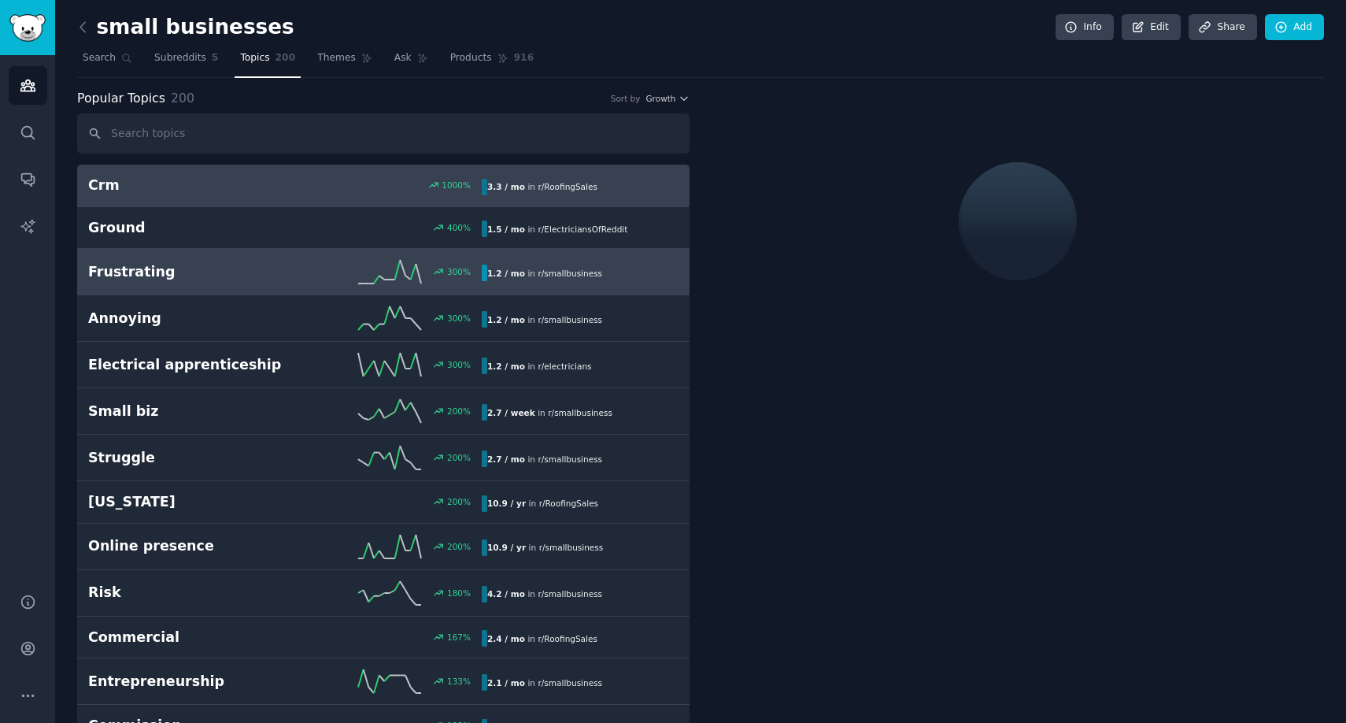
click at [228, 277] on h2 "Frustrating" at bounding box center [186, 272] width 197 height 20
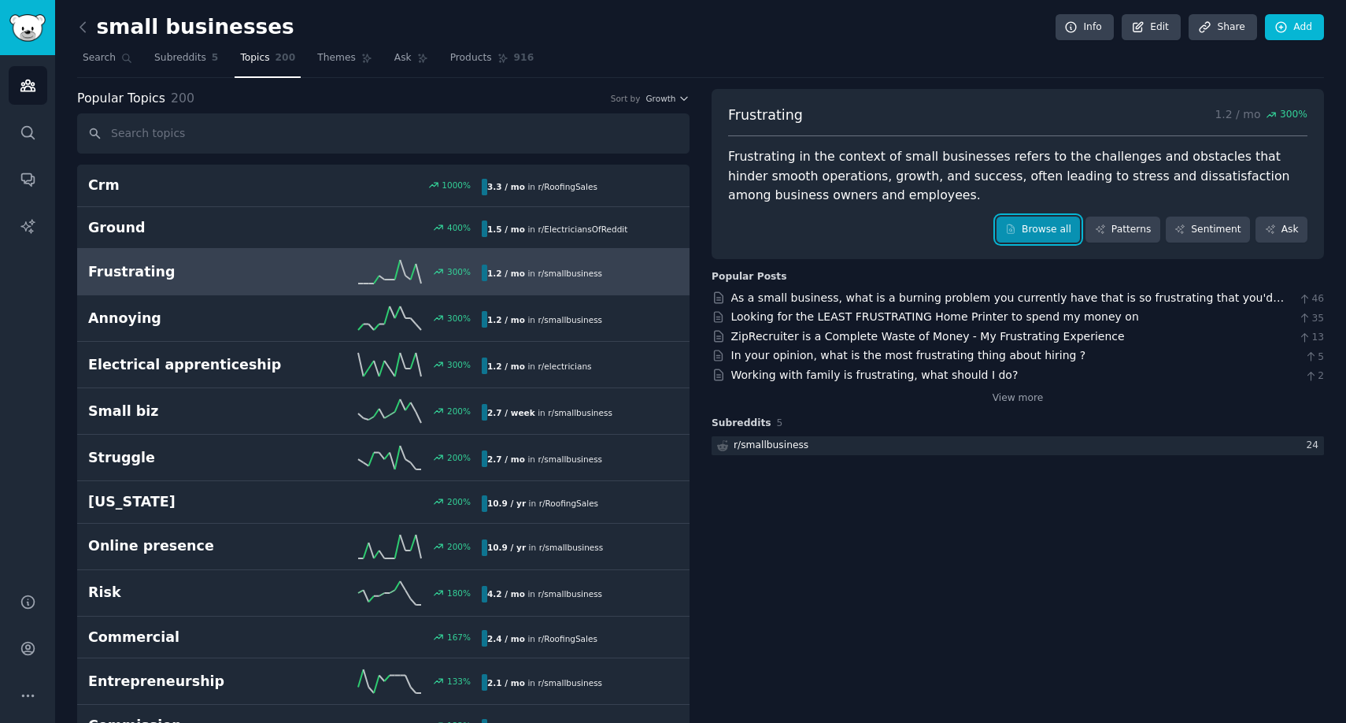
click at [1054, 231] on link "Browse all" at bounding box center [1039, 230] width 84 height 27
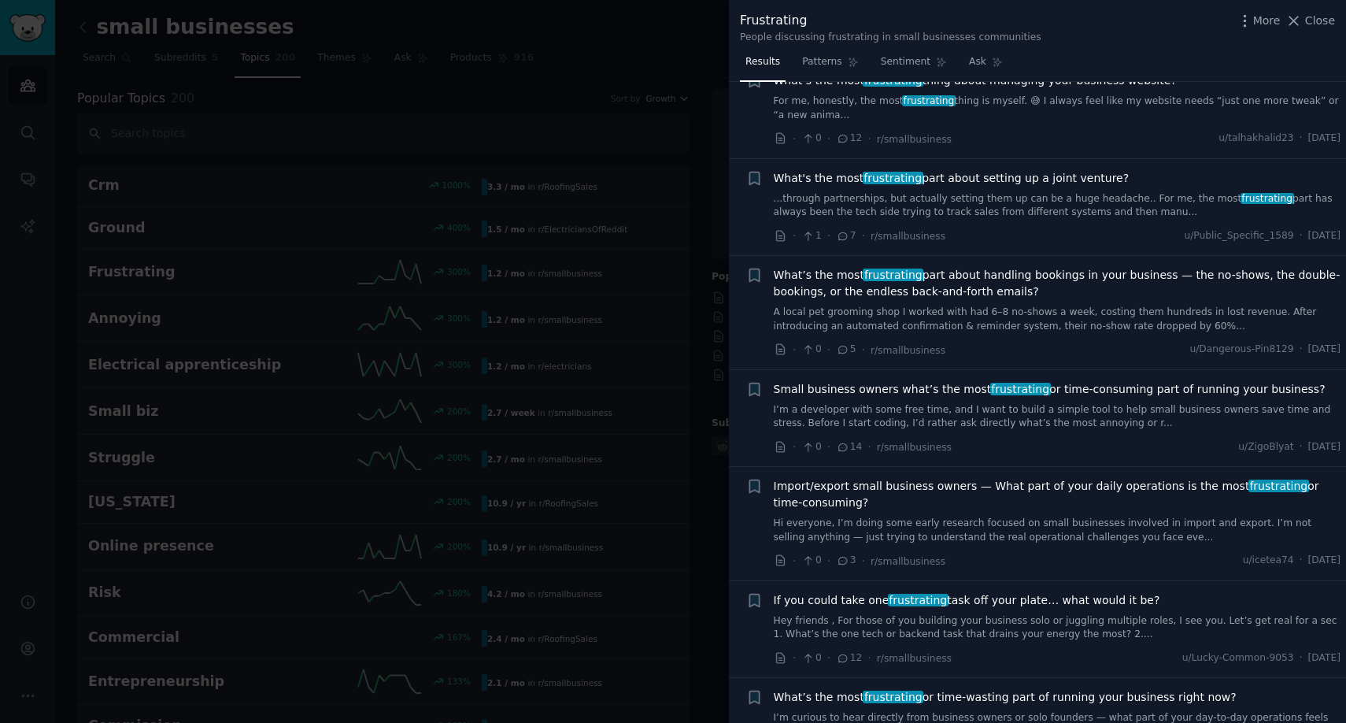
scroll to position [50, 0]
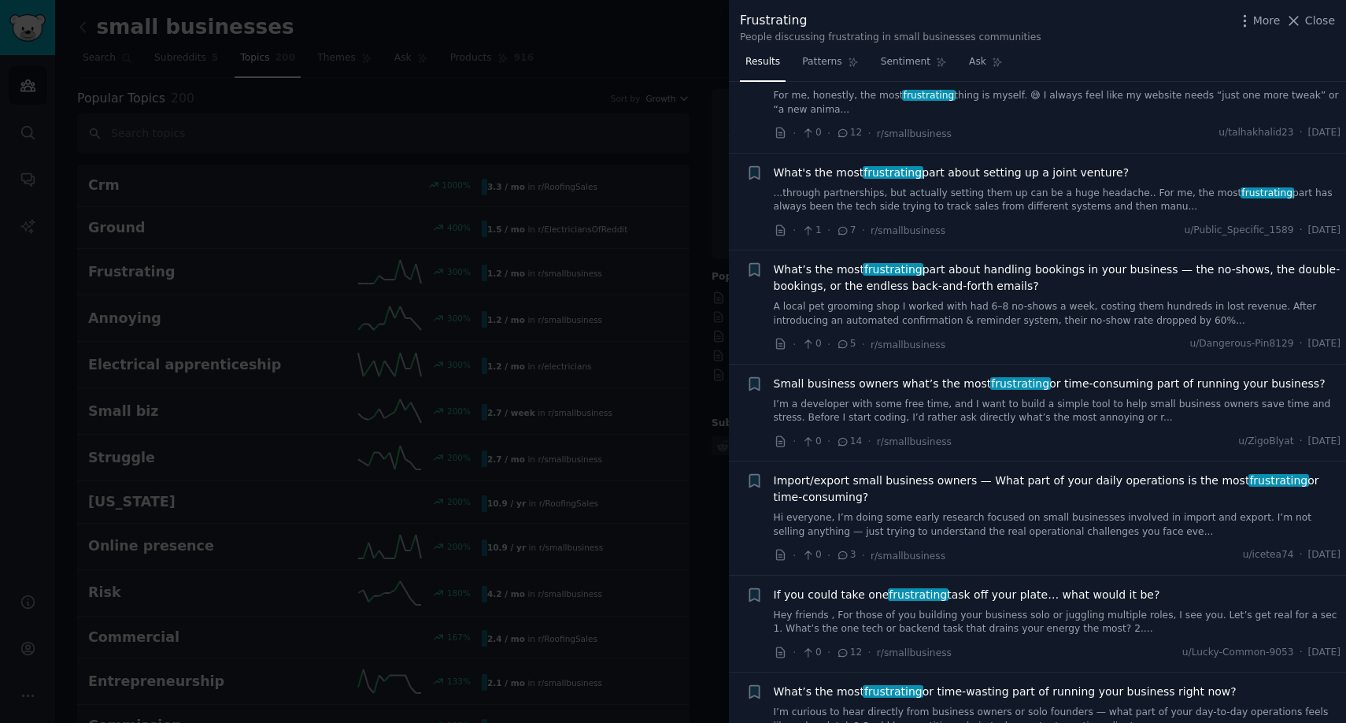
click at [1042, 321] on link "A local pet grooming shop I worked with had 6–8 no-shows a week, costing them h…" at bounding box center [1058, 314] width 568 height 28
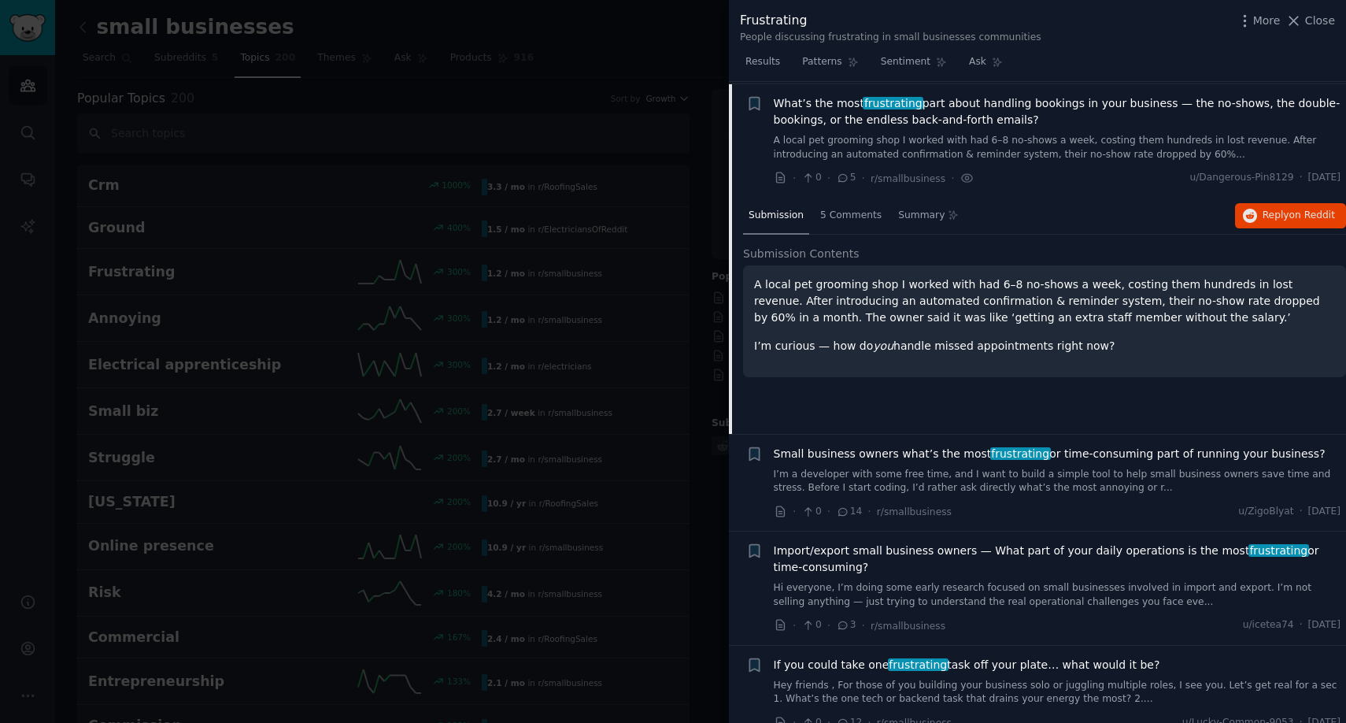
scroll to position [219, 0]
click at [869, 299] on p "A local pet grooming shop I worked with had 6–8 no-shows a week, costing them h…" at bounding box center [1044, 299] width 581 height 50
click at [1036, 316] on p "A local pet grooming shop I worked with had 6–8 no-shows a week, costing them h…" at bounding box center [1044, 299] width 581 height 50
click at [1128, 315] on p "A local pet grooming shop I worked with had 6–8 no-shows a week, costing them h…" at bounding box center [1044, 299] width 581 height 50
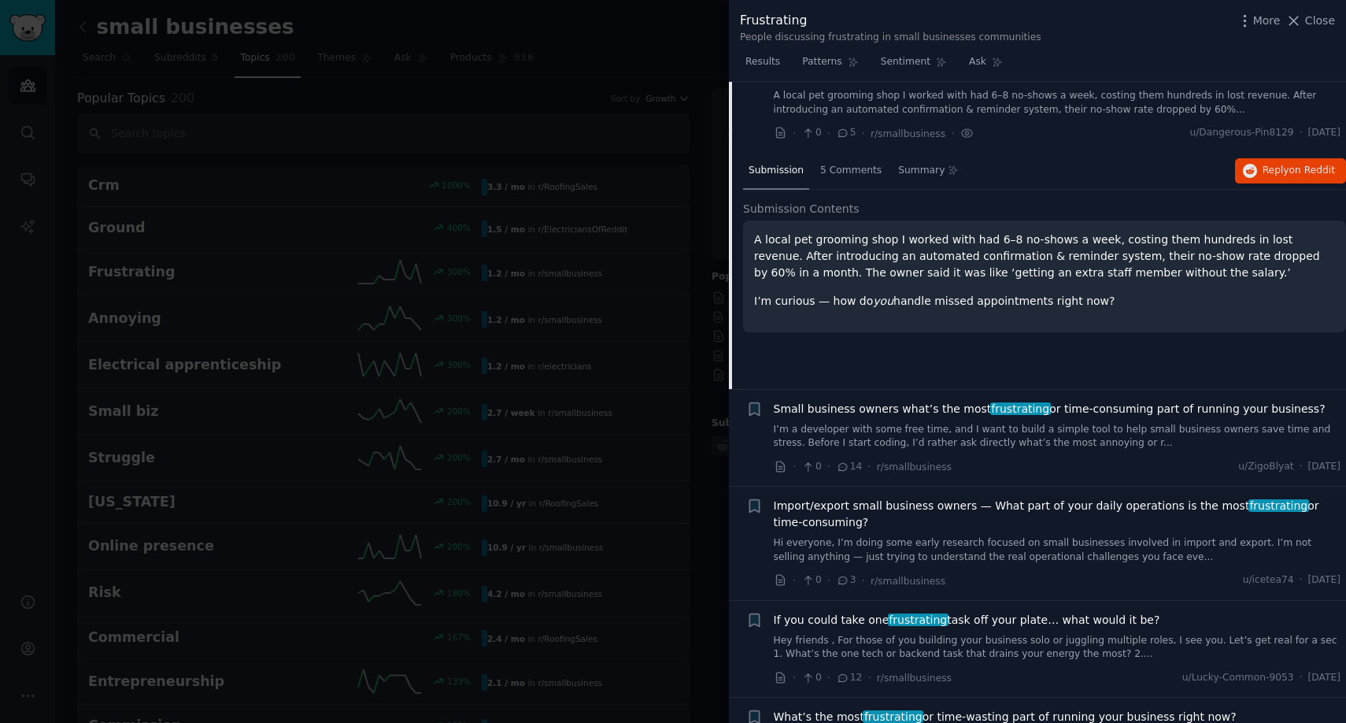
scroll to position [275, 0]
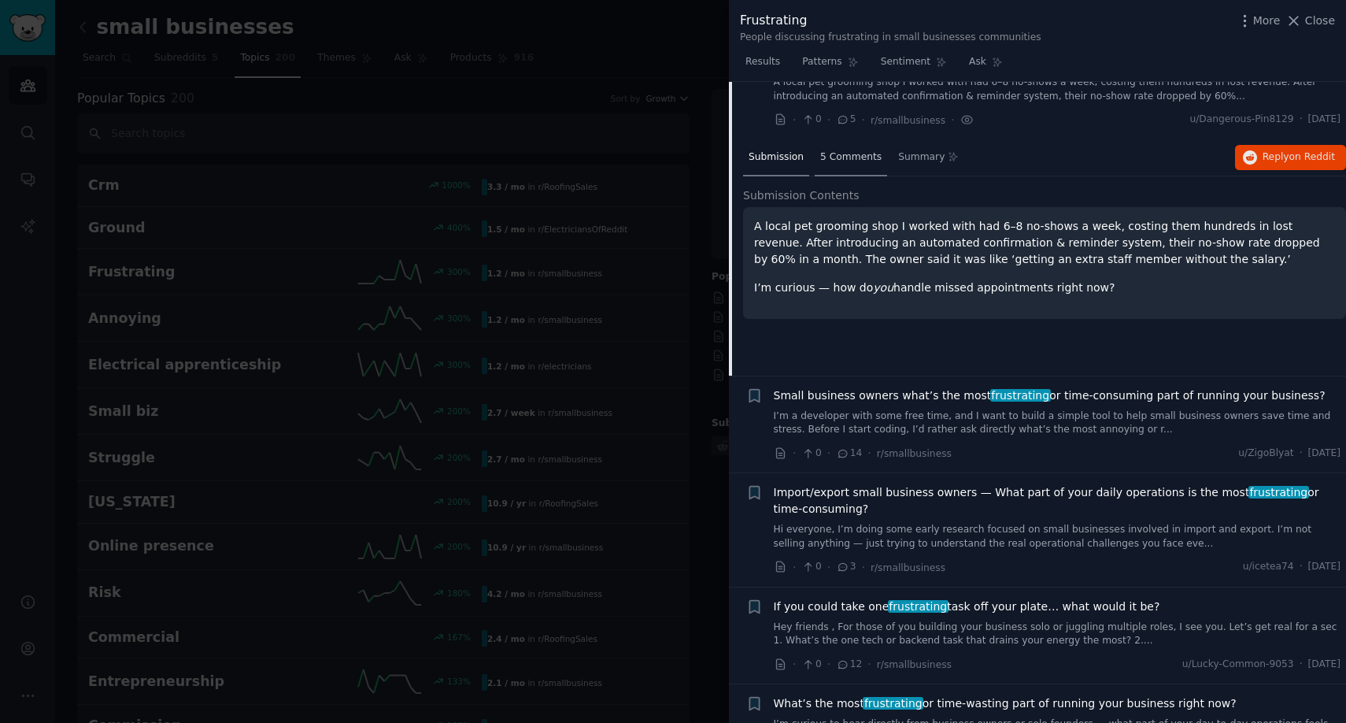
click at [842, 159] on span "5 Comments" at bounding box center [850, 157] width 61 height 14
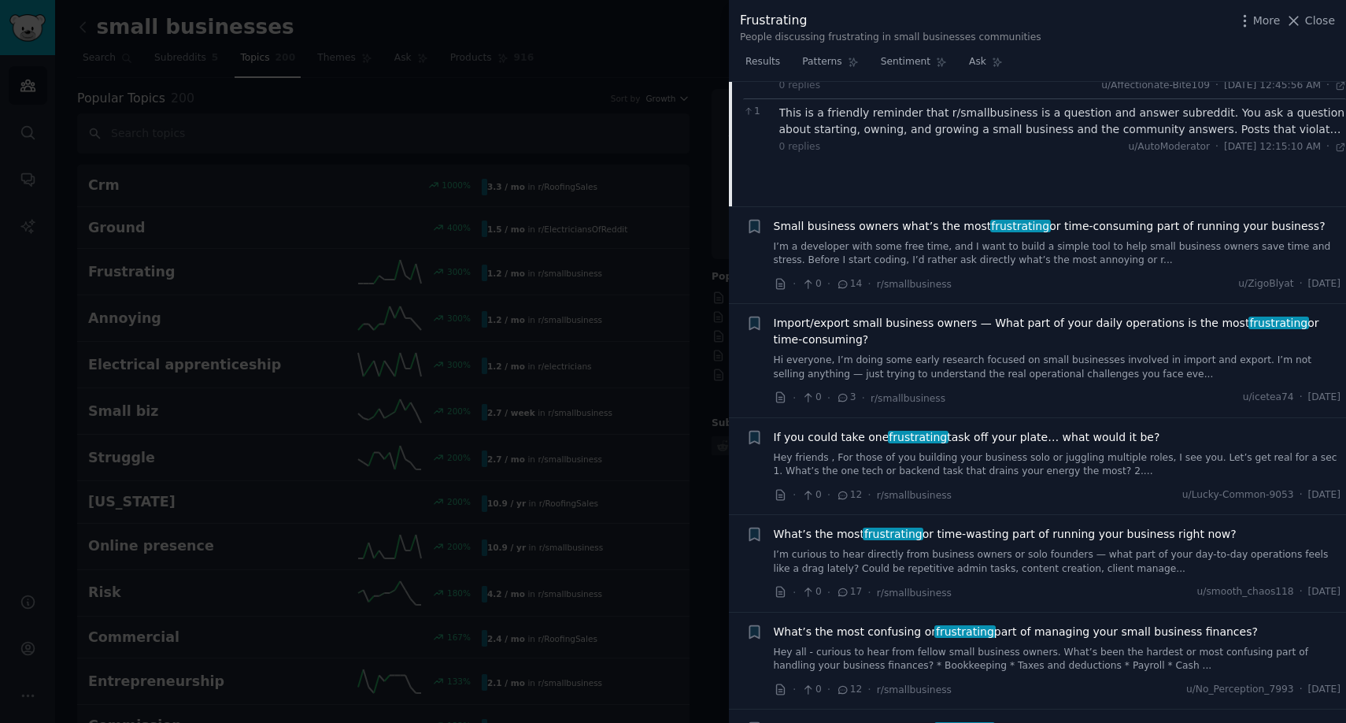
scroll to position [446, 0]
click at [1004, 246] on link "I’m a developer with some free time, and I want to build a simple tool to help …" at bounding box center [1058, 253] width 568 height 28
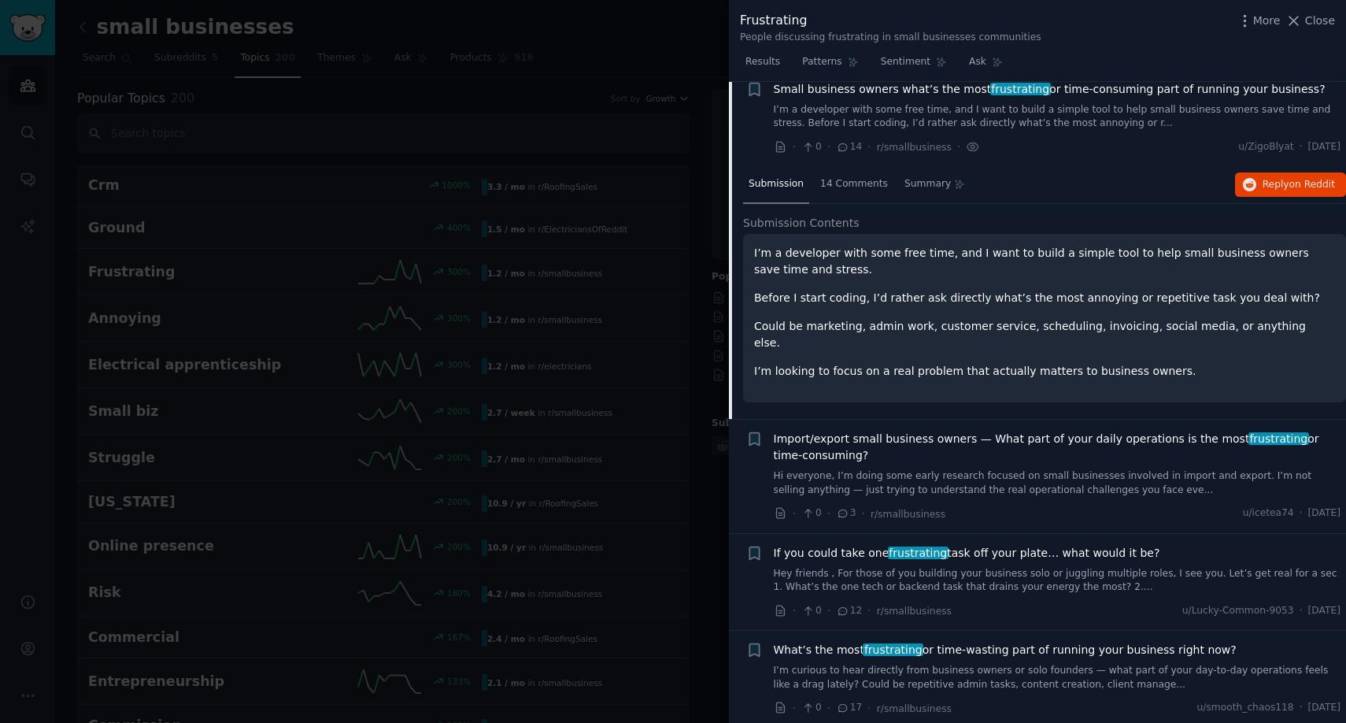
scroll to position [333, 0]
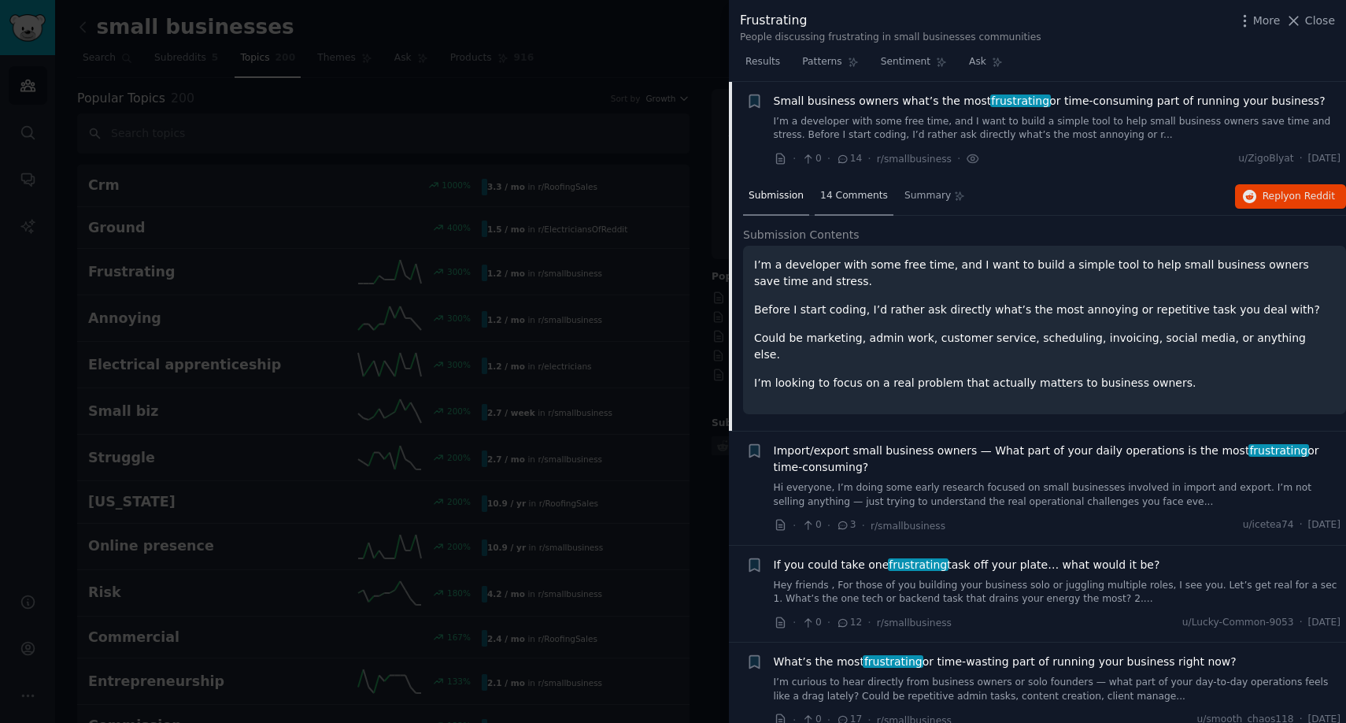
click at [863, 205] on div "14 Comments" at bounding box center [854, 197] width 79 height 38
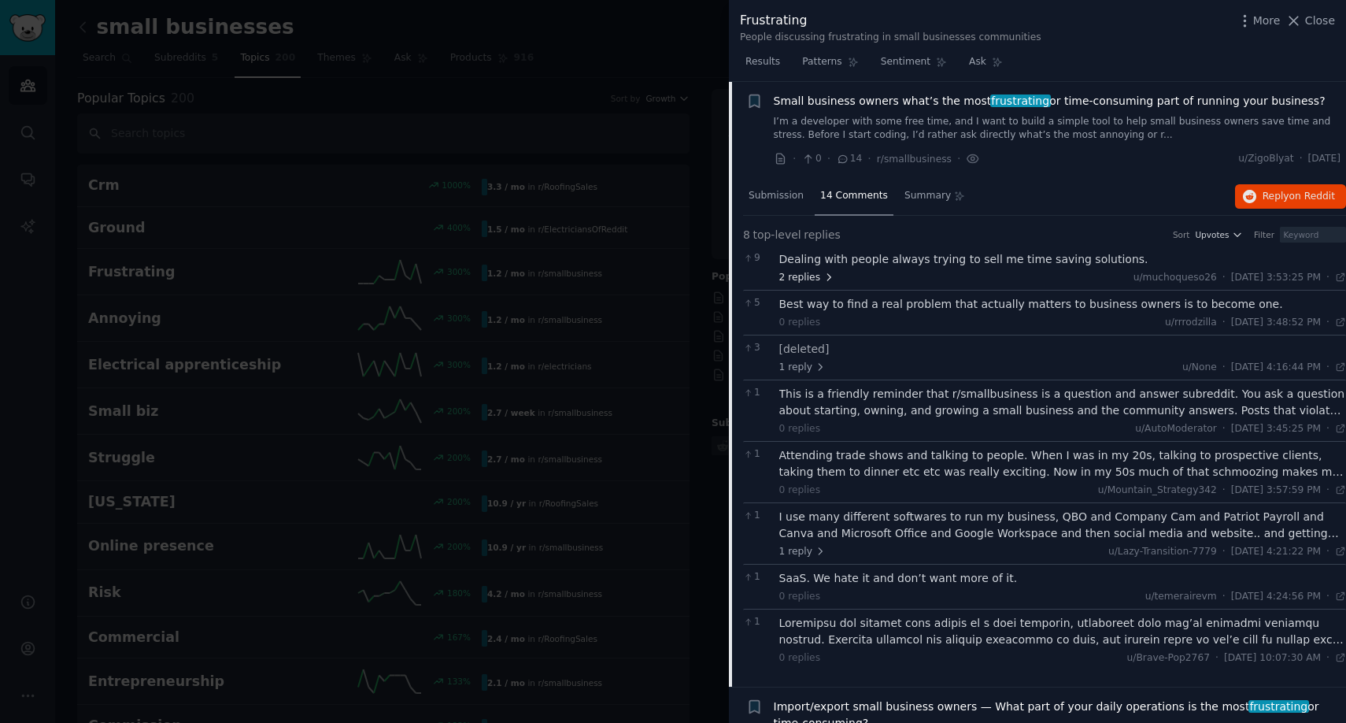
click at [815, 280] on span "2 replies" at bounding box center [807, 278] width 55 height 14
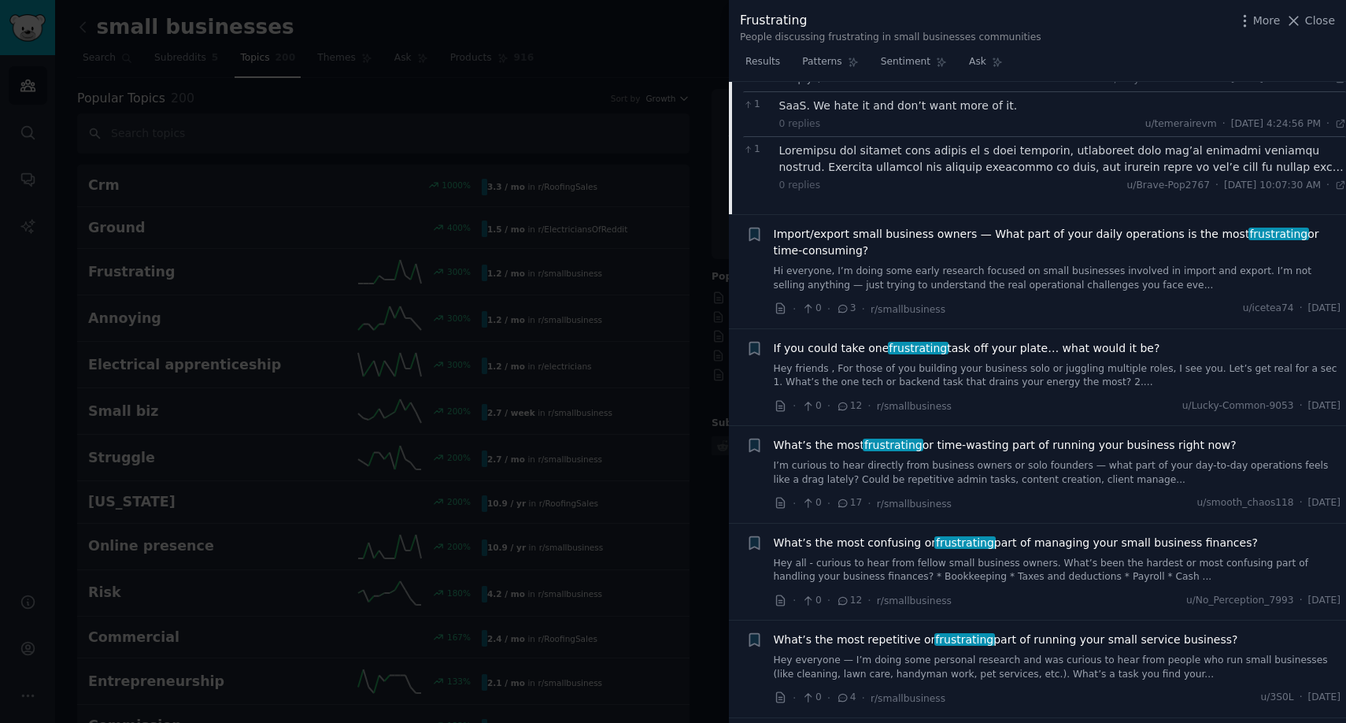
scroll to position [920, 0]
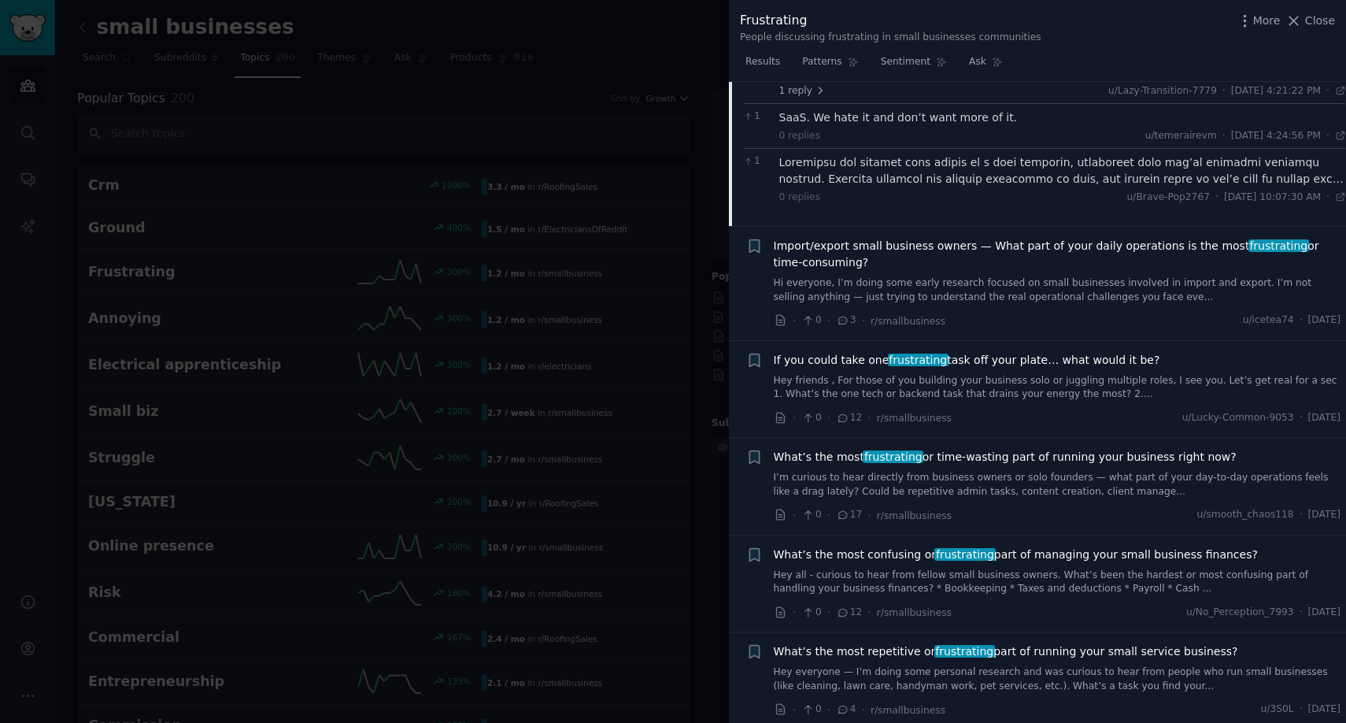
click at [944, 343] on li "+ If you could take one frustrating task off your plate… what would it be? Hey …" at bounding box center [1037, 389] width 617 height 97
click at [944, 405] on div "If you could take one frustrating task off your plate… what would it be? Hey fr…" at bounding box center [1058, 389] width 568 height 75
click at [965, 380] on link "Hey friends , For those of you building your business solo or juggling multiple…" at bounding box center [1058, 388] width 568 height 28
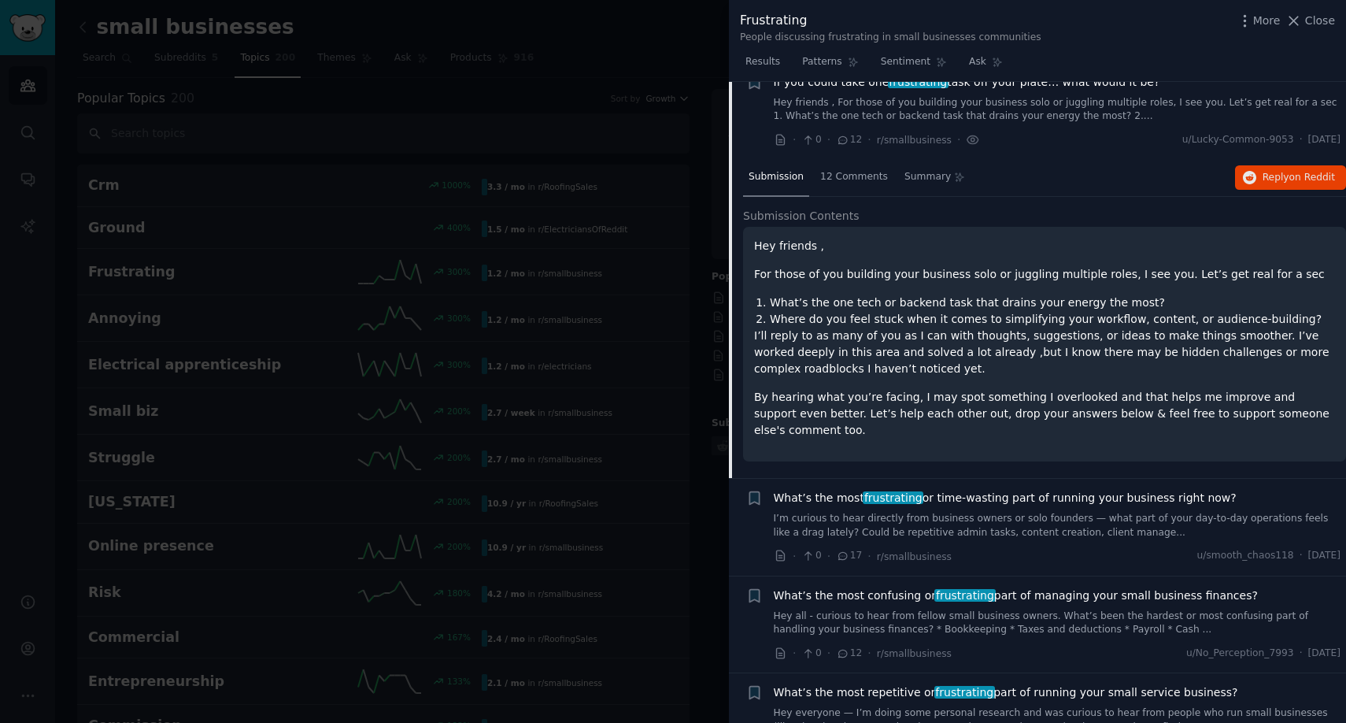
scroll to position [544, 0]
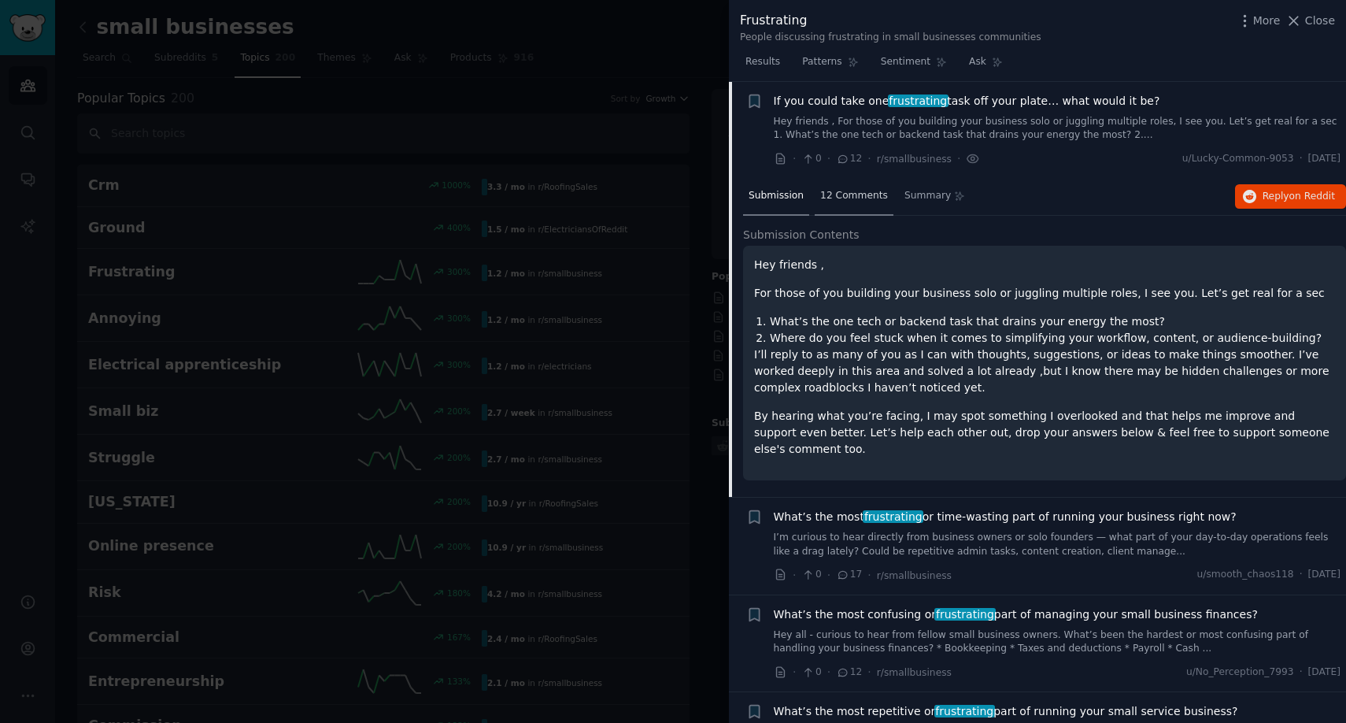
click at [865, 187] on div "12 Comments" at bounding box center [854, 197] width 79 height 38
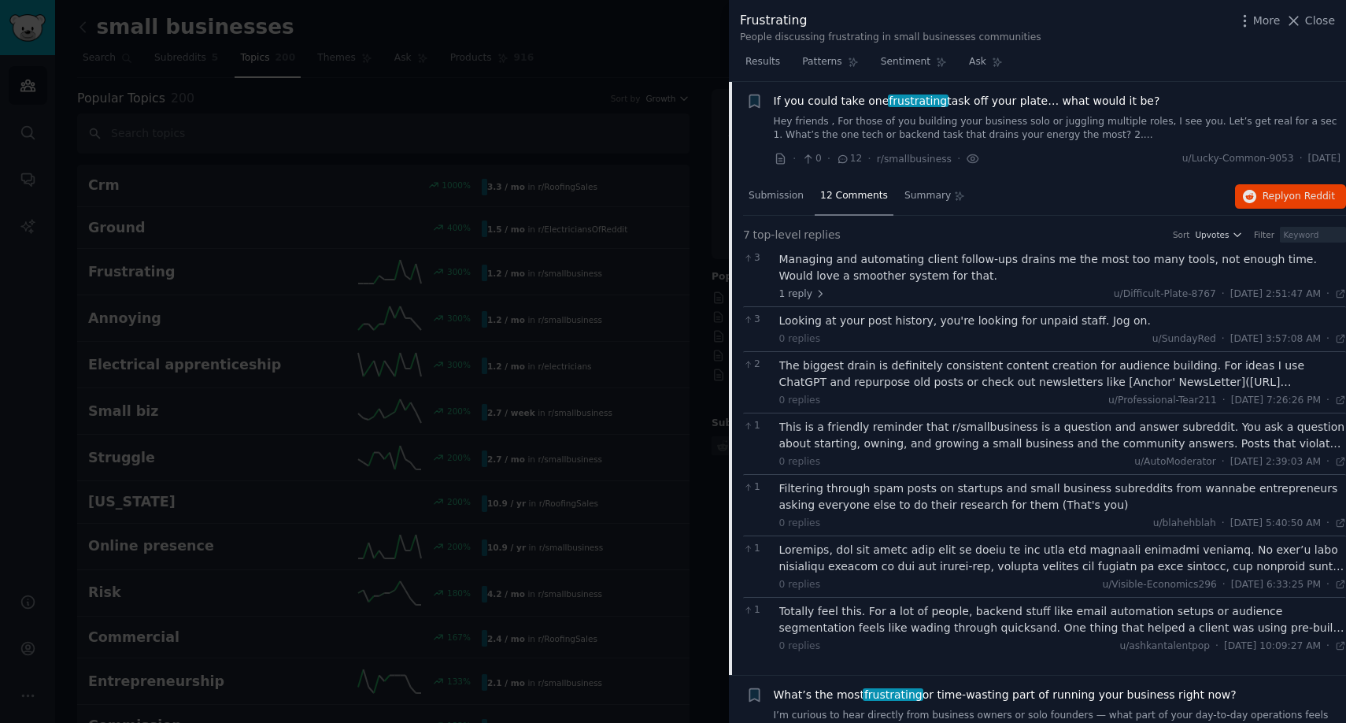
click at [1063, 272] on div "Managing and automating client follow-ups drains me the most too many tools, no…" at bounding box center [1064, 267] width 568 height 33
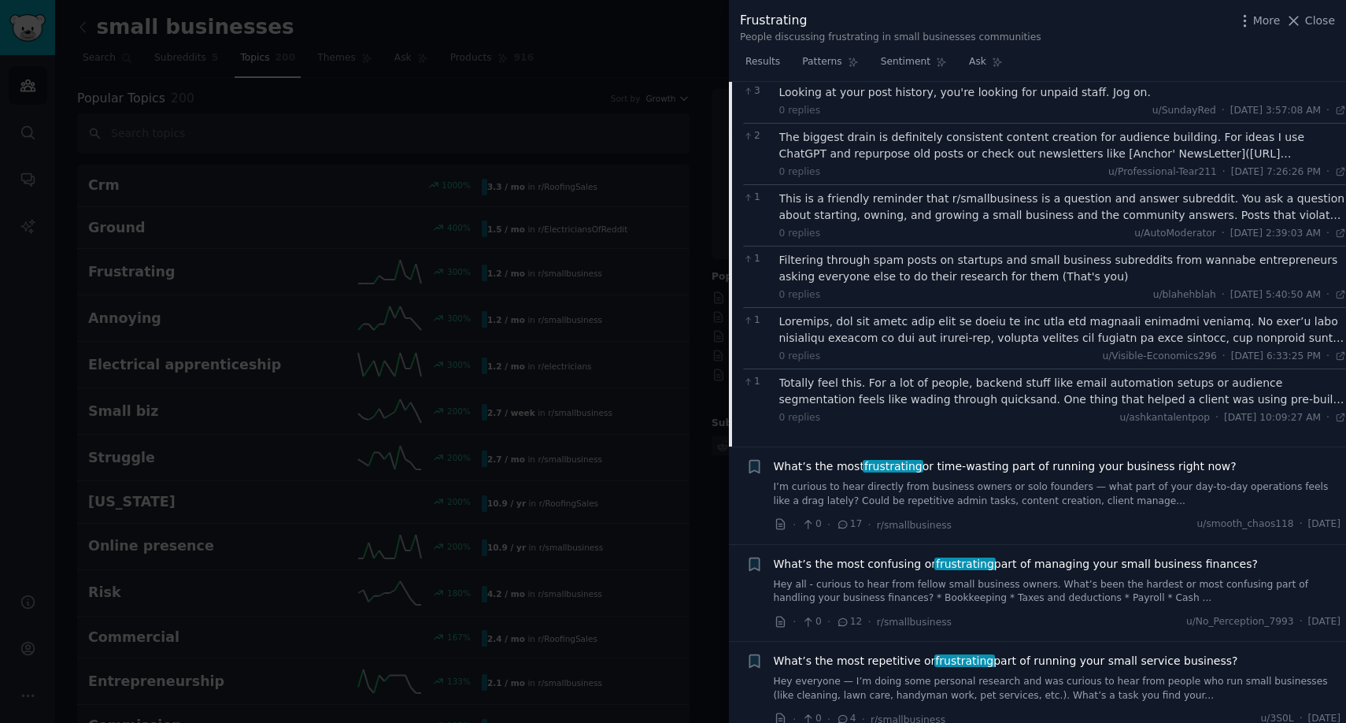
scroll to position [830, 0]
